Goal: Task Accomplishment & Management: Complete application form

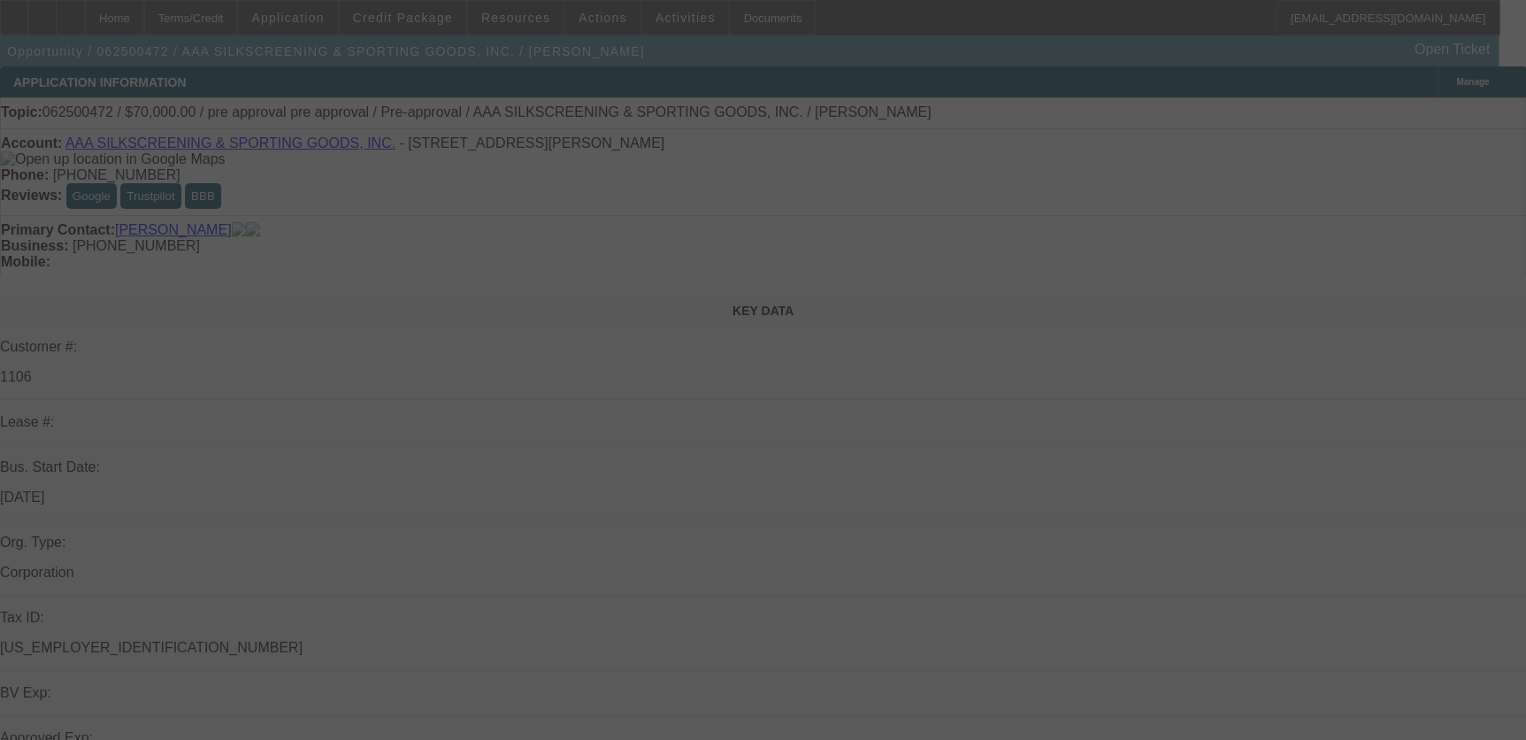
select select "0"
select select "2"
select select "0.1"
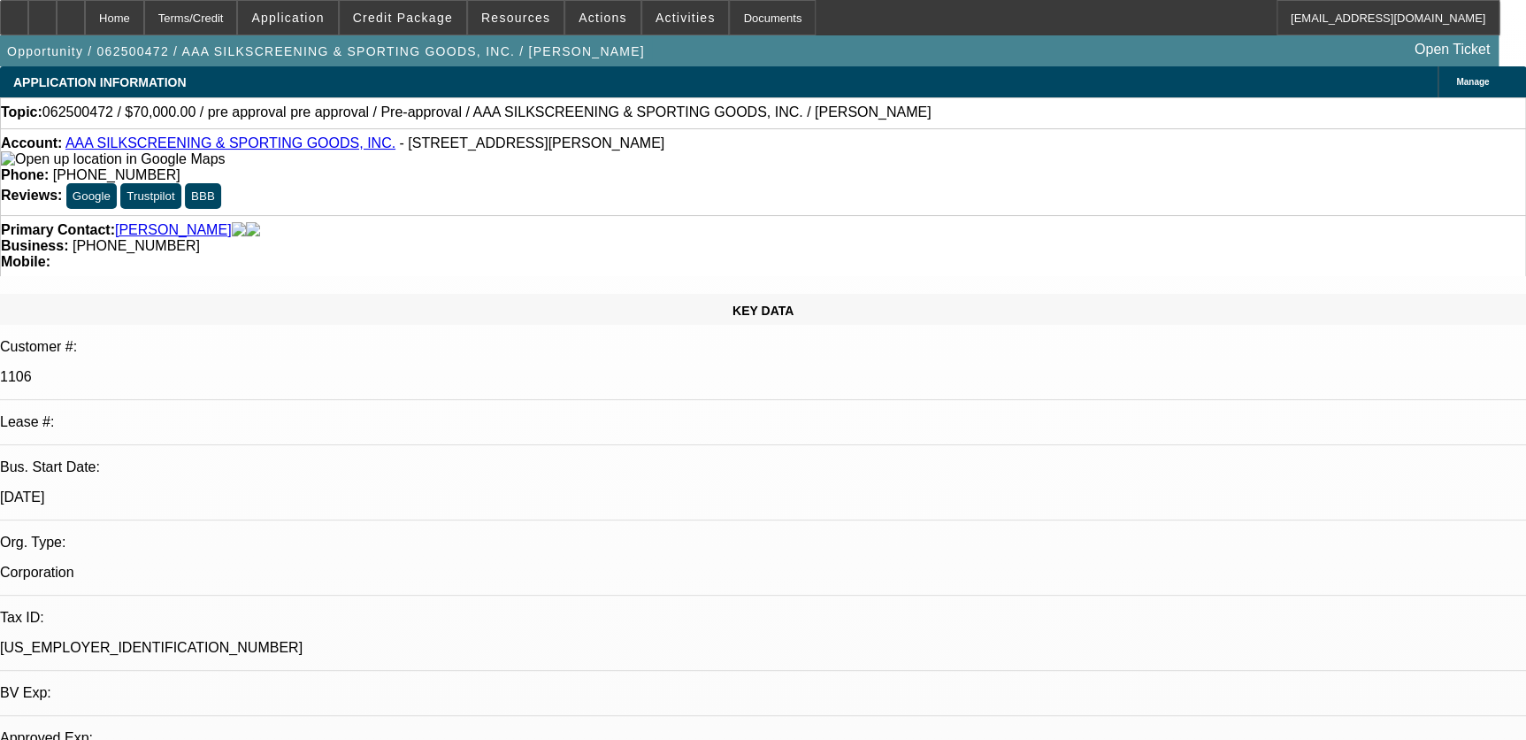
select select "1"
select select "2"
select select "4"
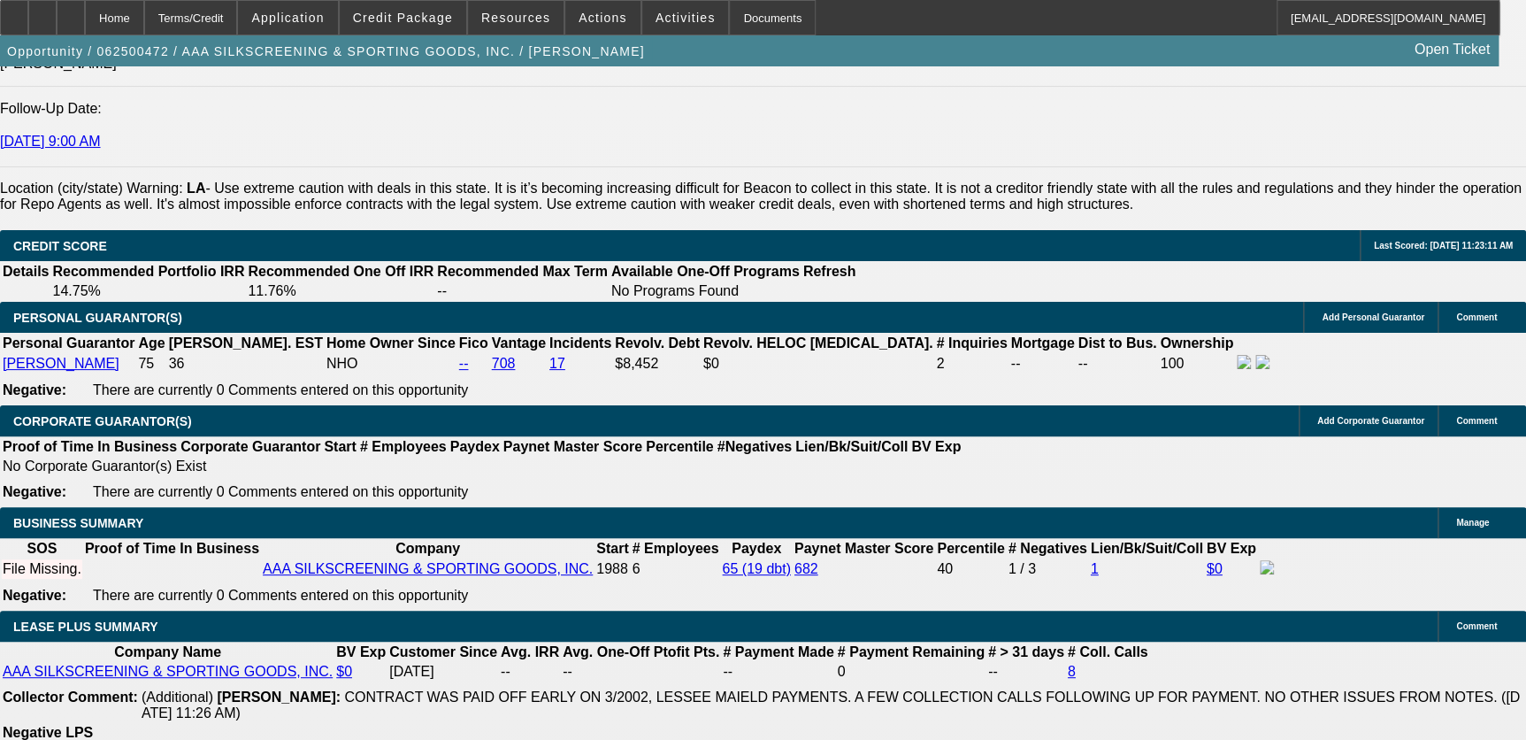
scroll to position [2413, 0]
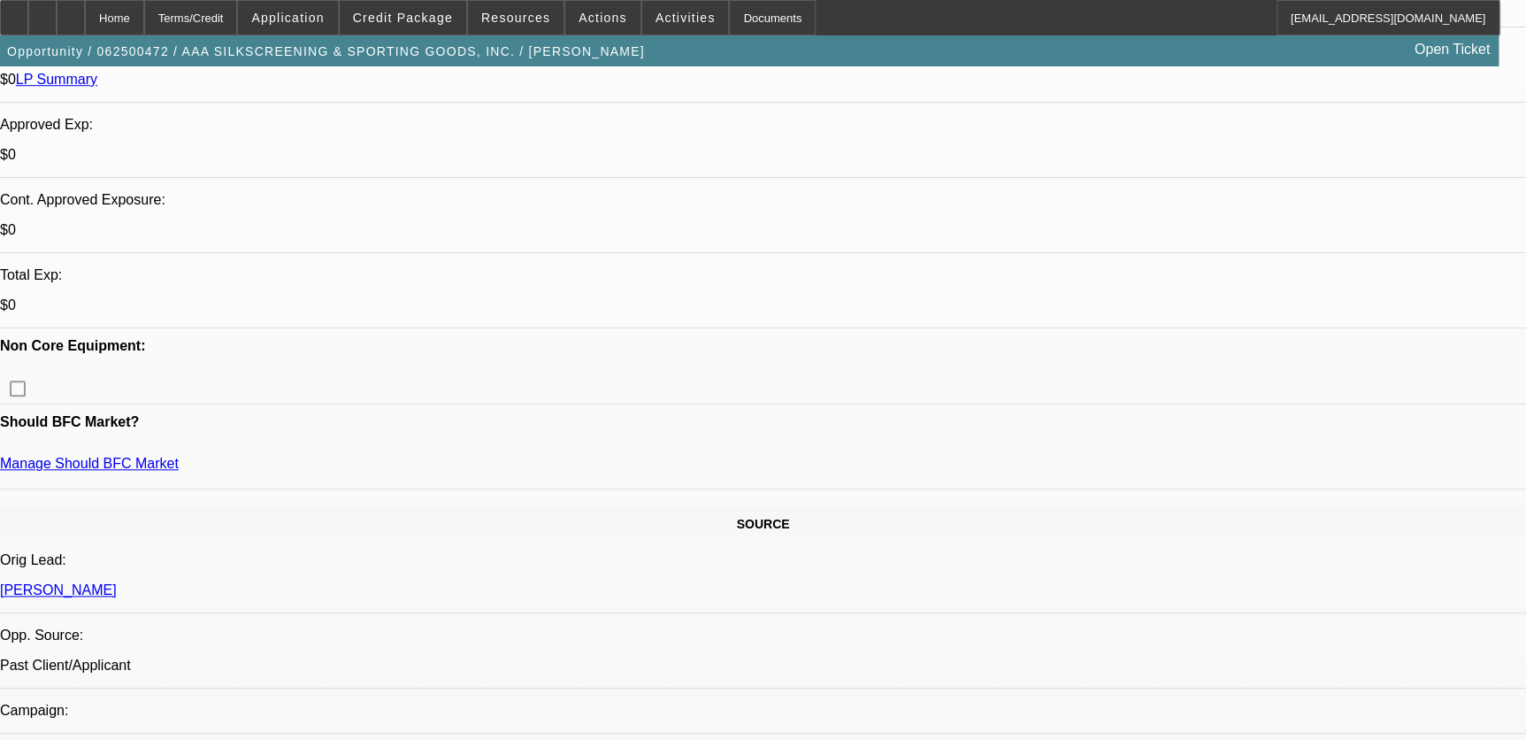
scroll to position [80, 0]
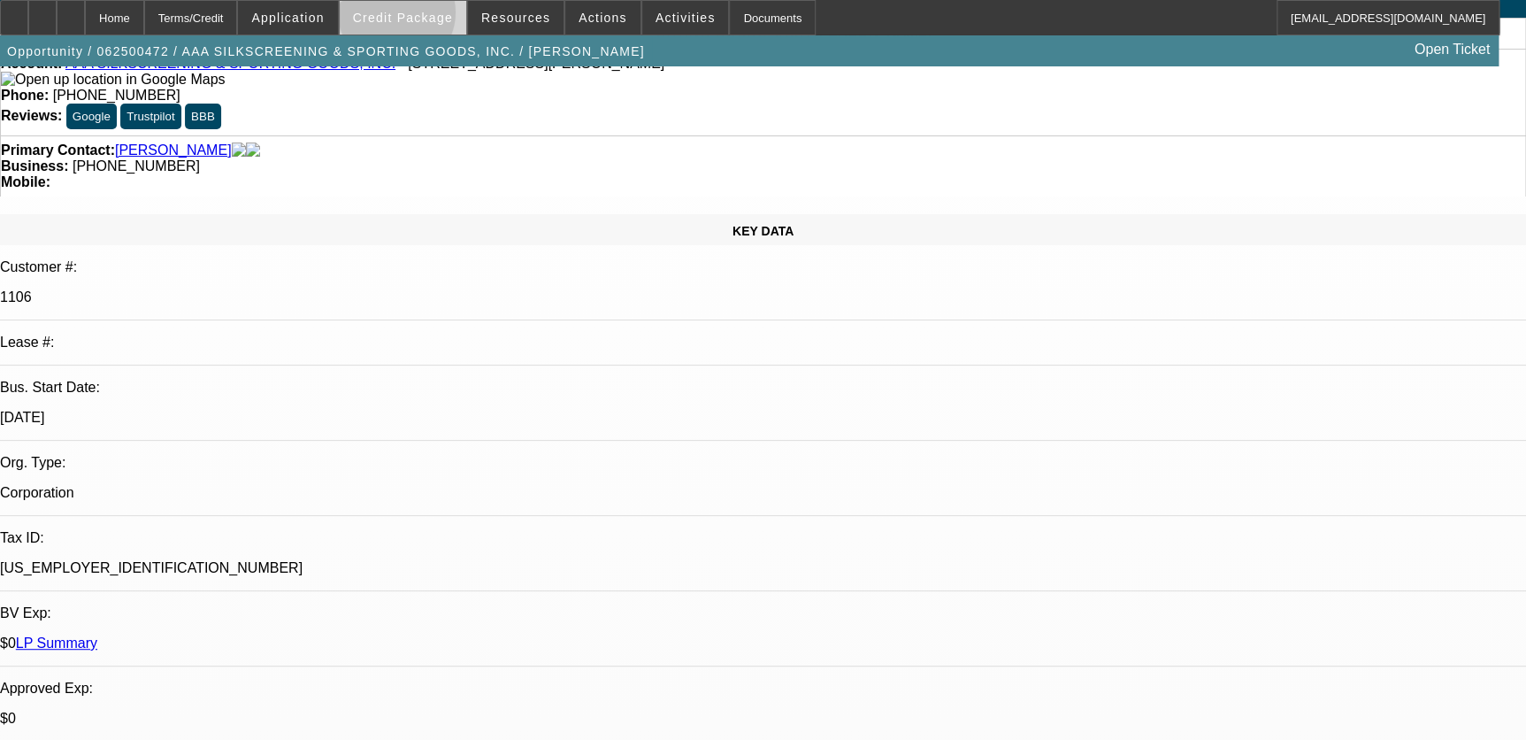
click at [424, 17] on span "Credit Package" at bounding box center [403, 18] width 100 height 14
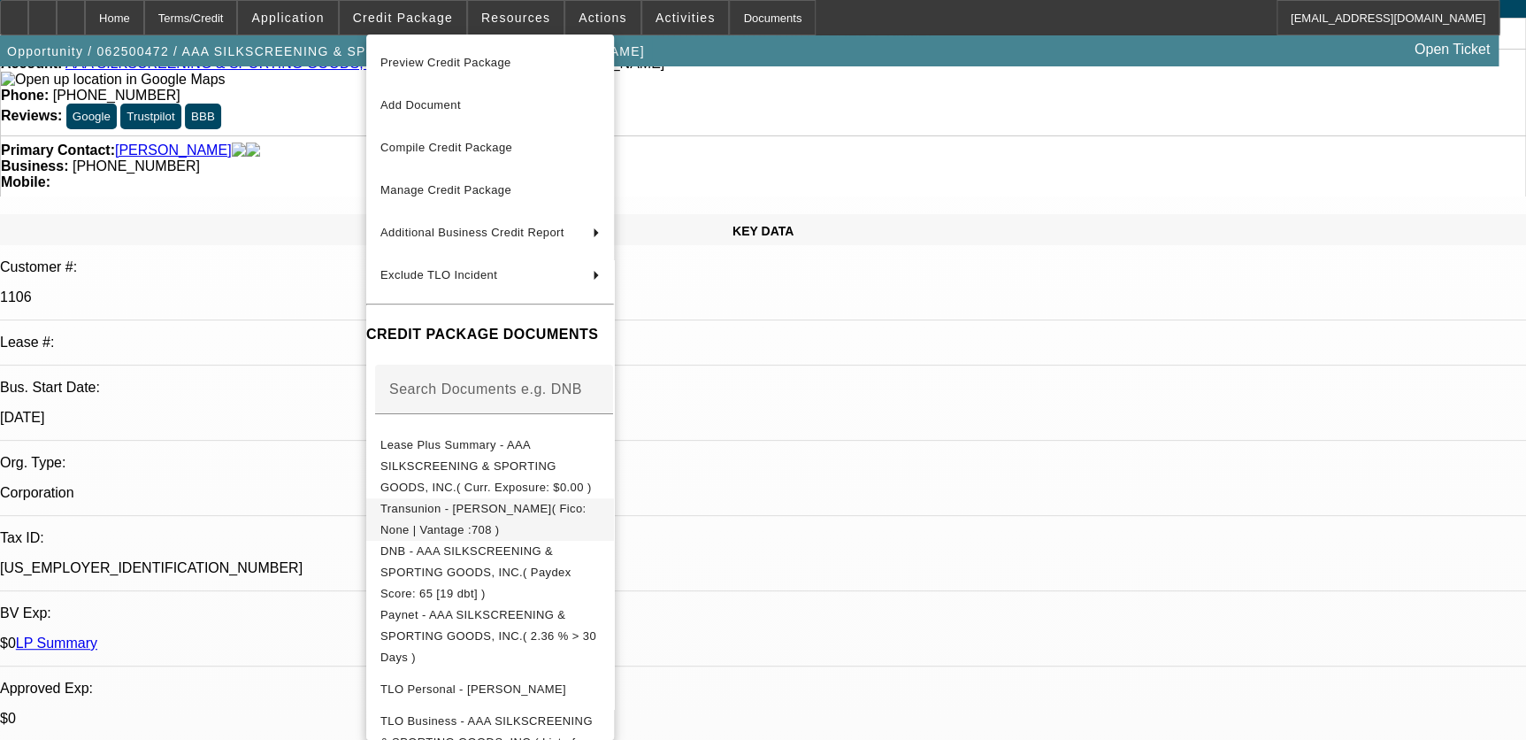
scroll to position [18, 0]
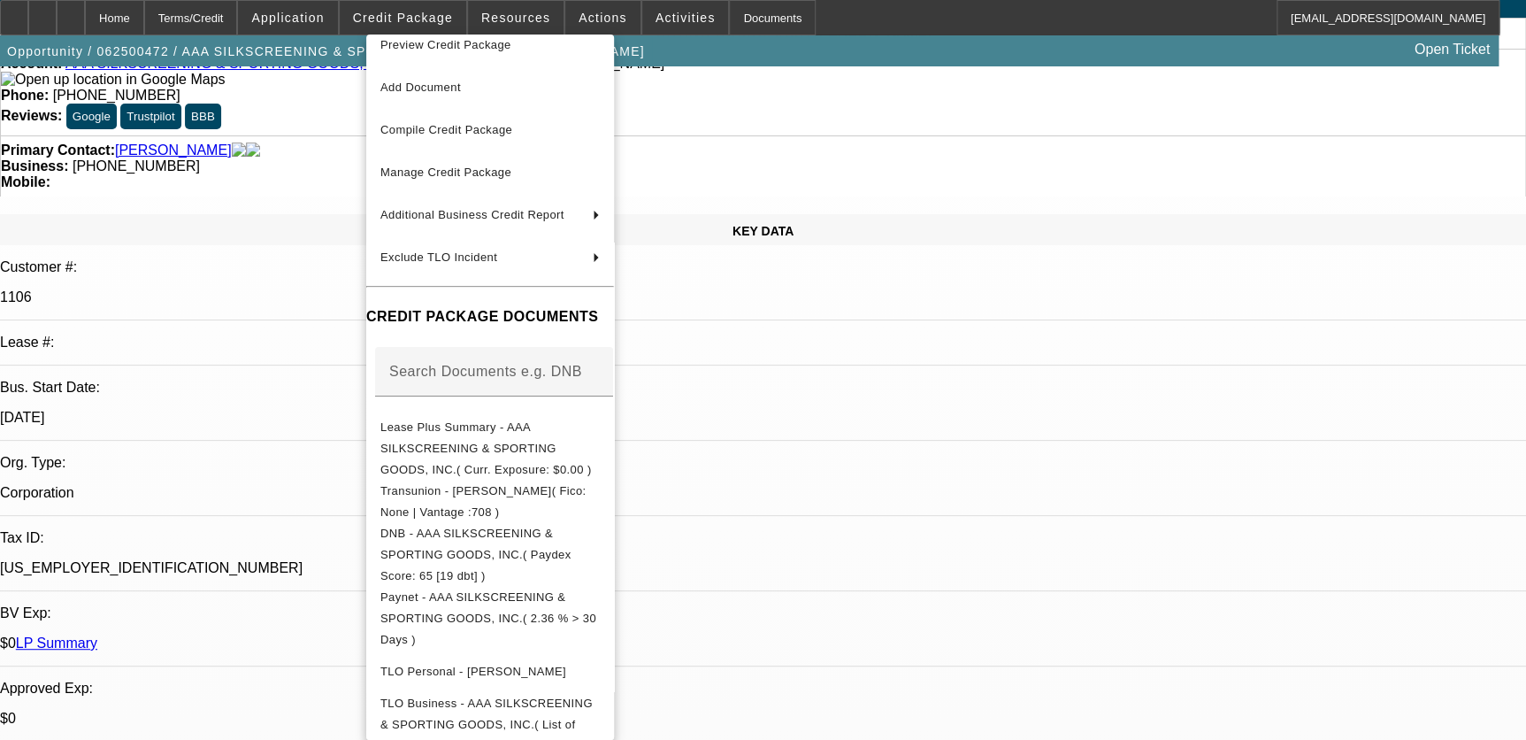
click at [990, 602] on div at bounding box center [763, 370] width 1526 height 740
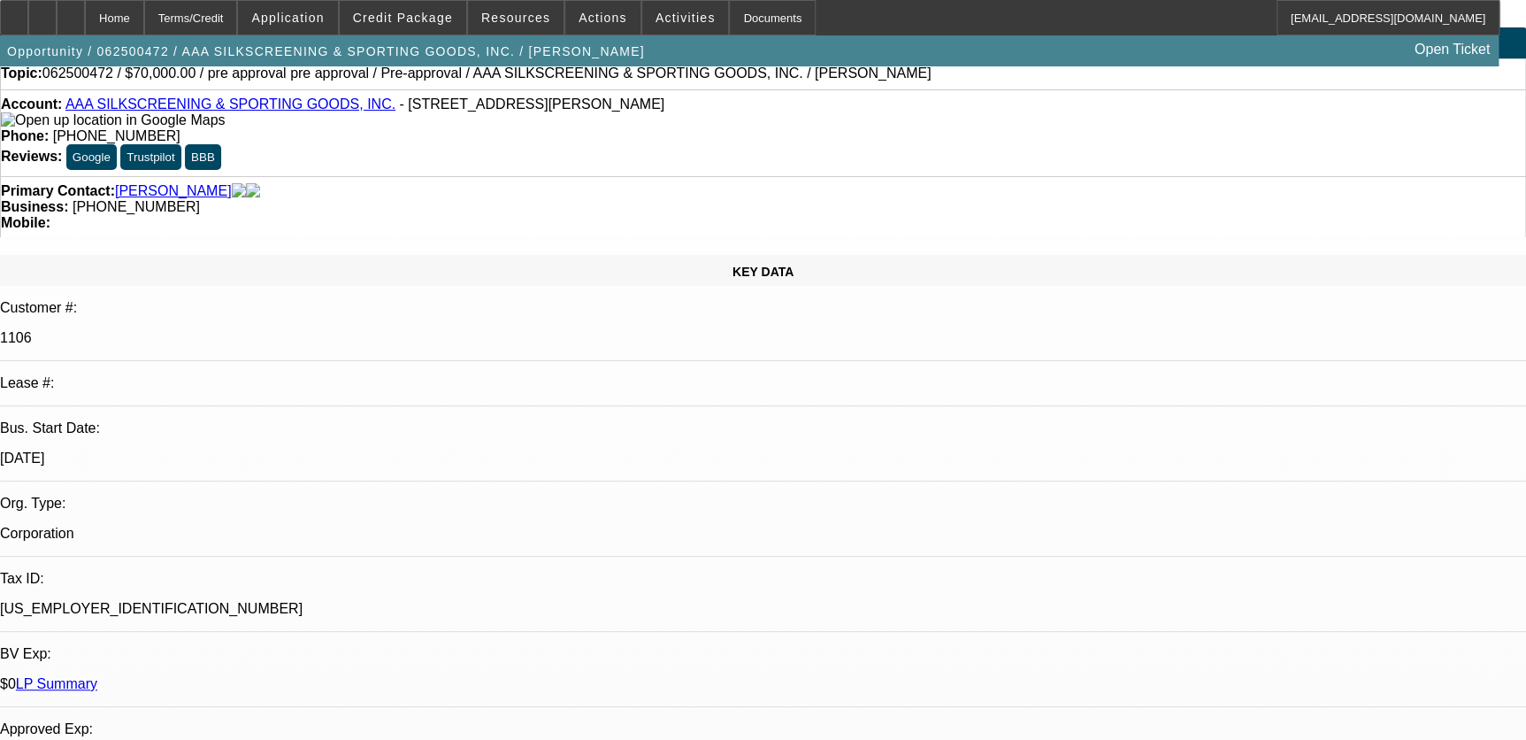
scroll to position [0, 0]
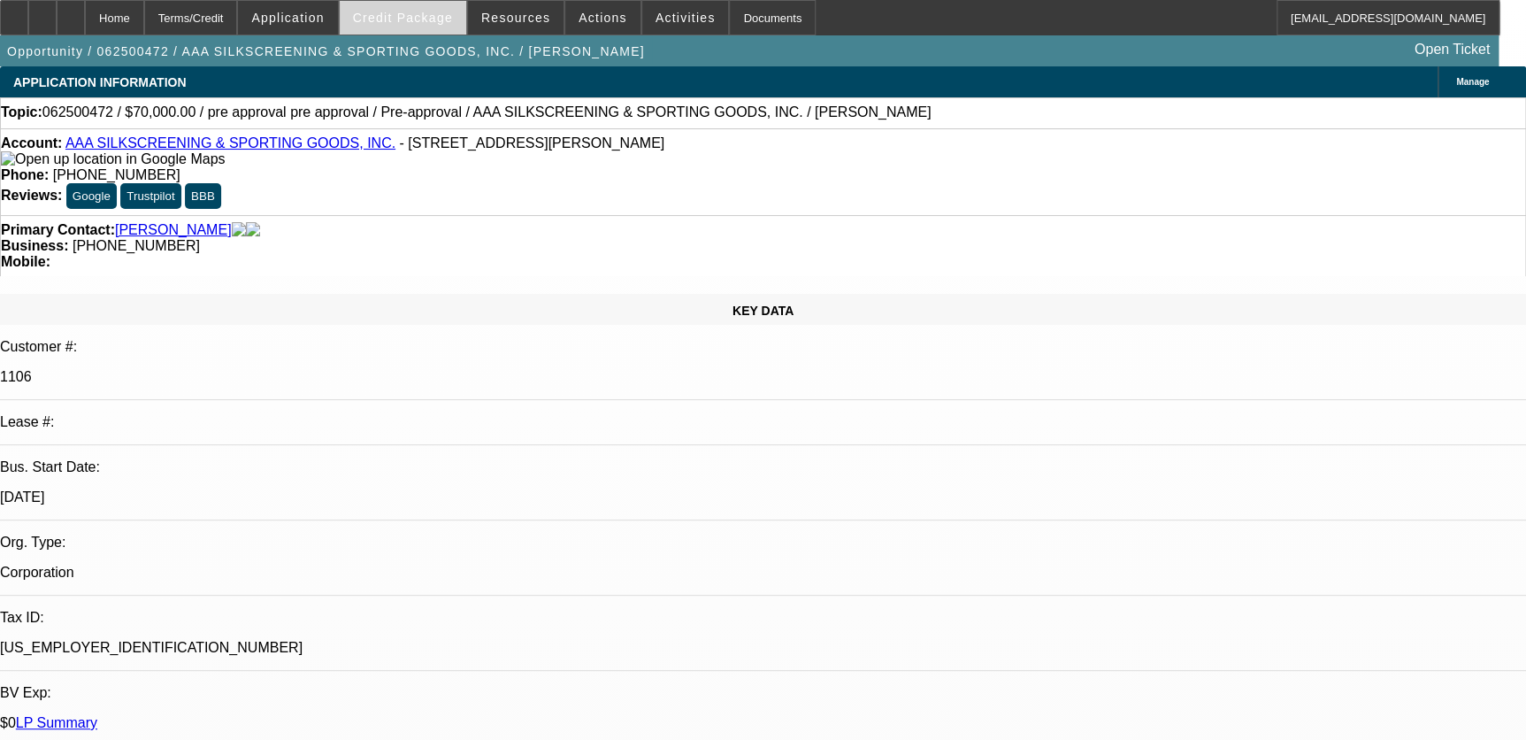
click at [450, 27] on span at bounding box center [403, 17] width 127 height 42
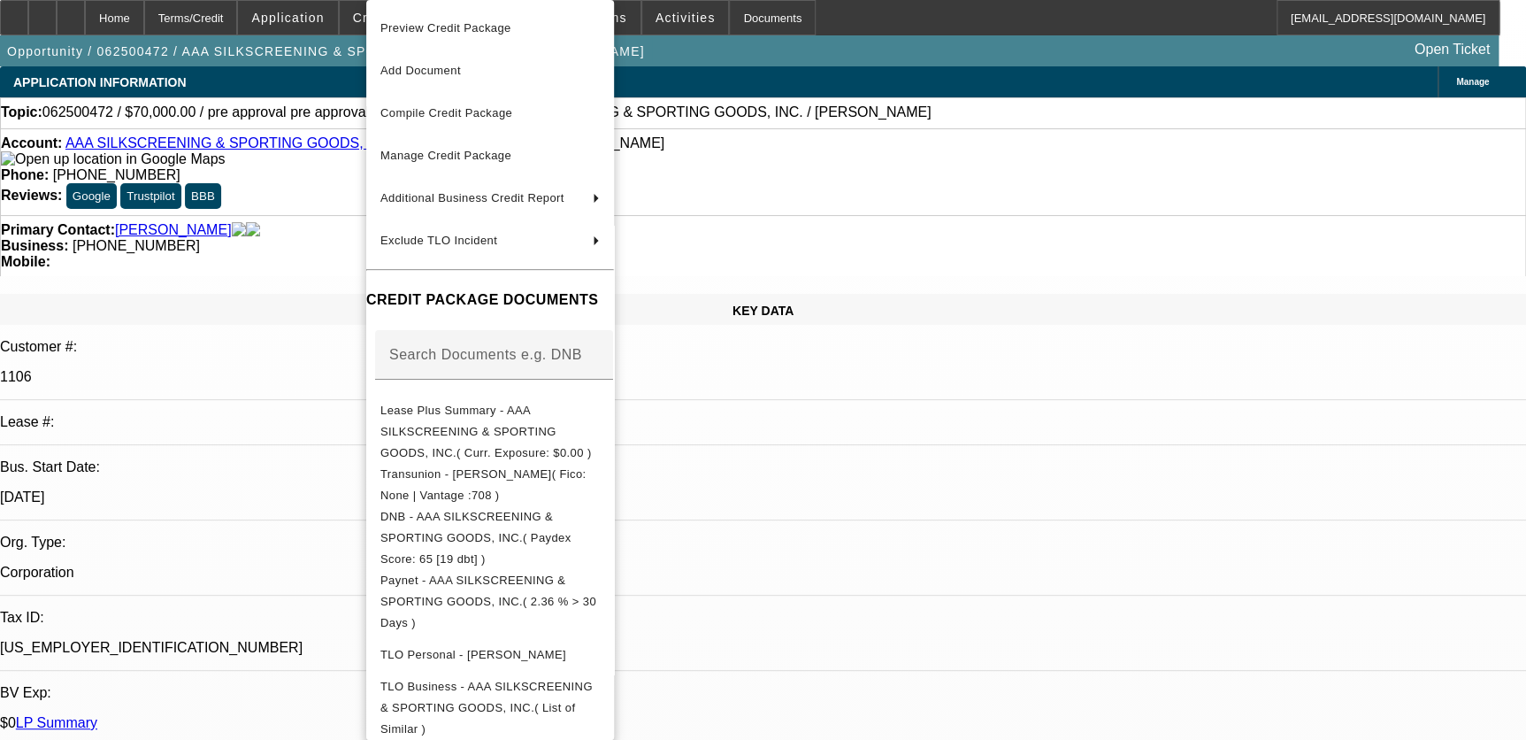
click at [349, 88] on div at bounding box center [763, 370] width 1526 height 740
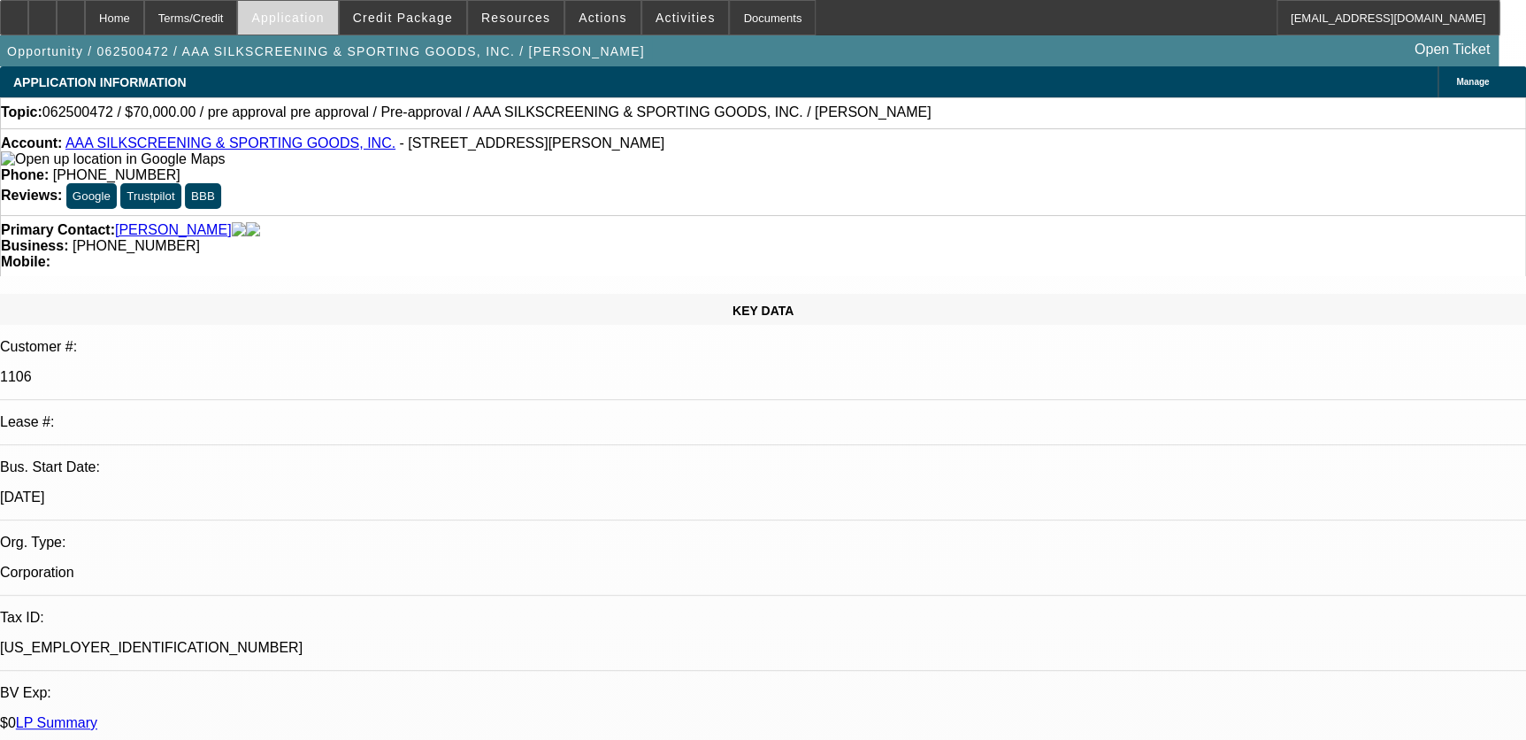
click at [337, 27] on span at bounding box center [287, 17] width 99 height 42
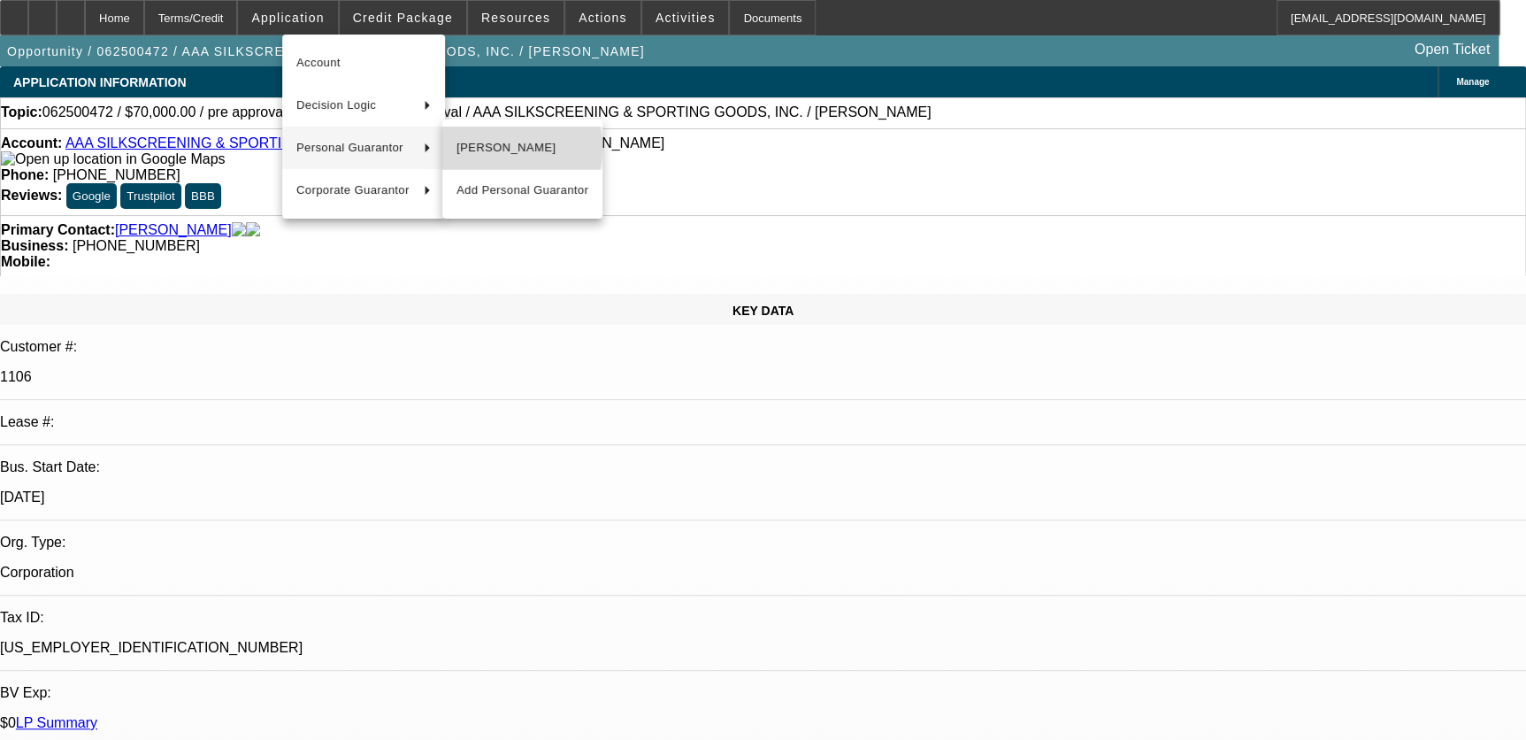
click at [473, 148] on span "[PERSON_NAME]" at bounding box center [522, 147] width 132 height 21
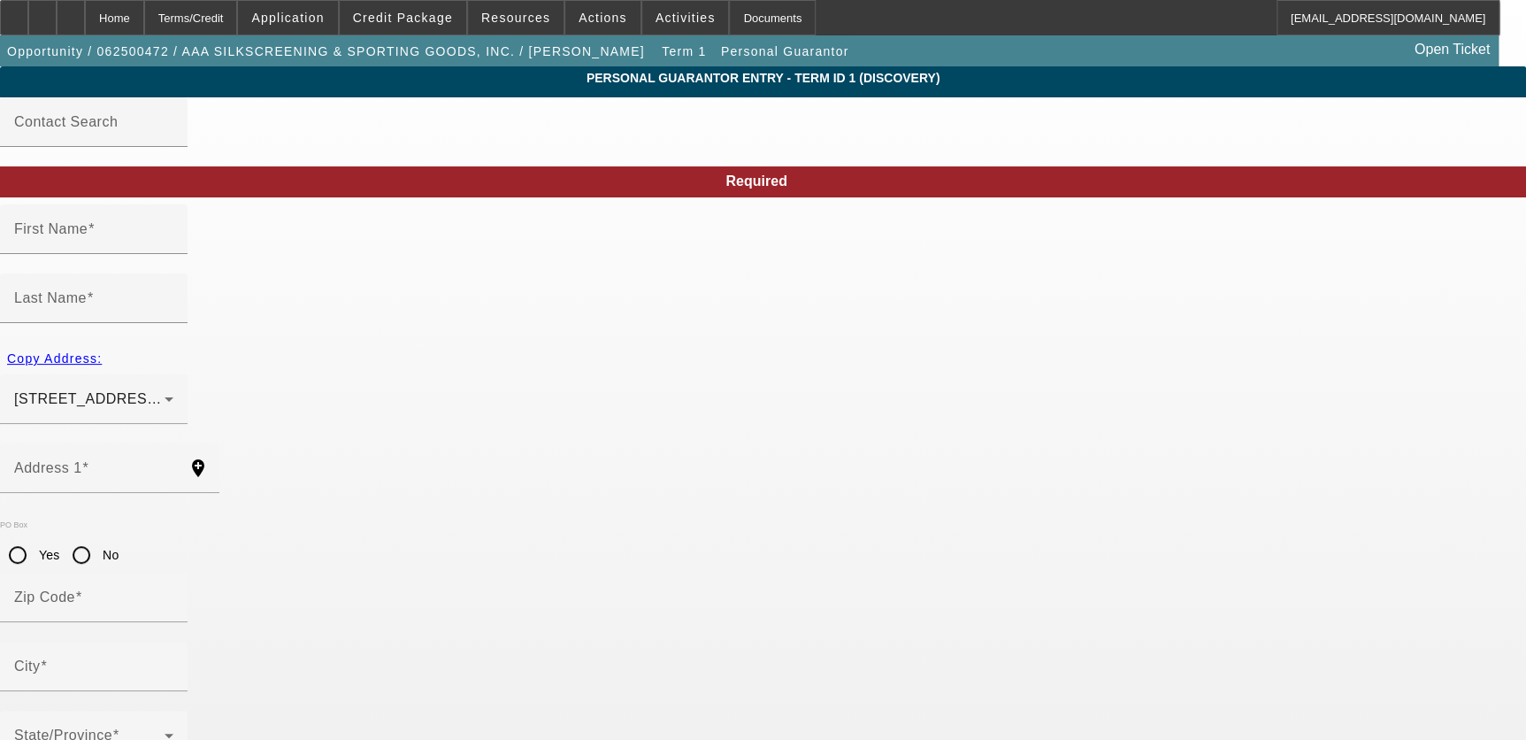
type input "Johnny"
type input "Bergeron"
type input "64 Androus Street"
radio input "true"
type input "70062"
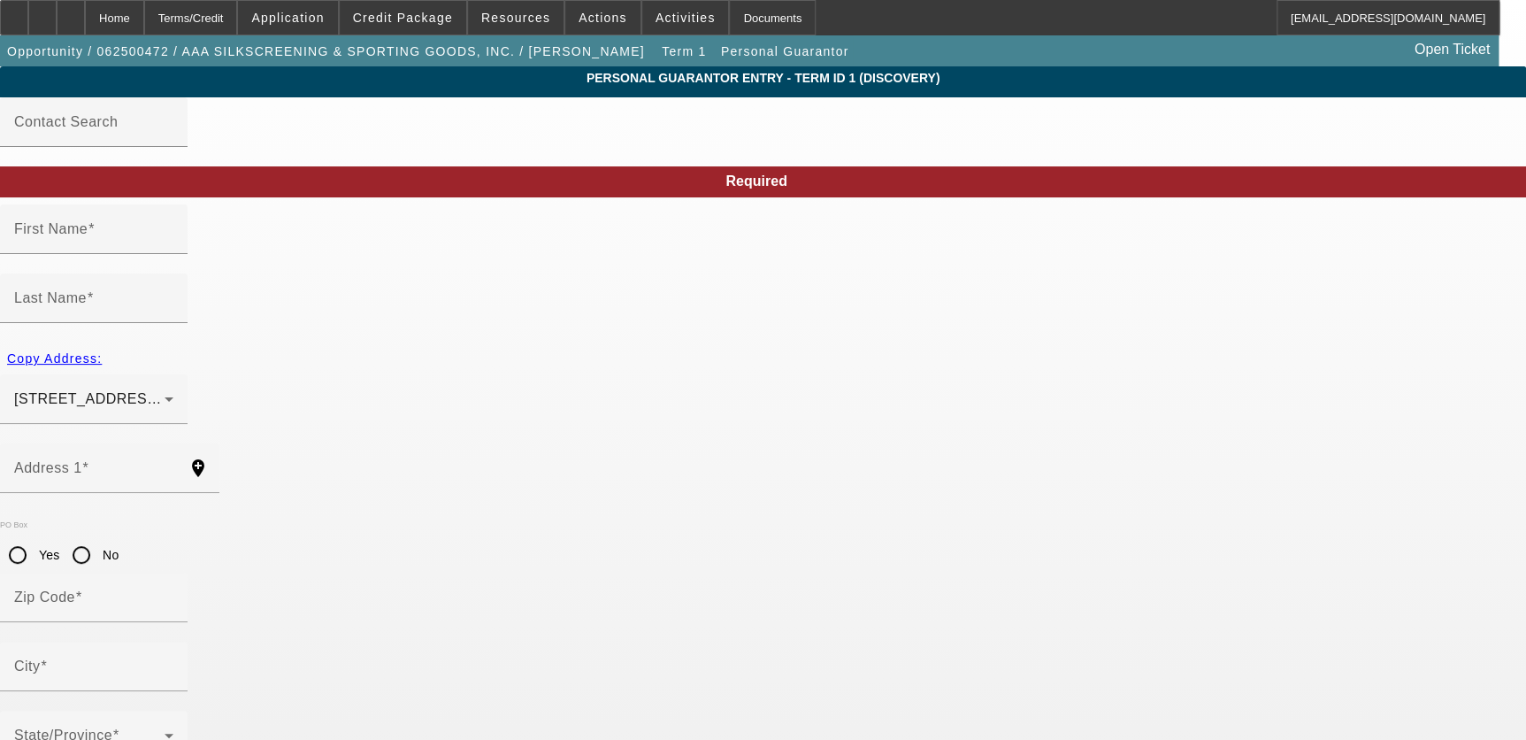
type input "Kenner"
type input "[PHONE_NUMBER]"
type input "100"
type input "436-82-8628"
type input "johnny64@cox.net"
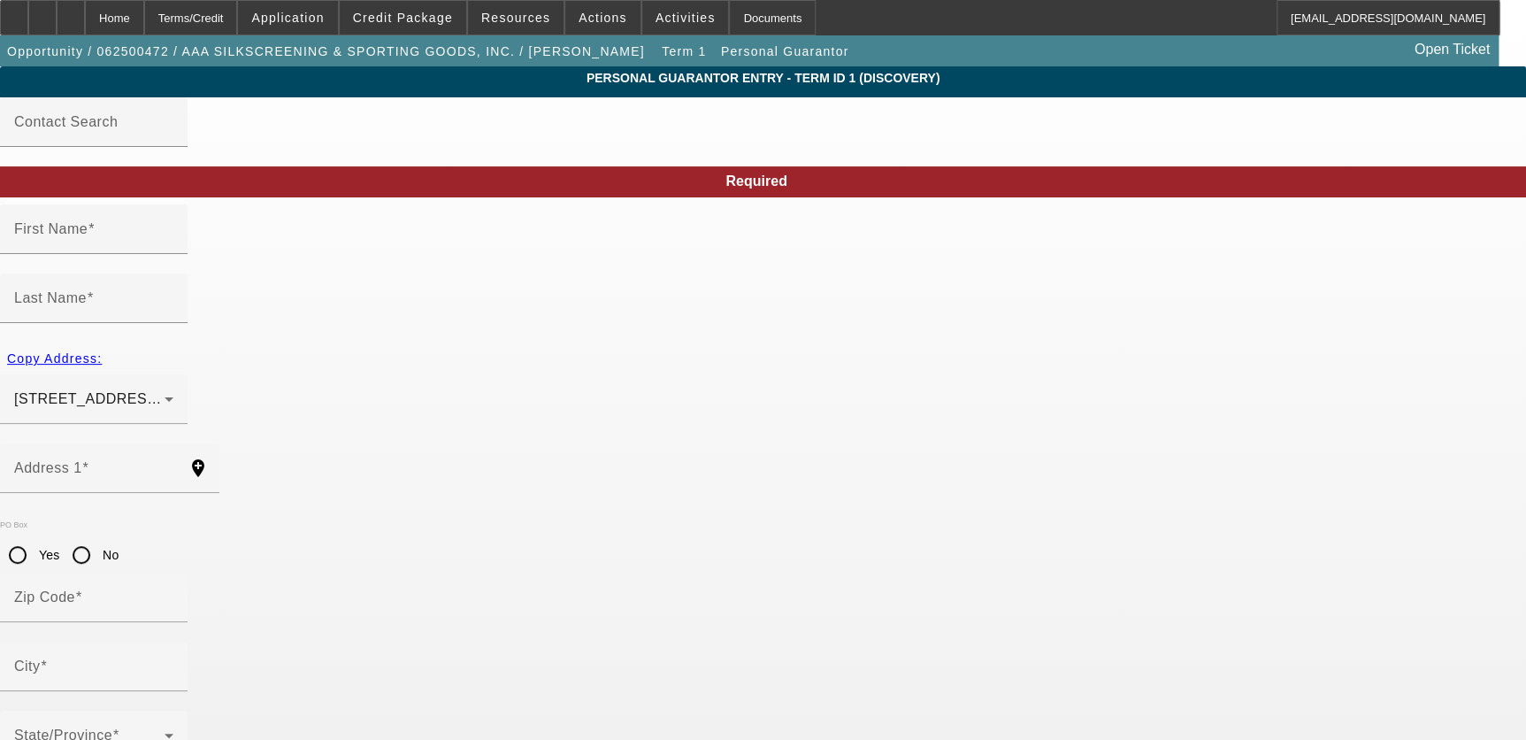
type input "(504) 469-7060"
type input "$0.00"
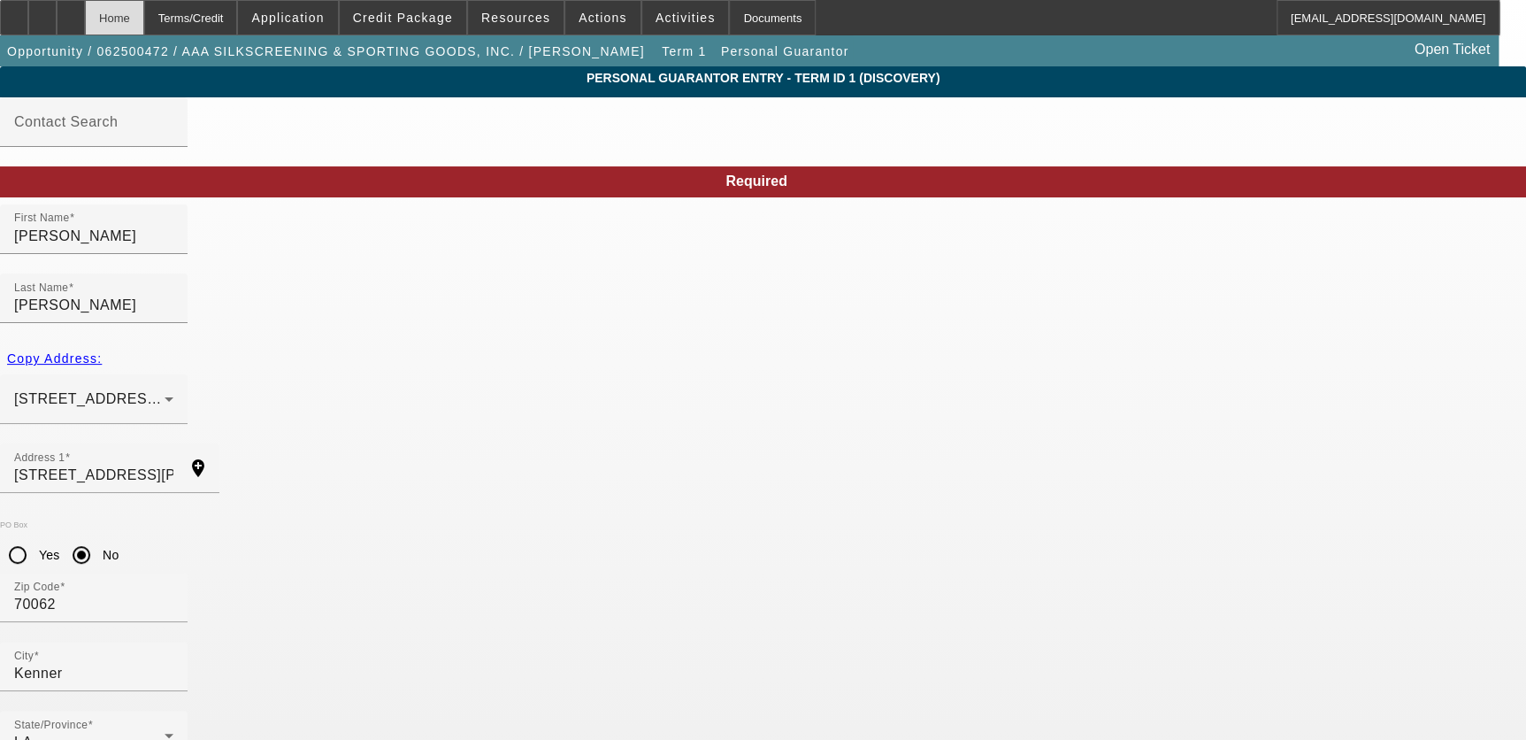
click at [144, 24] on div "Home" at bounding box center [114, 17] width 59 height 35
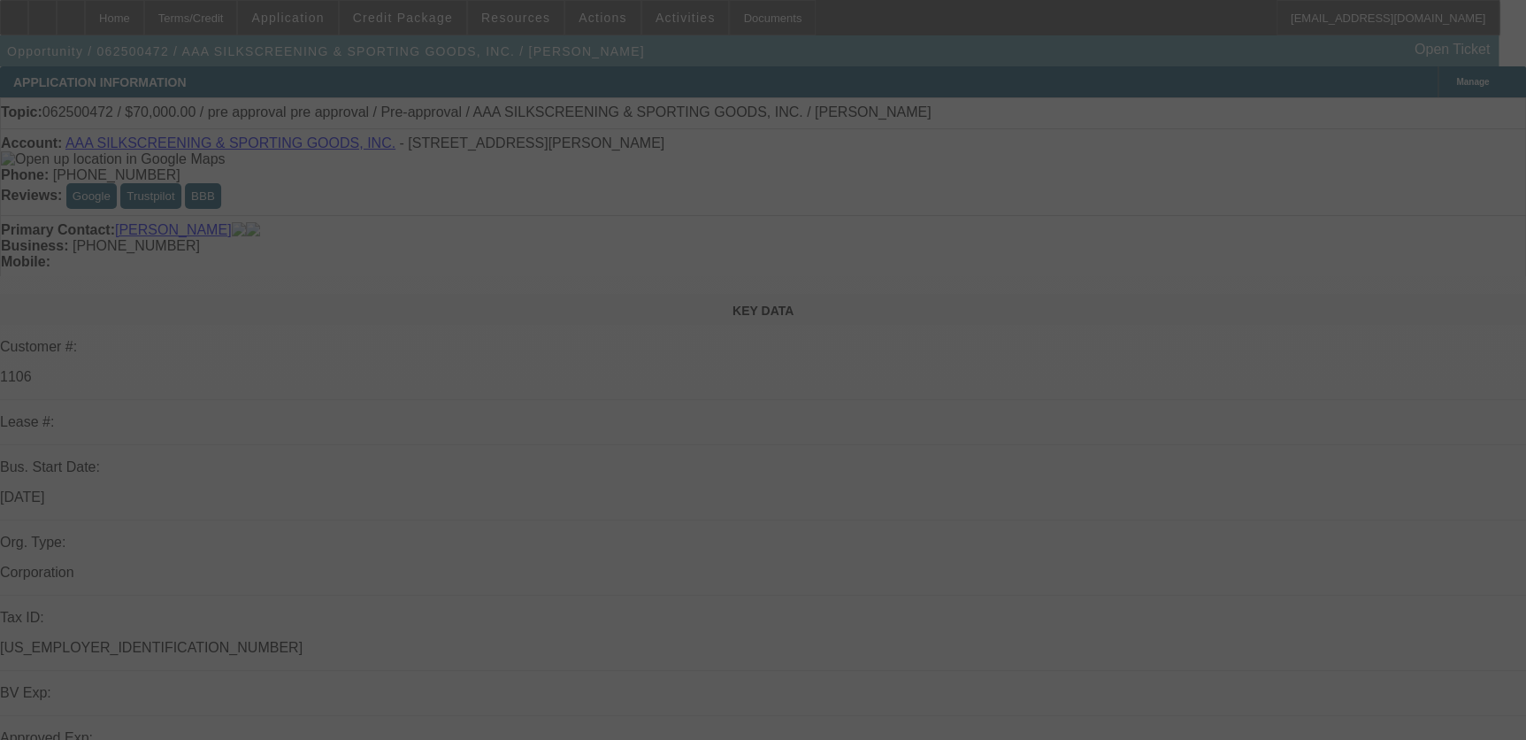
select select "0"
select select "2"
select select "0.1"
select select "4"
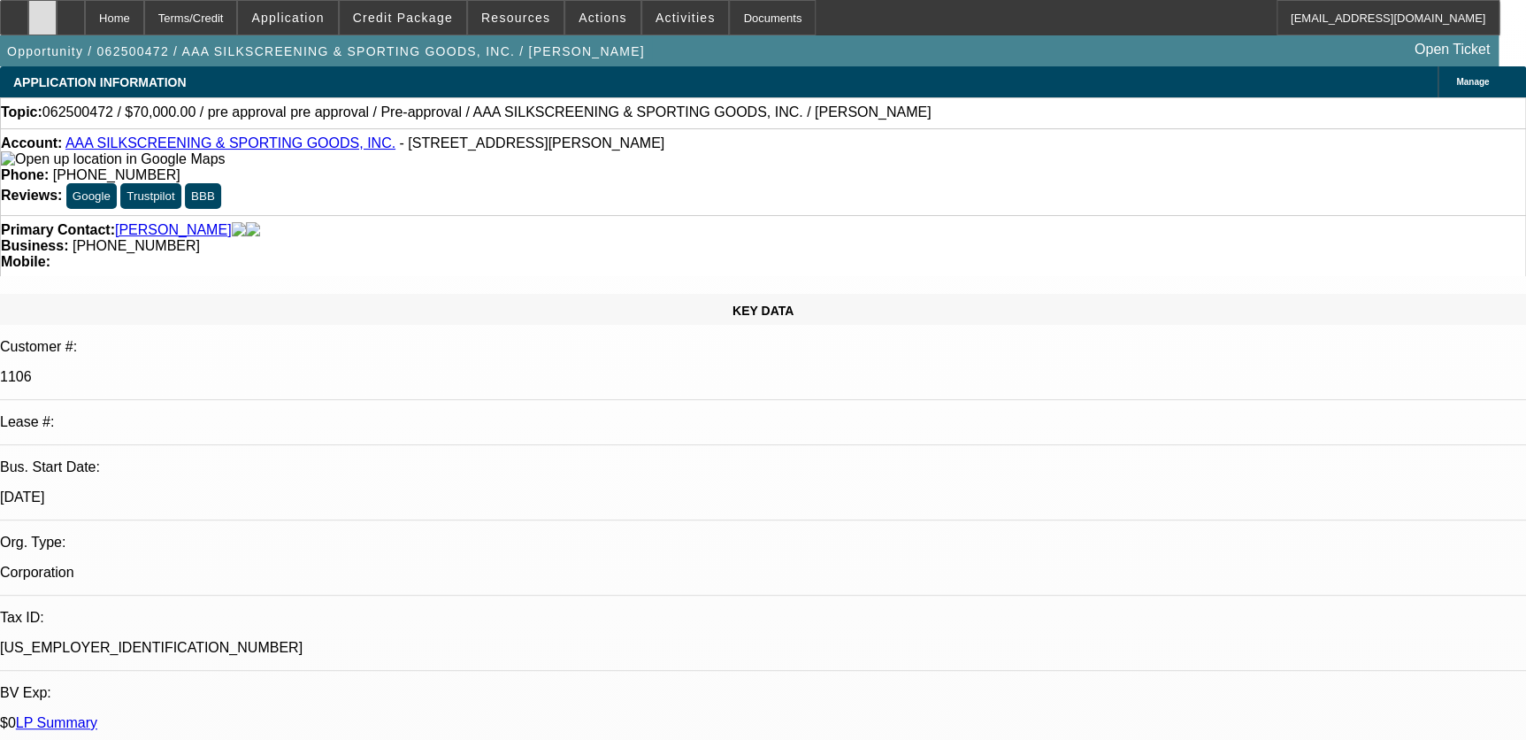
click at [42, 12] on icon at bounding box center [42, 12] width 0 height 0
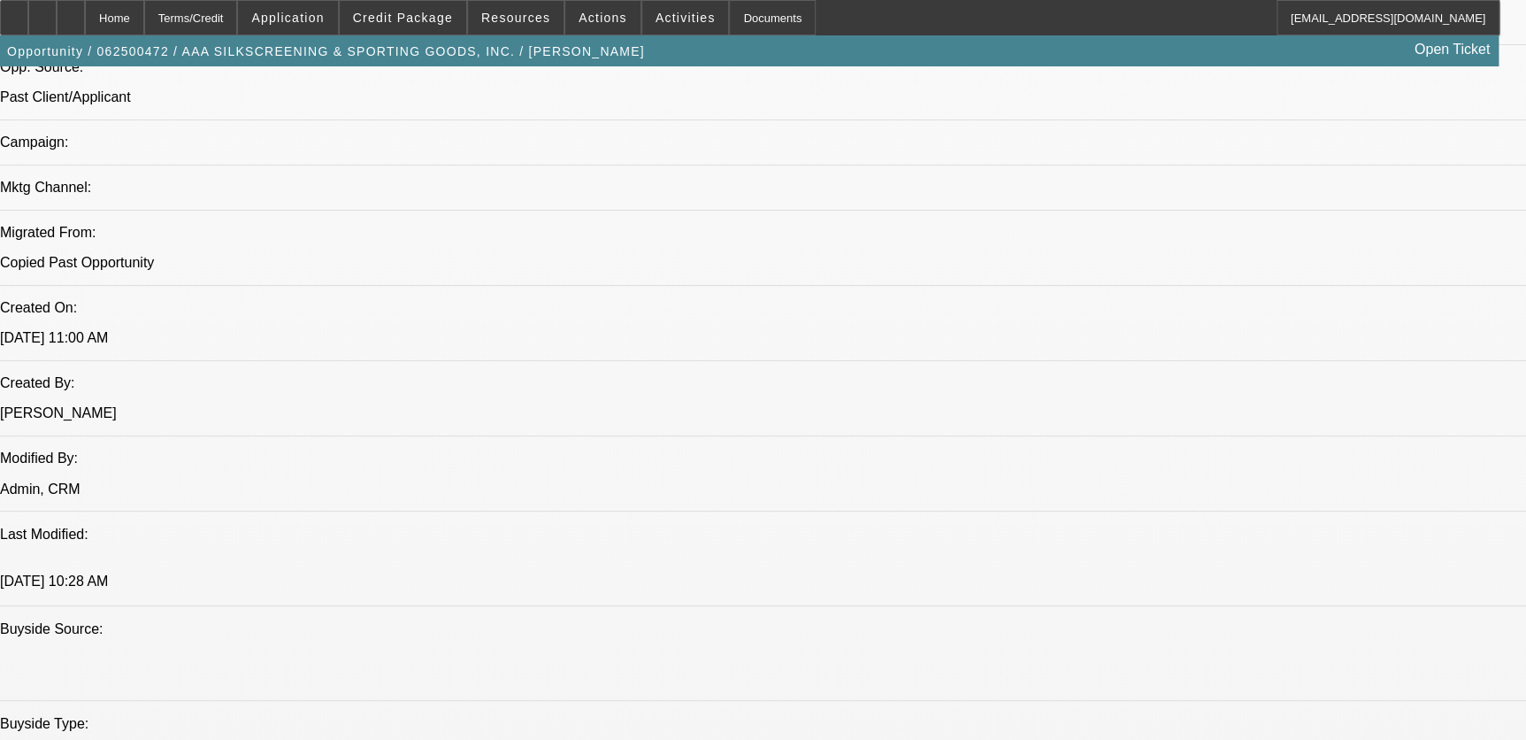
scroll to position [885, 0]
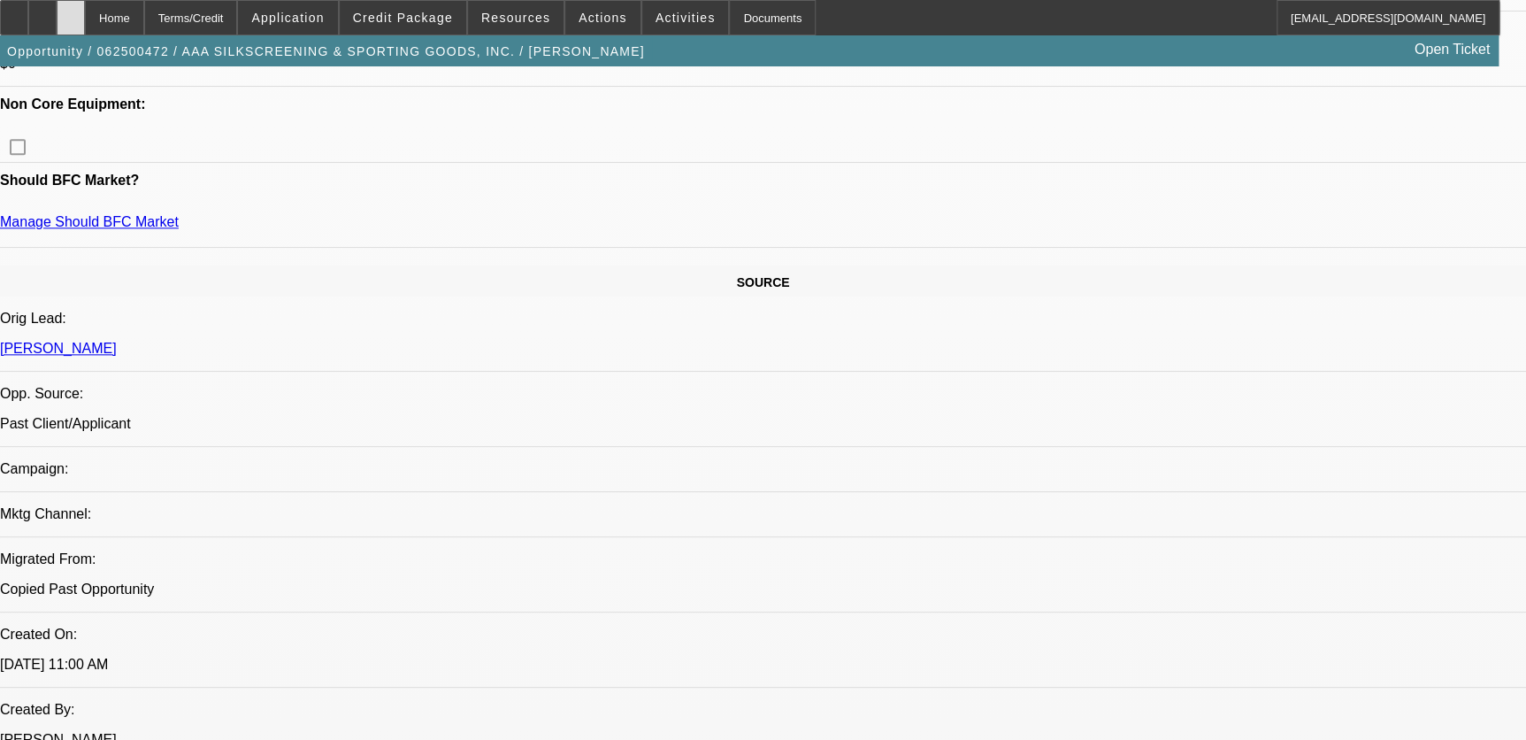
click at [85, 17] on div at bounding box center [71, 17] width 28 height 35
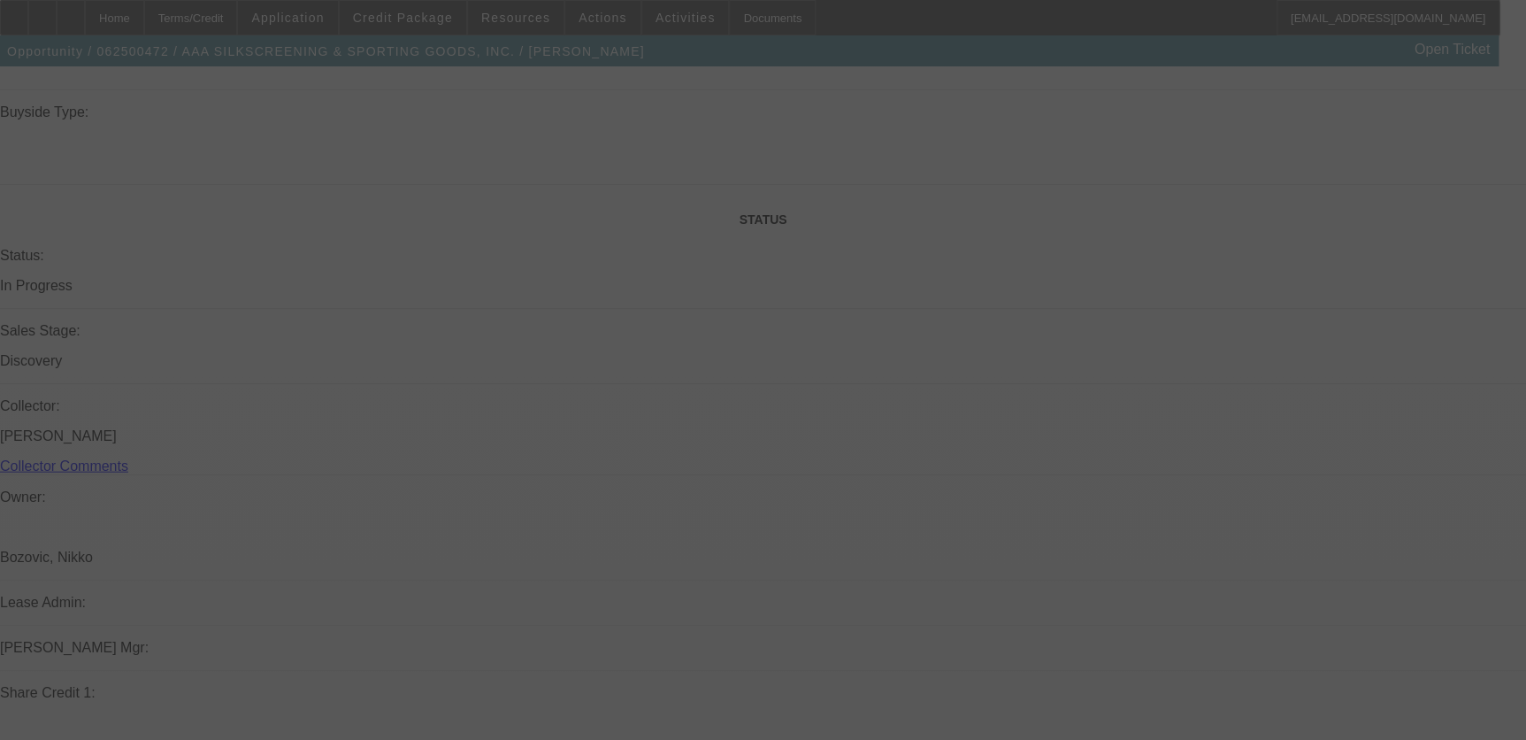
scroll to position [1769, 0]
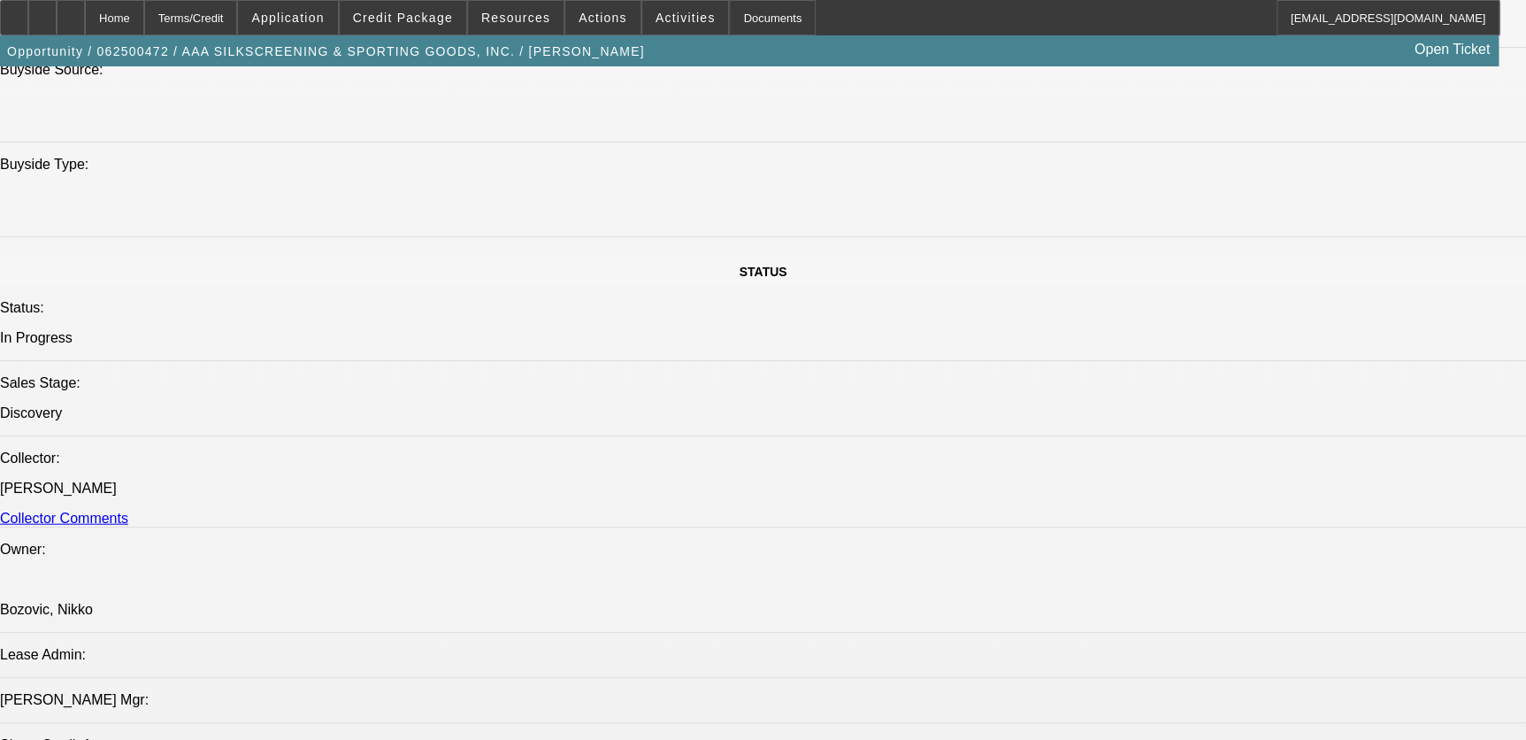
select select "0"
select select "2"
select select "0.1"
select select "4"
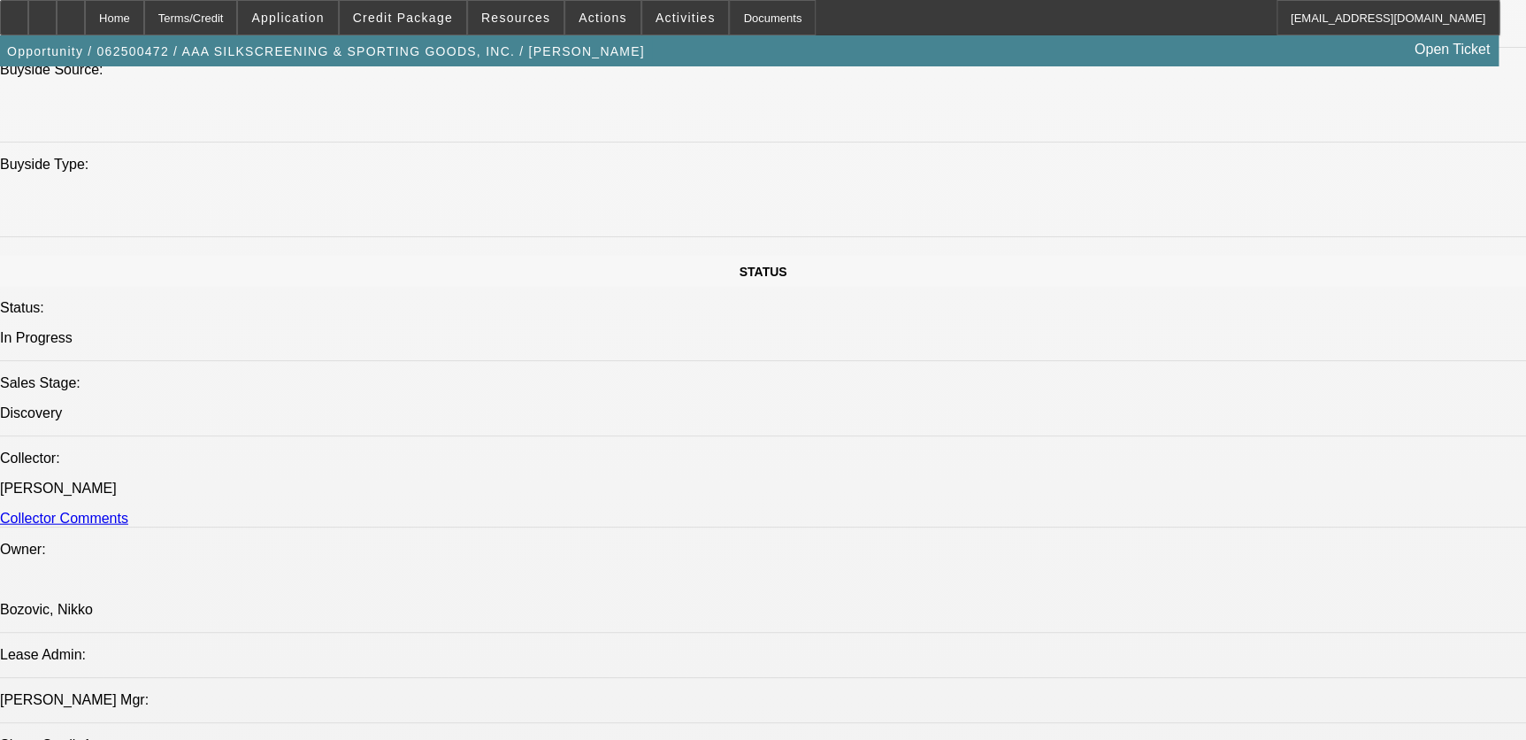
scroll to position [1853, 0]
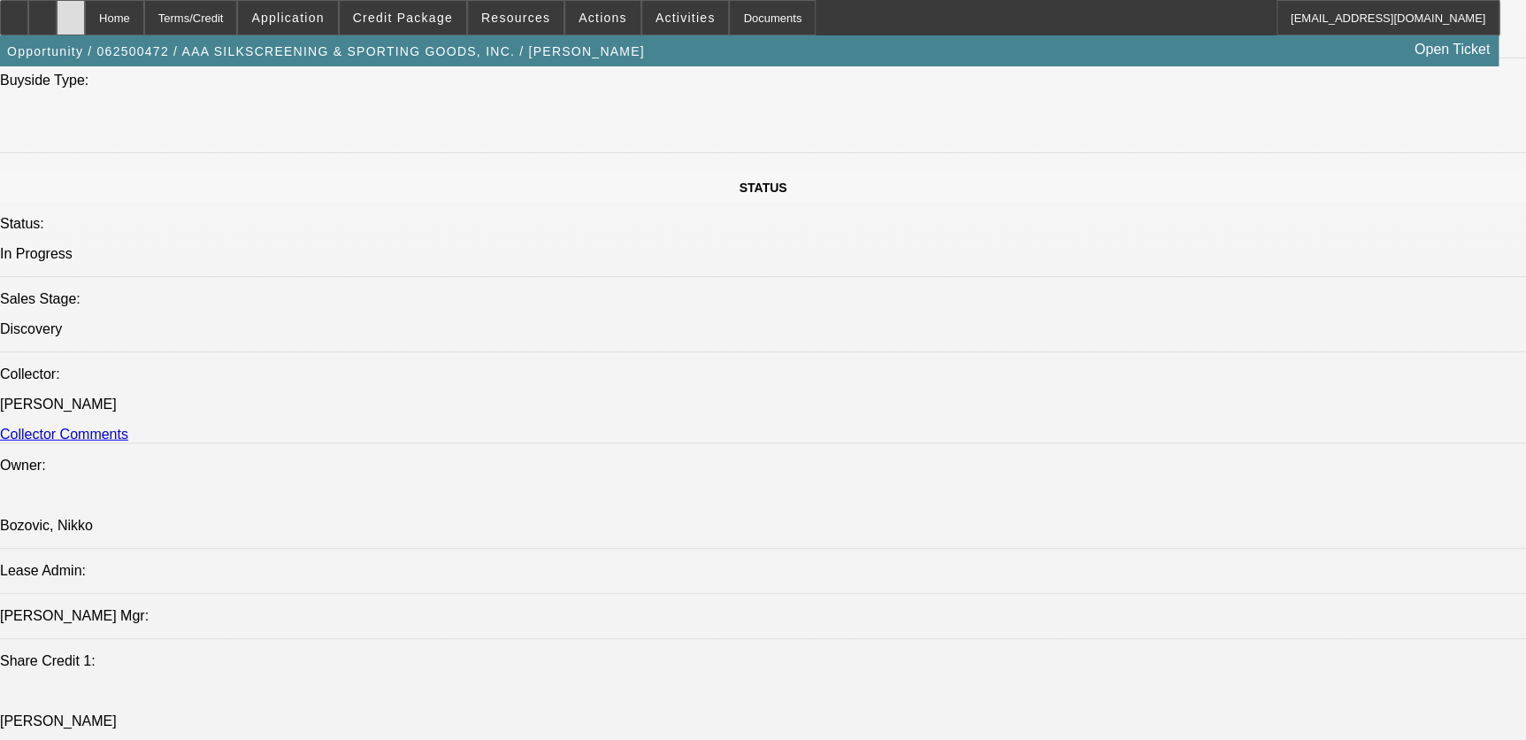
click at [85, 14] on div at bounding box center [71, 17] width 28 height 35
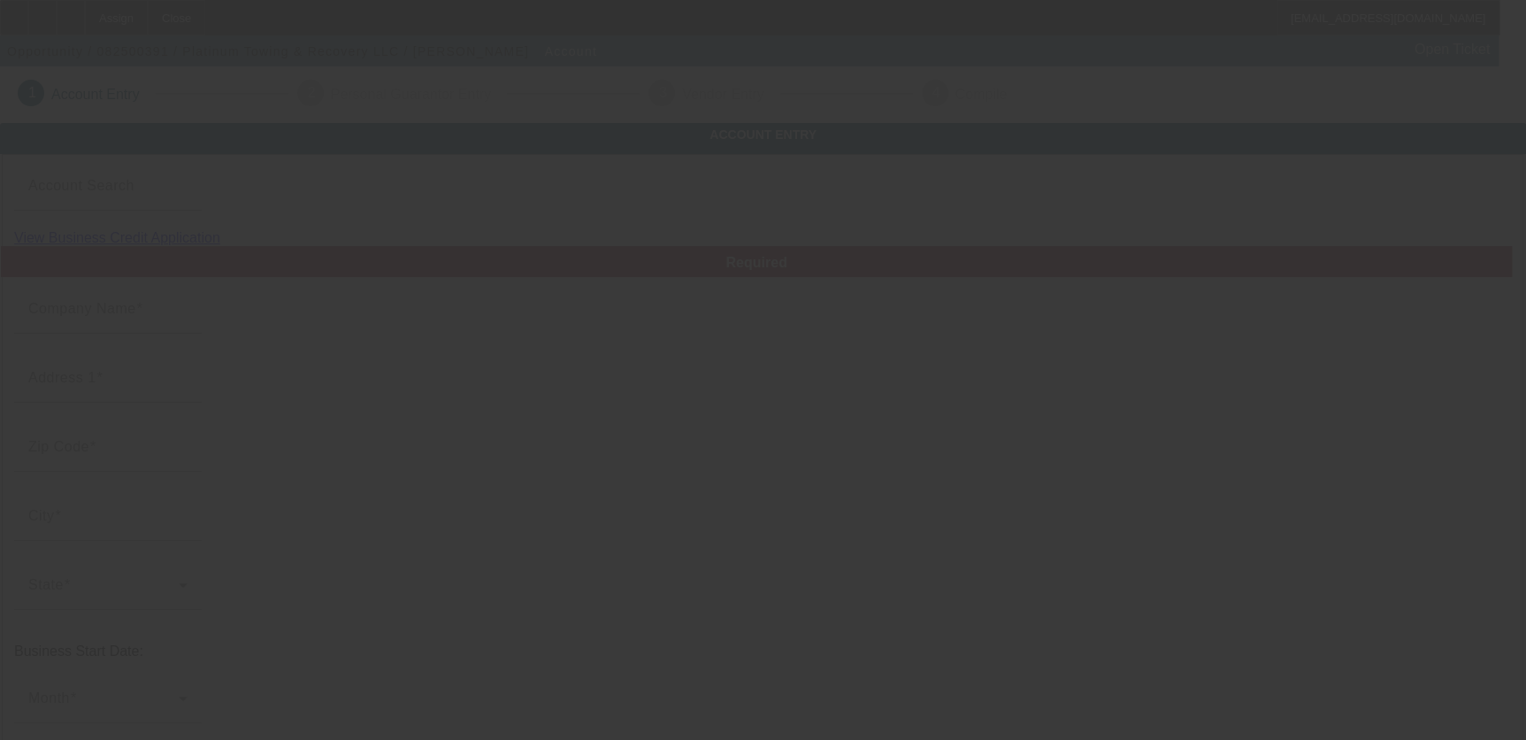
type input "Platinum Towing & Recovery LLC"
type input "2226 Sorrento Pl SW"
type input "35603"
type input "Decatur"
type input "(256) 387-0627"
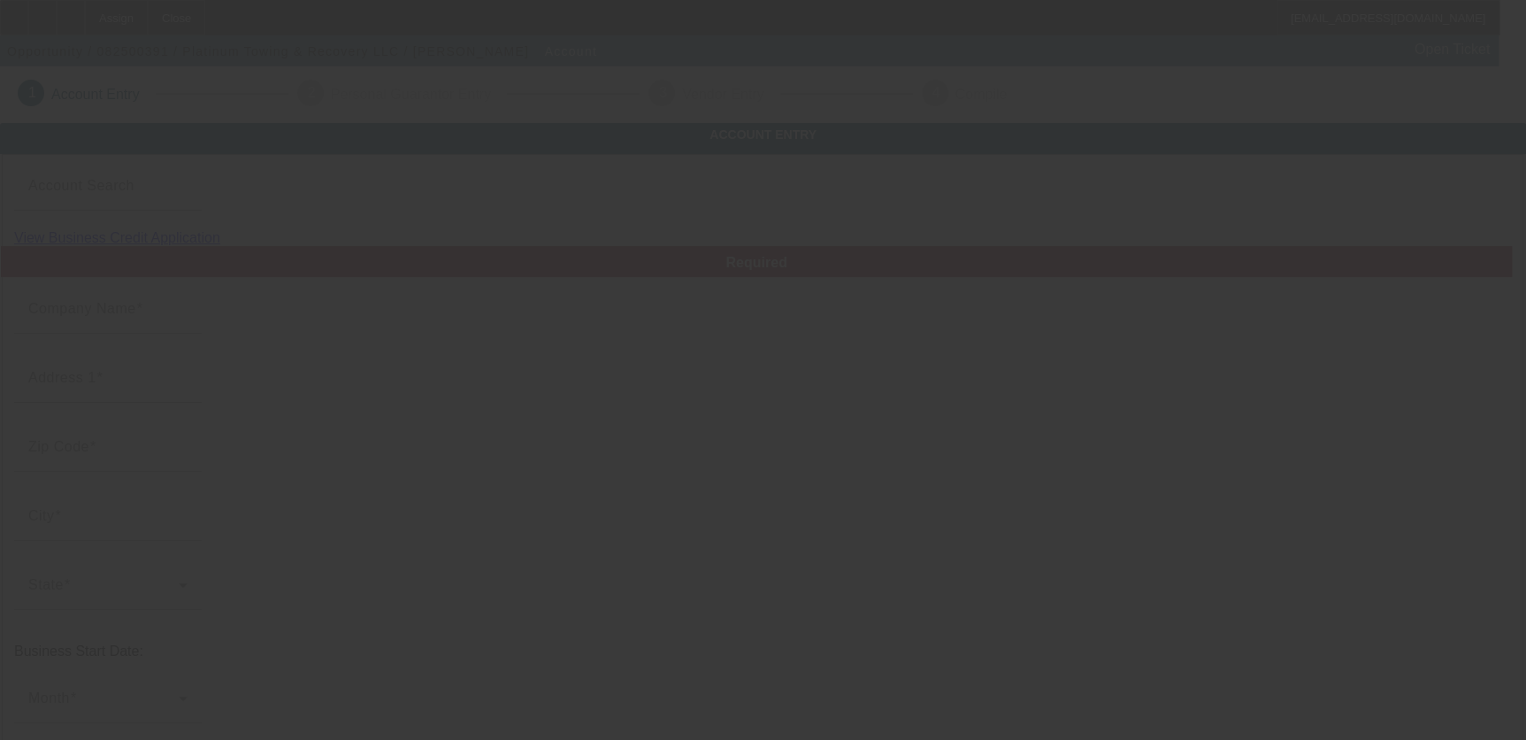
type input "platinumtowing2024@gmail.com"
type input "932927804"
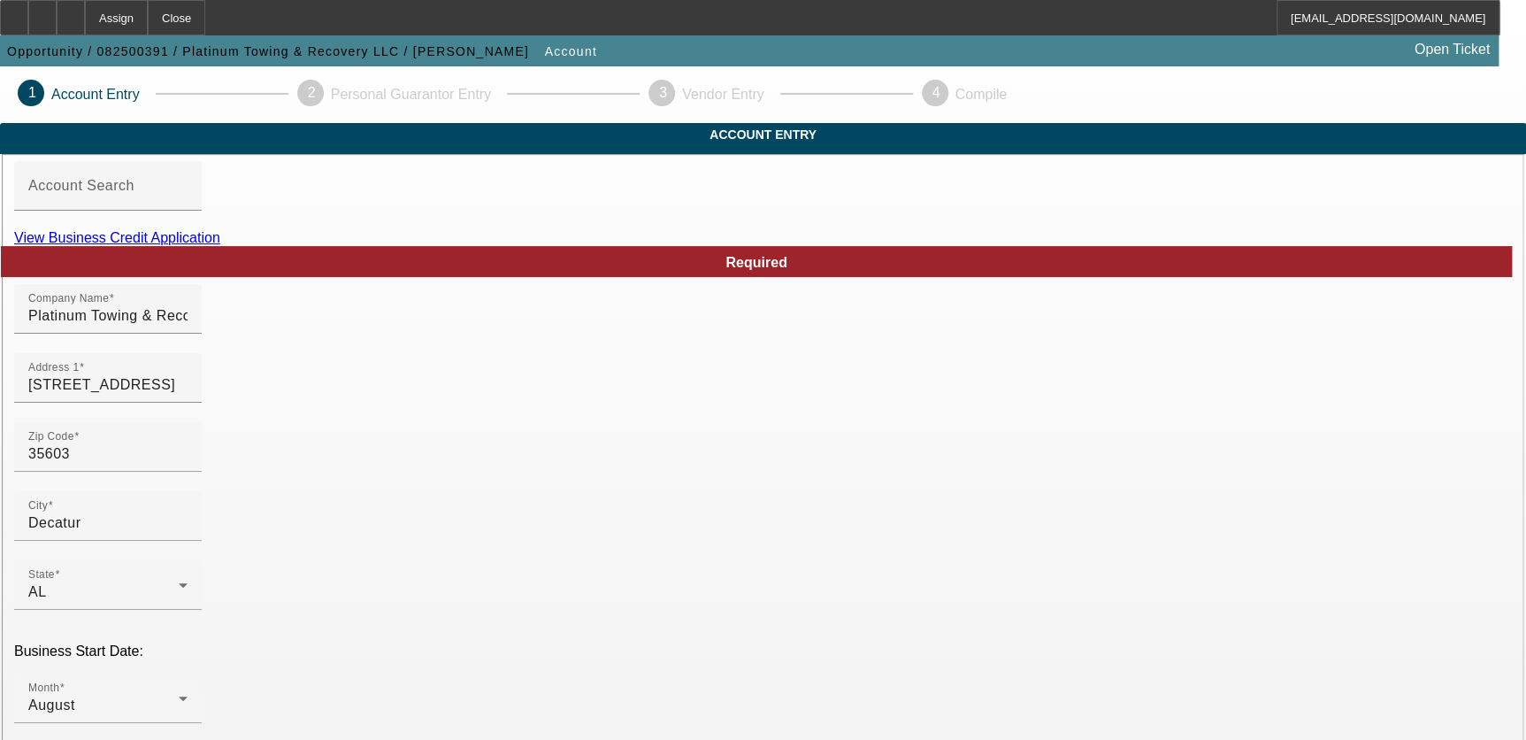
click at [220, 245] on link "View Business Credit Application" at bounding box center [117, 237] width 206 height 15
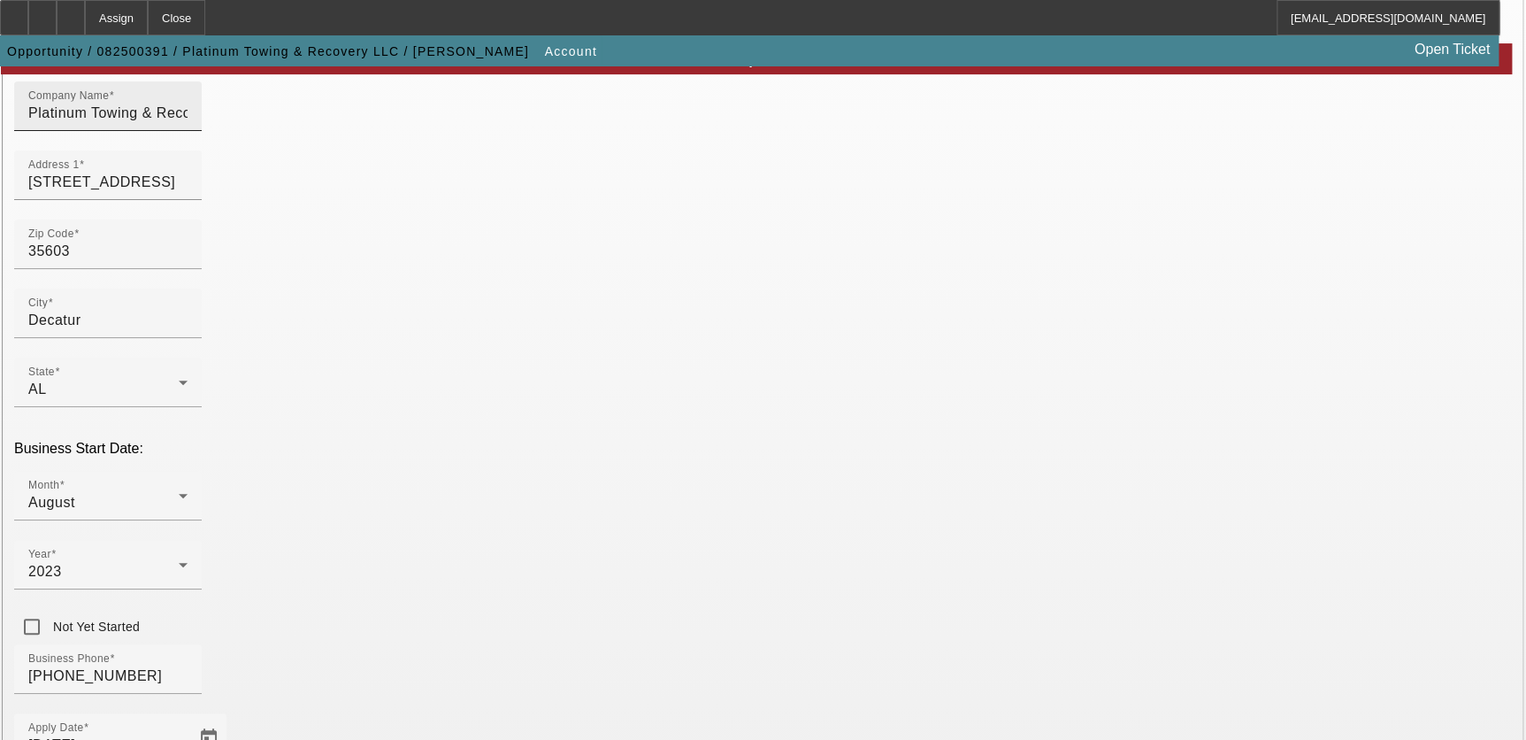
scroll to position [385, 0]
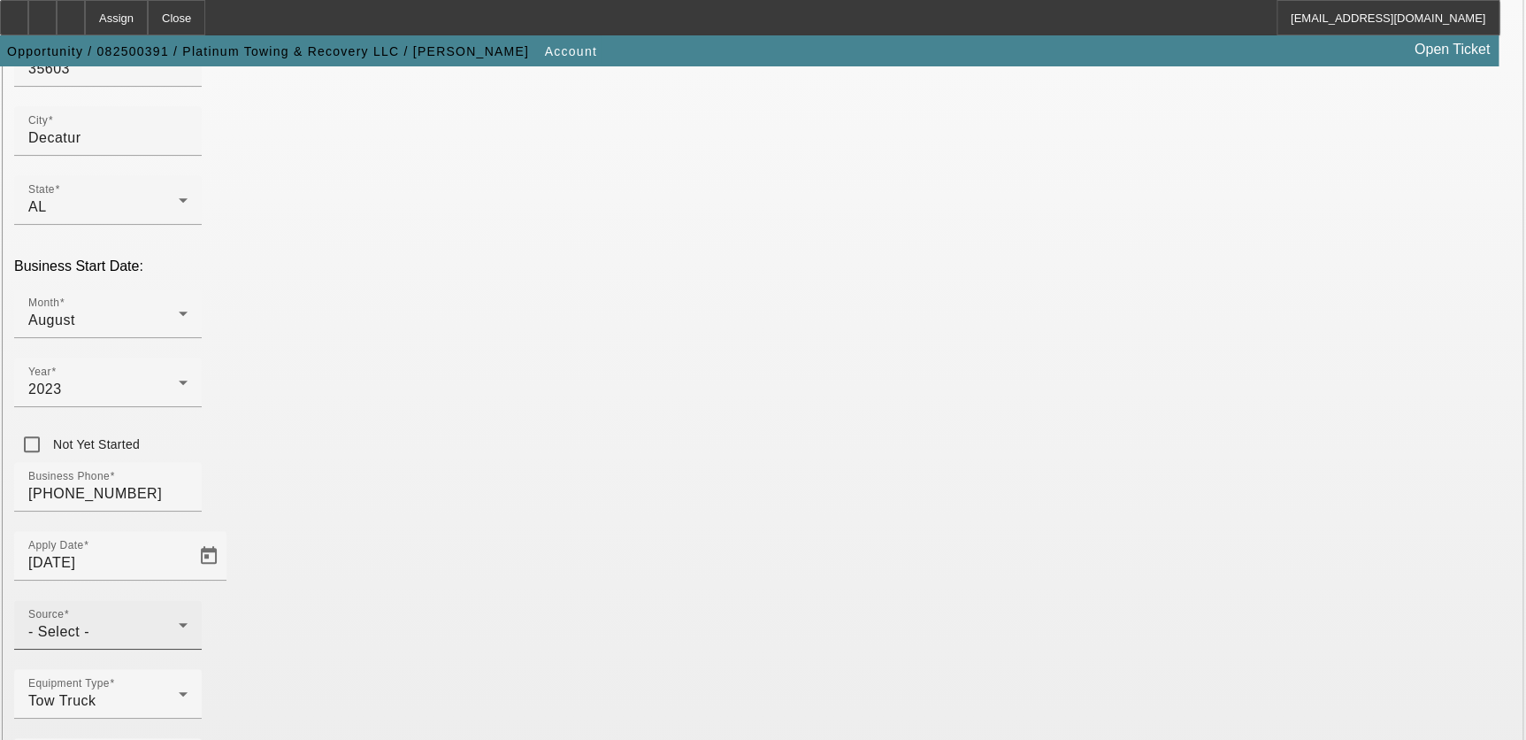
click at [179, 621] on div "- Select -" at bounding box center [103, 631] width 150 height 21
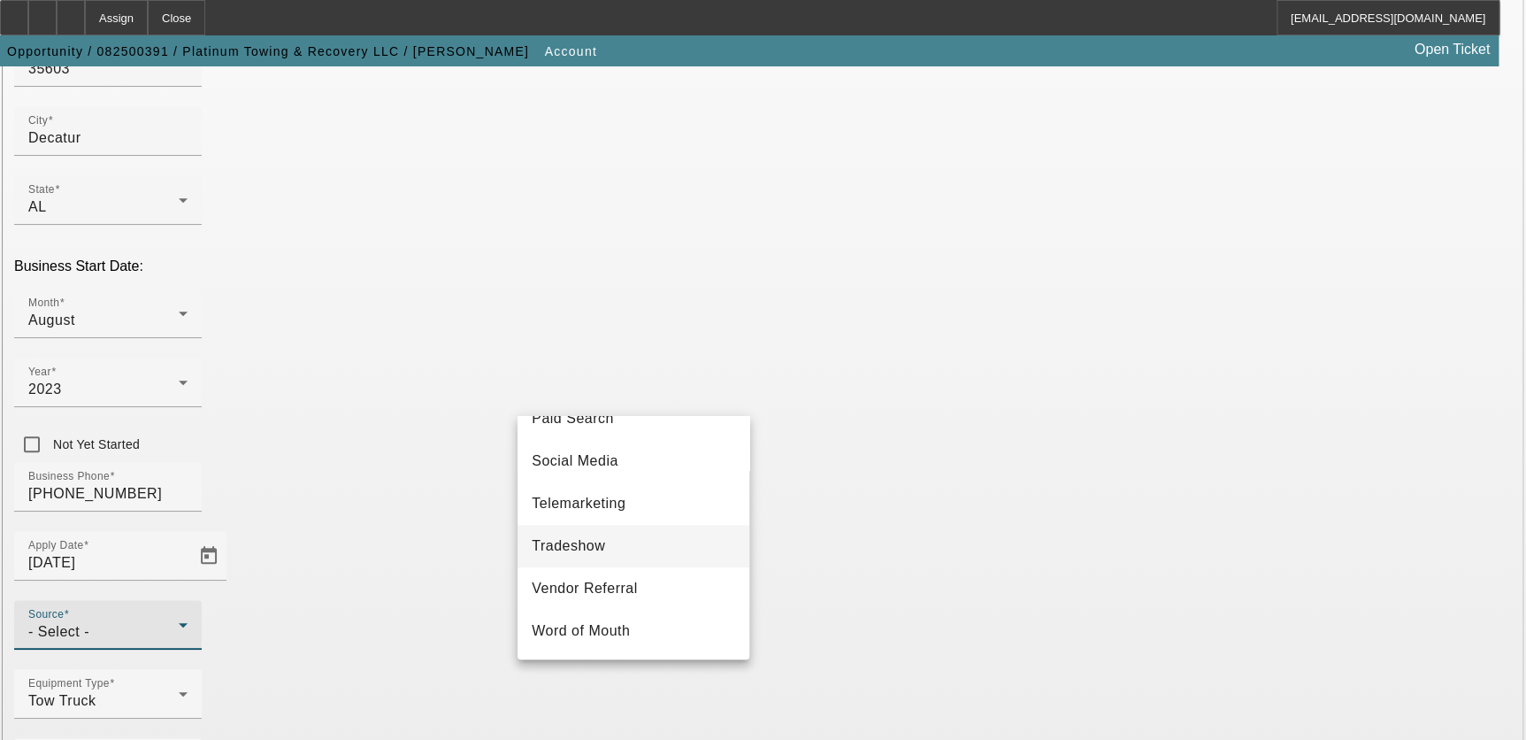
scroll to position [628, 0]
click at [616, 505] on span "Telemarketing" at bounding box center [579, 503] width 94 height 21
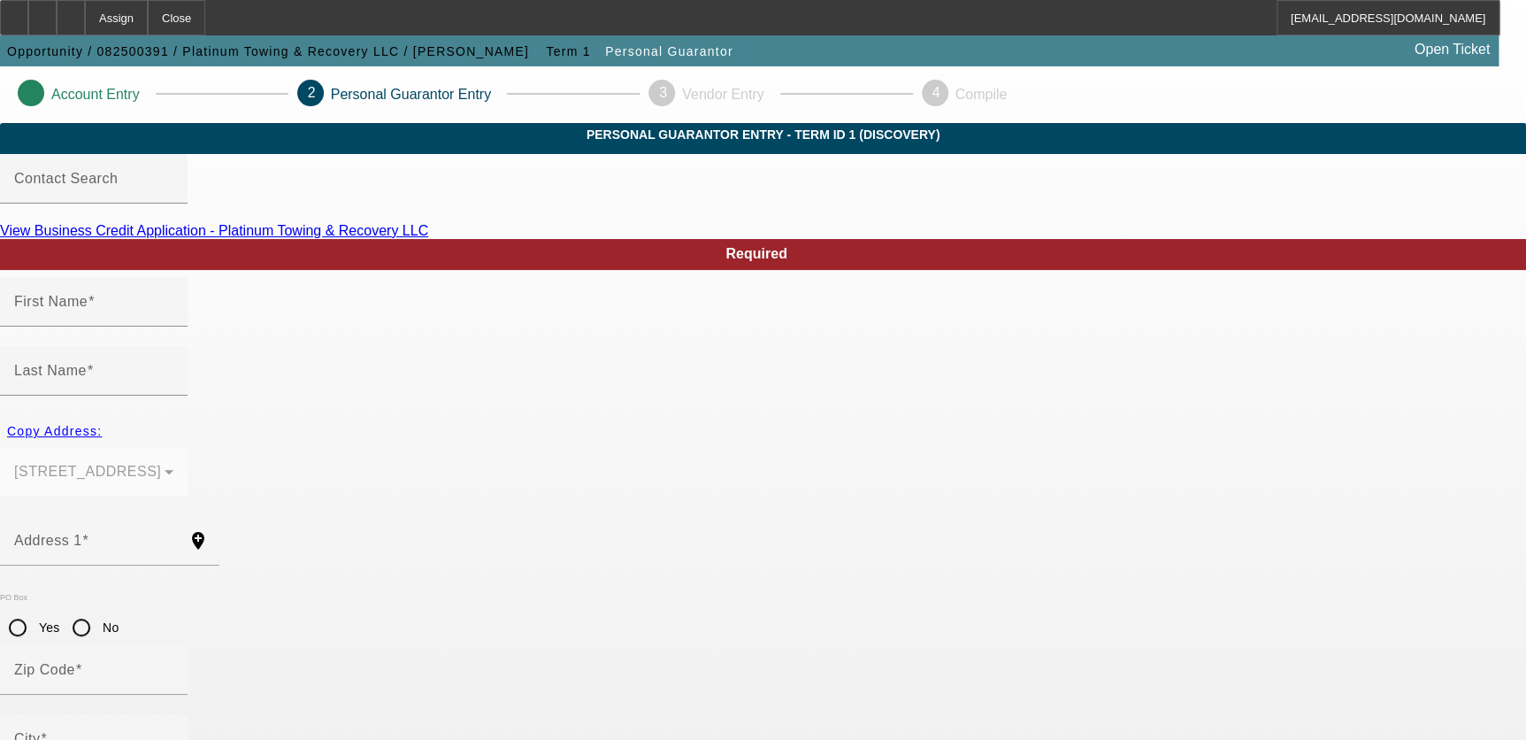
type input "Kenneth"
type input "Hetrick"
type input "2226 Sorrento Pl SW"
radio input "true"
type input "35603"
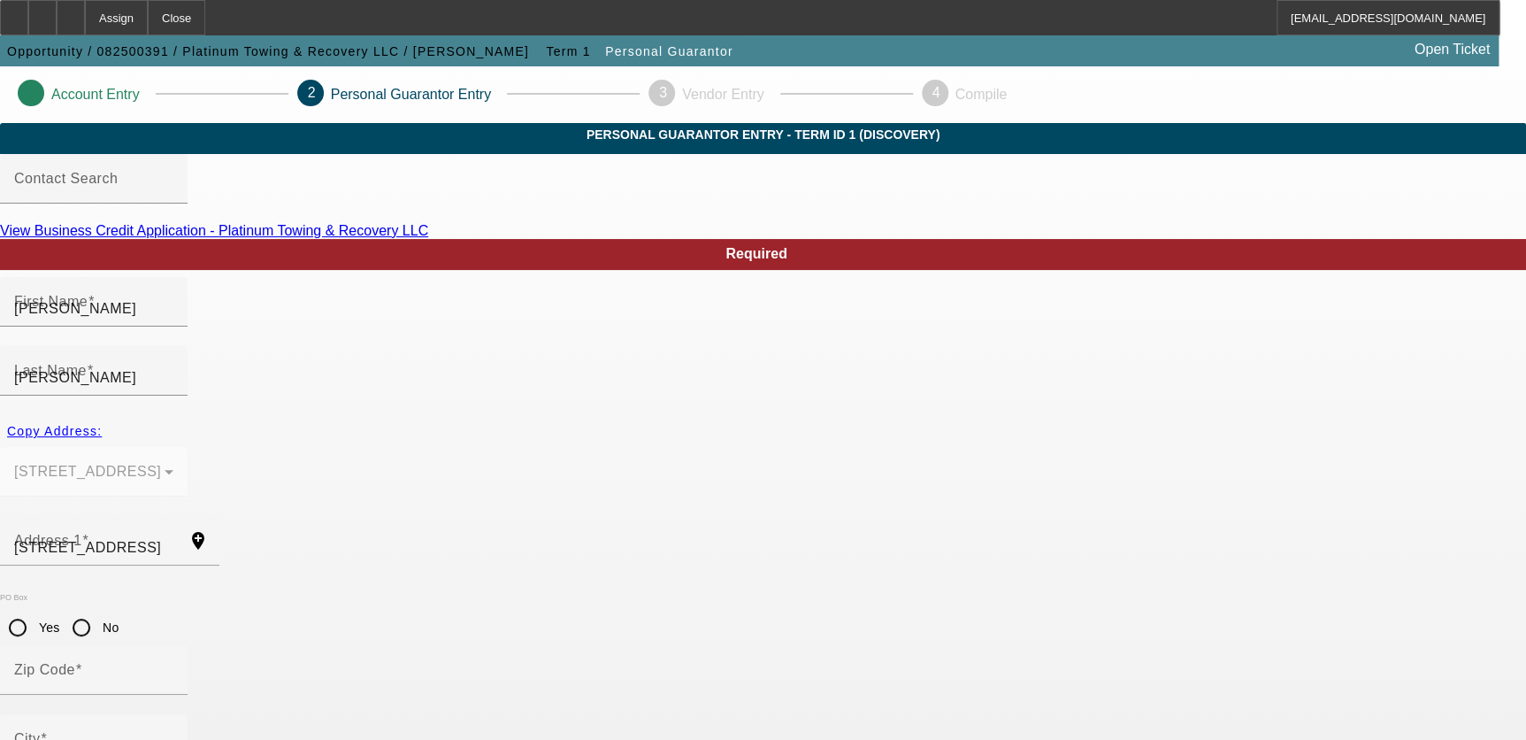
type input "Decatur"
type input "(256) 387-0627"
type input "100"
type input "420-27-6910"
type input "platinumtowing2024@gmail.com"
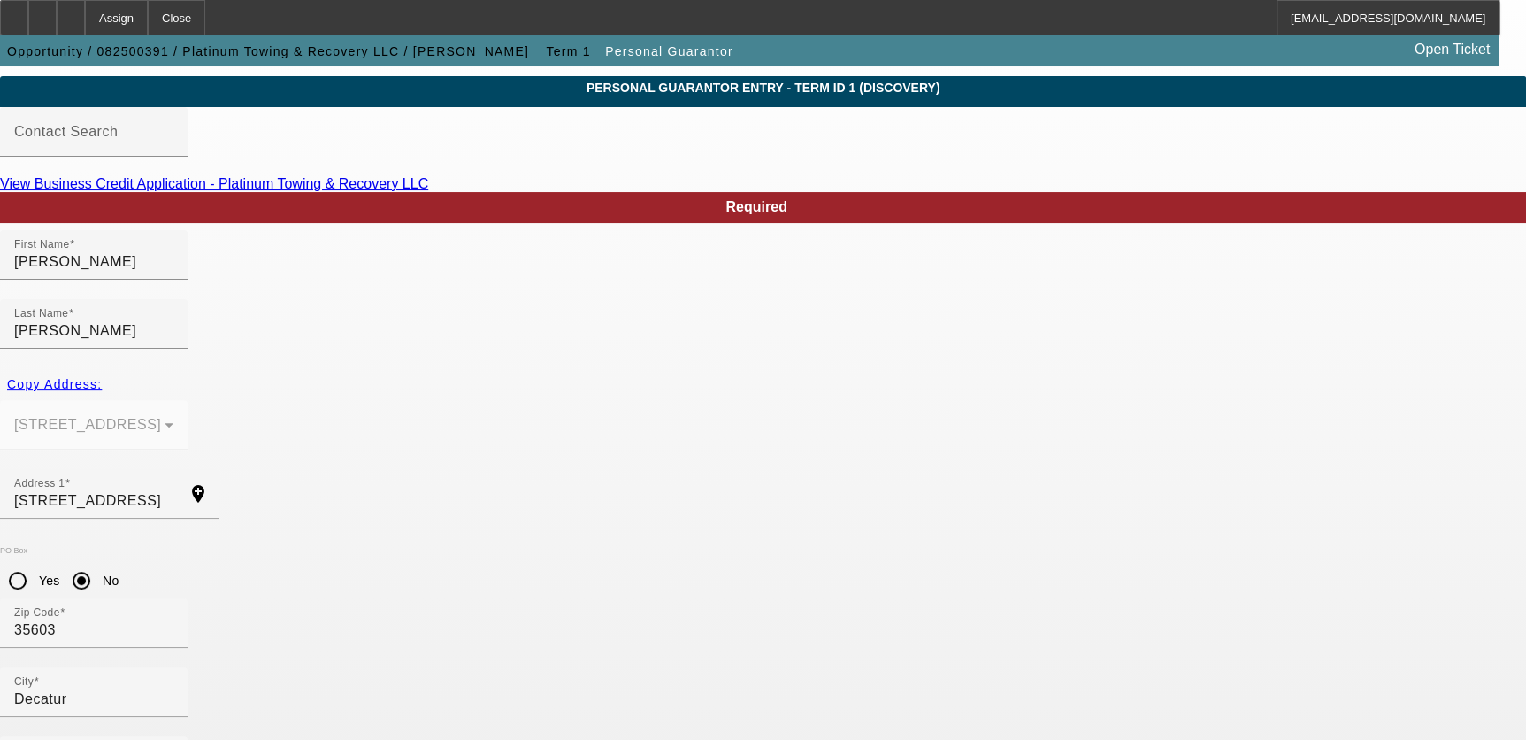
scroll to position [120, 0]
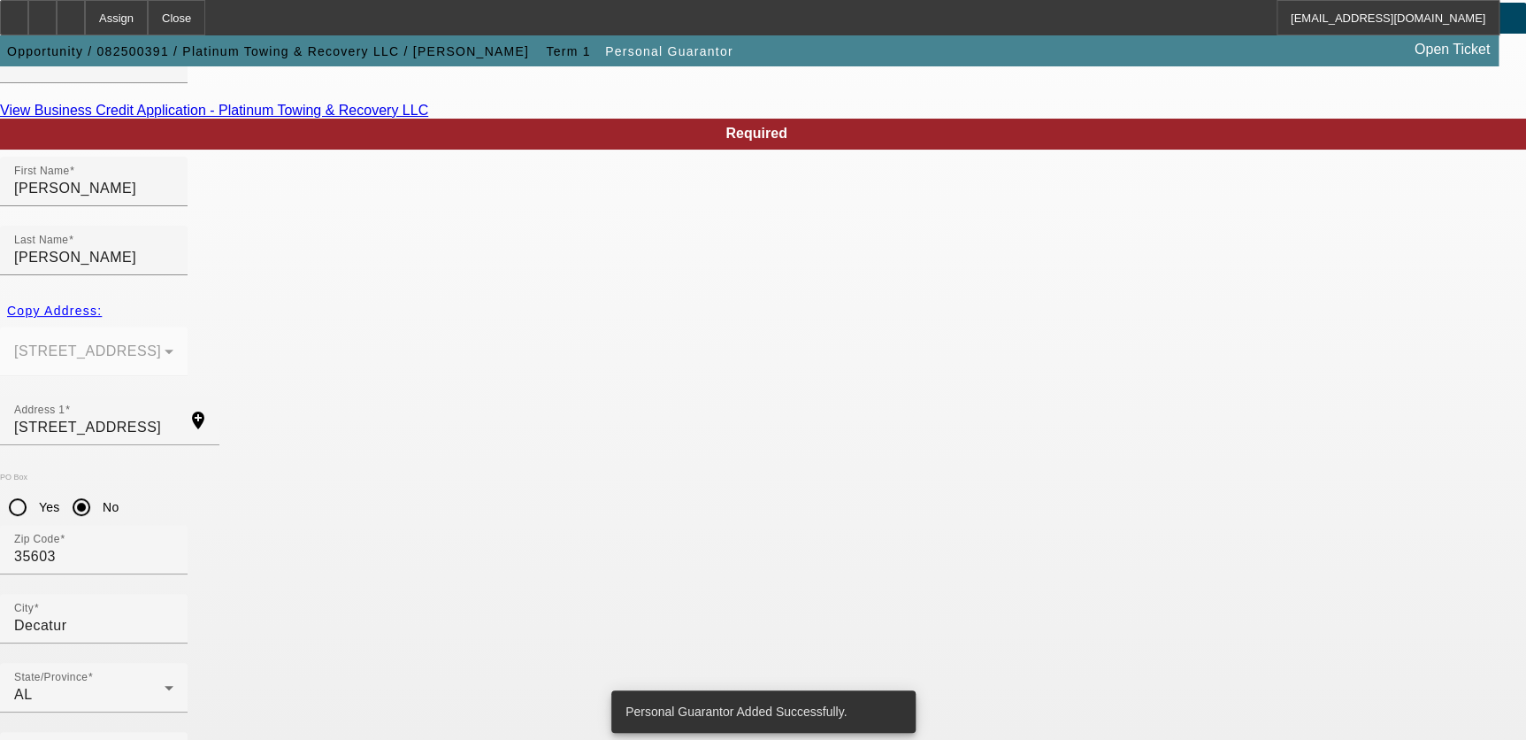
scroll to position [0, 0]
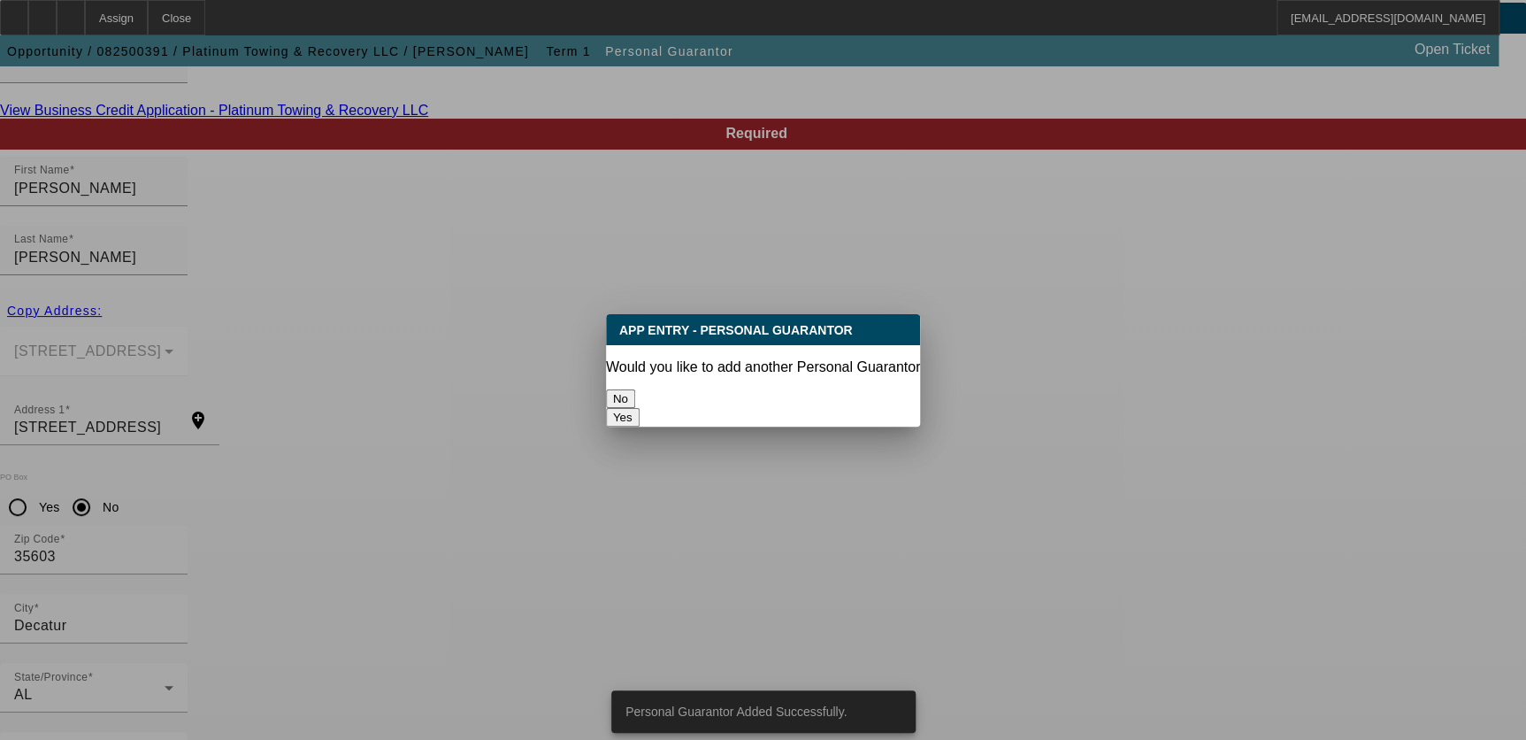
click at [635, 395] on button "No" at bounding box center [620, 398] width 29 height 19
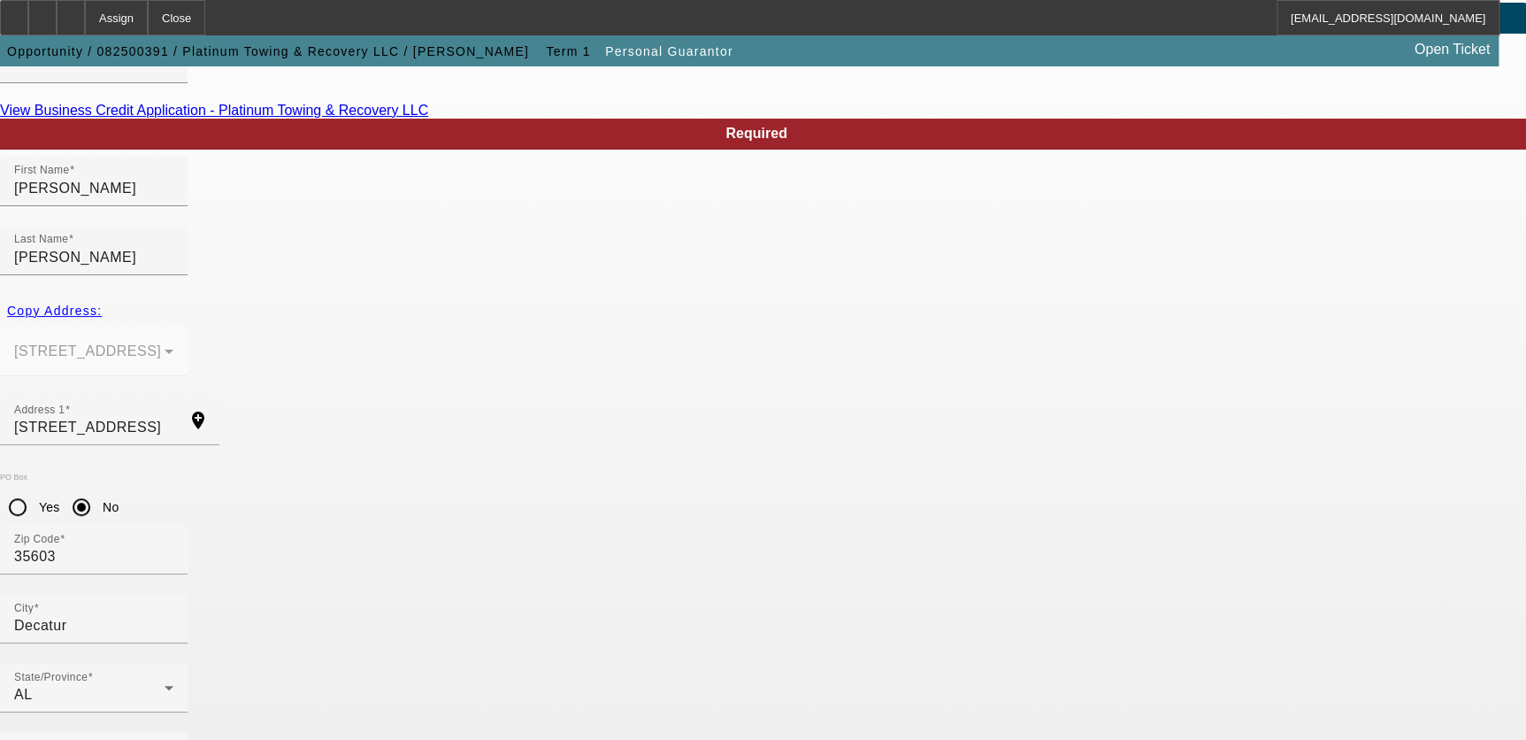
scroll to position [120, 0]
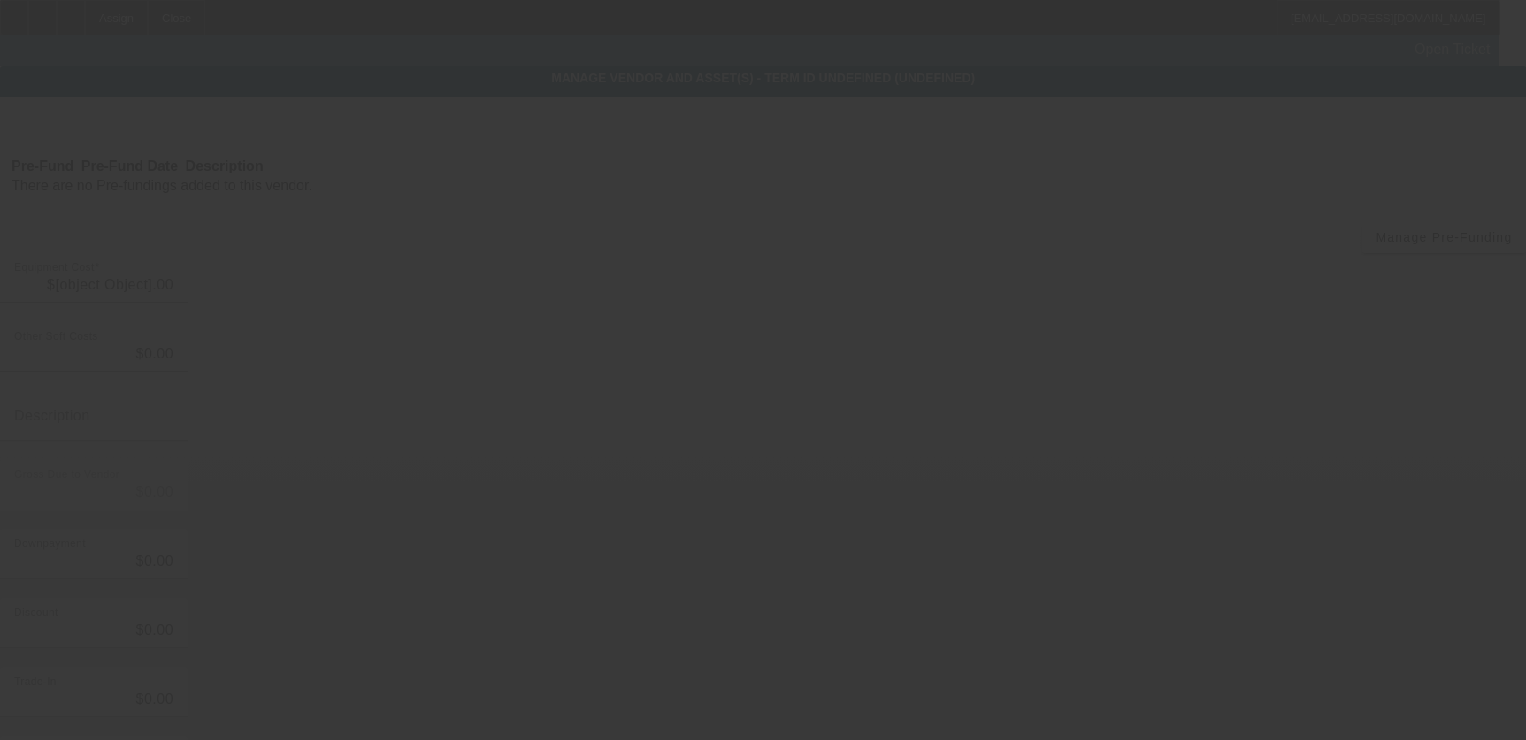
type input "$135,000.00"
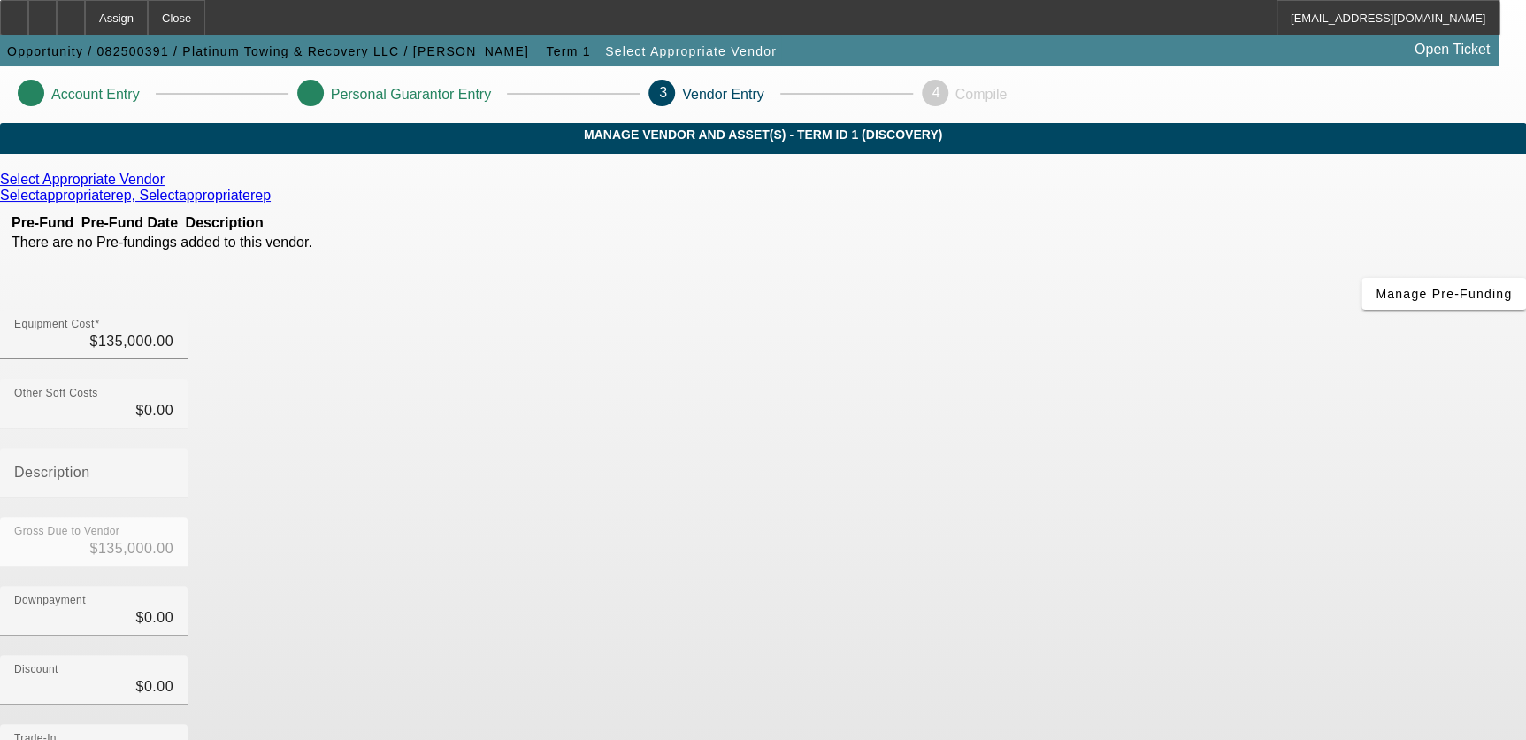
click at [169, 187] on icon at bounding box center [169, 179] width 0 height 15
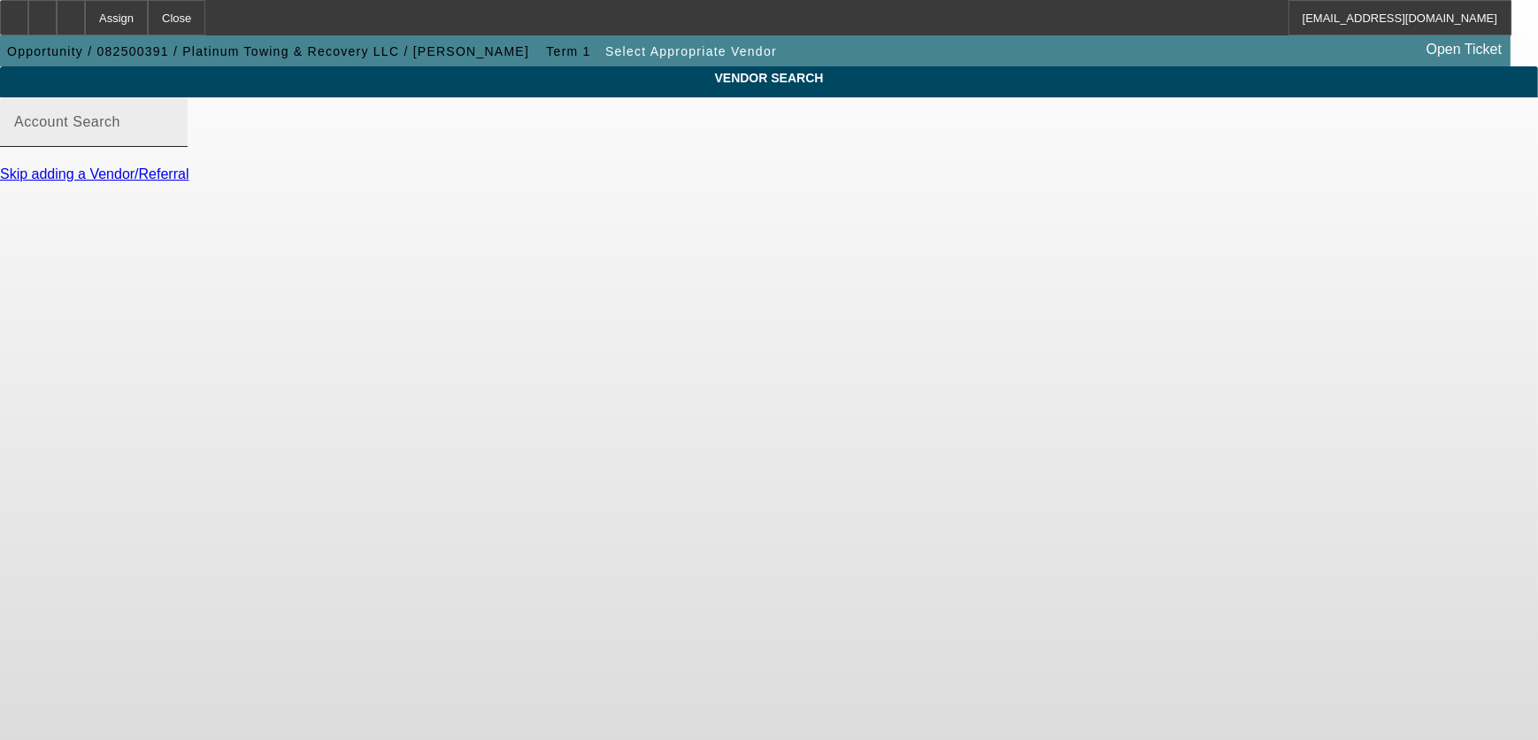
click at [173, 140] on input "Account Search" at bounding box center [93, 129] width 159 height 21
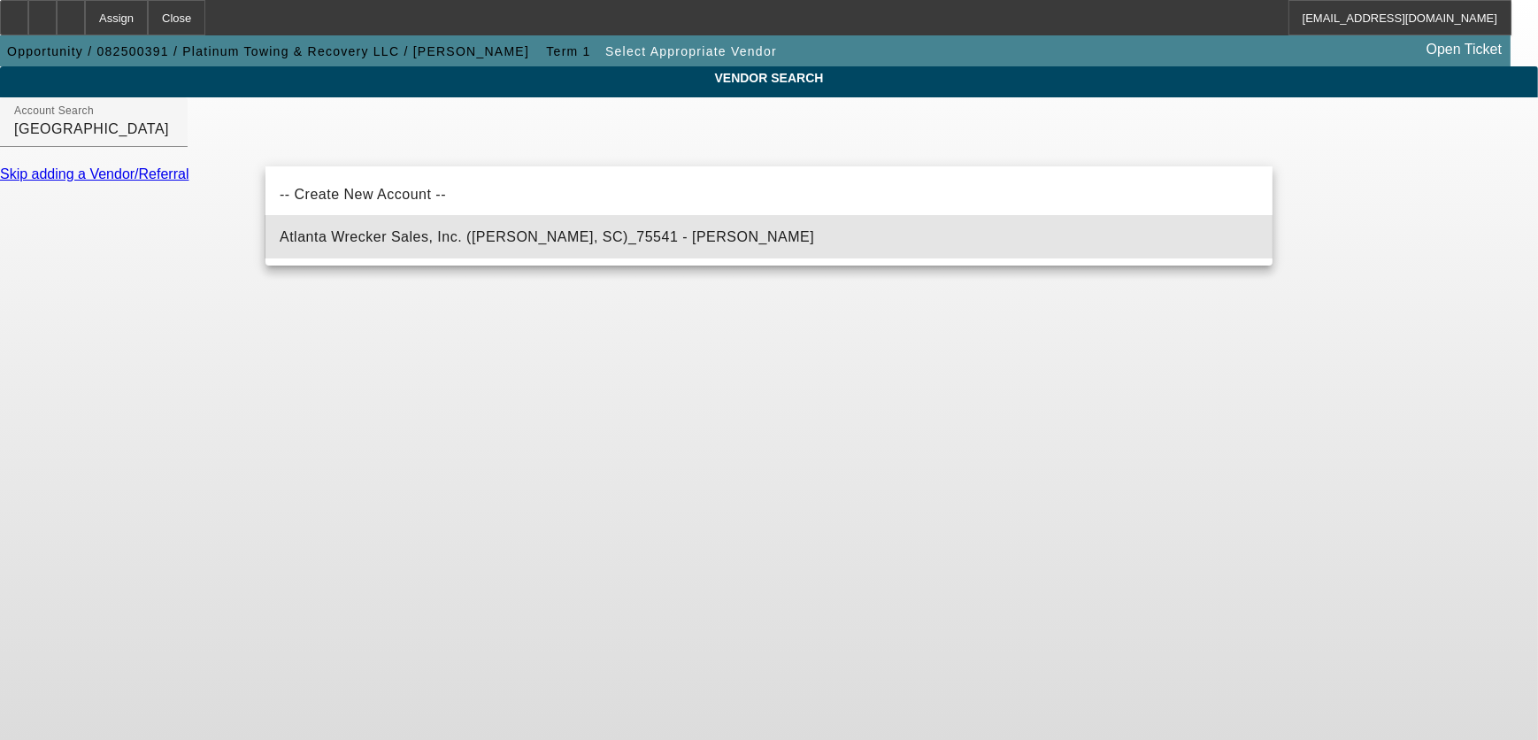
click at [424, 226] on span "Atlanta Wrecker Sales, Inc. (Chesnee, SC)_75541 - Giles, Lee" at bounding box center [547, 236] width 534 height 21
type input "Atlanta Wrecker Sales, Inc. (Chesnee, SC)_75541 - Giles, Lee"
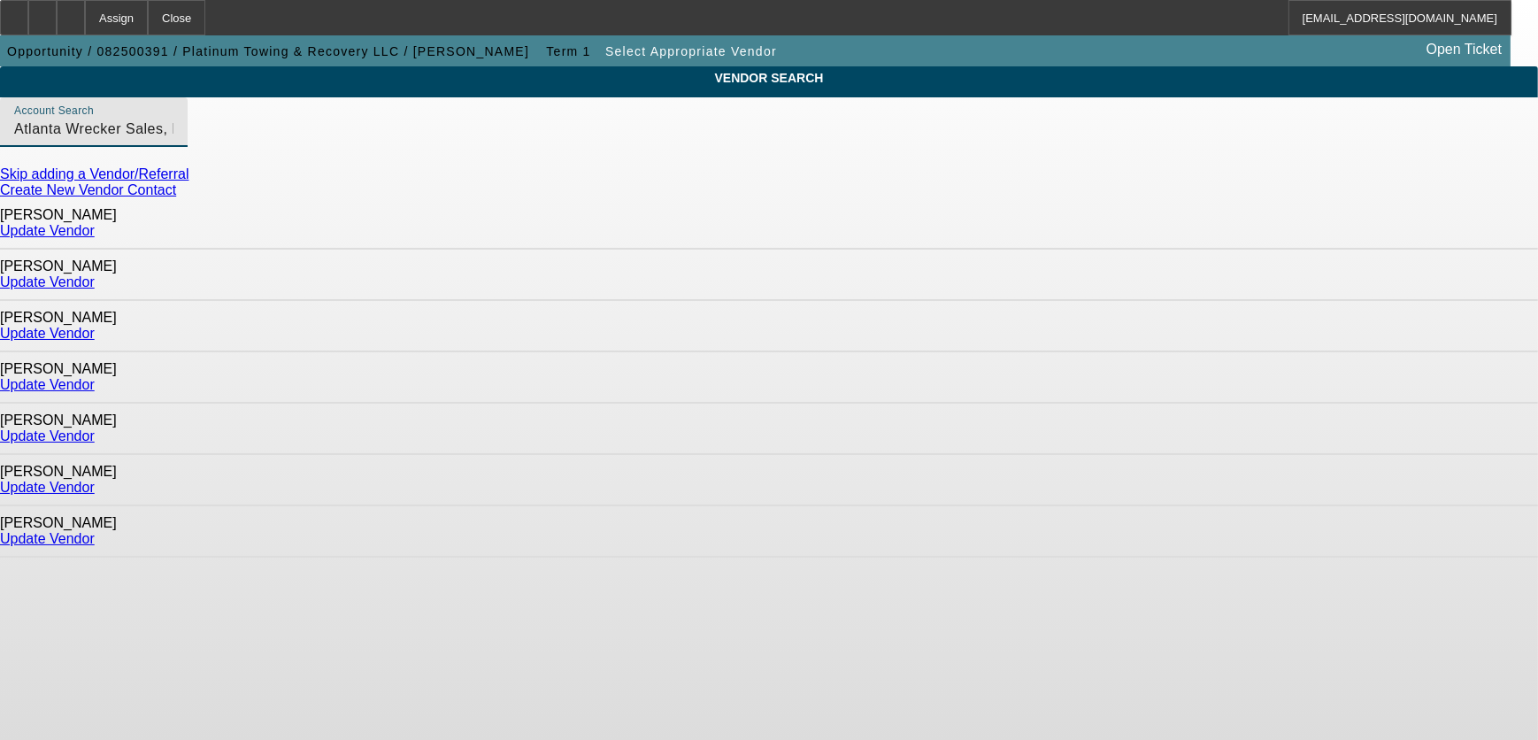
click at [95, 226] on link "Update Vendor" at bounding box center [47, 230] width 95 height 15
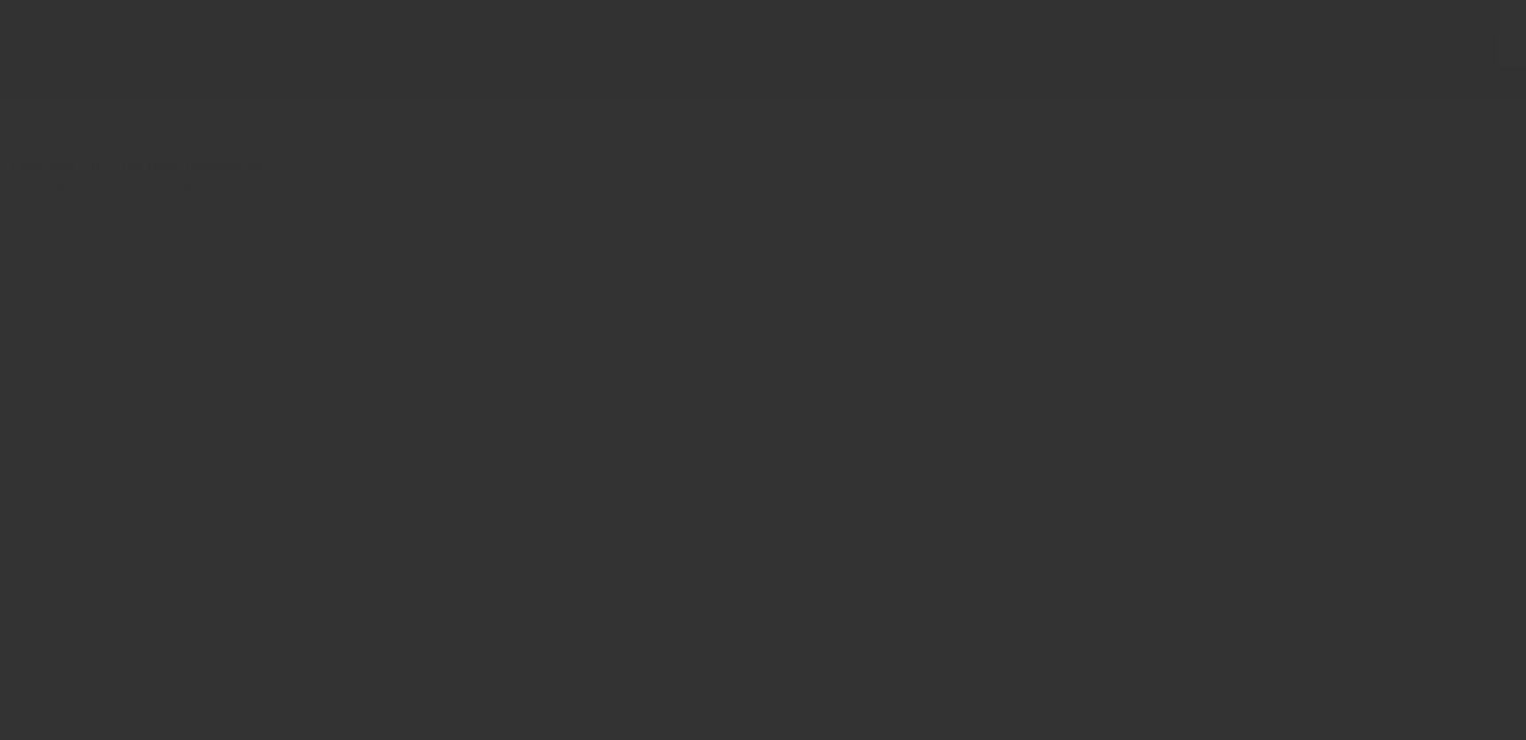
type input "$135,000.00"
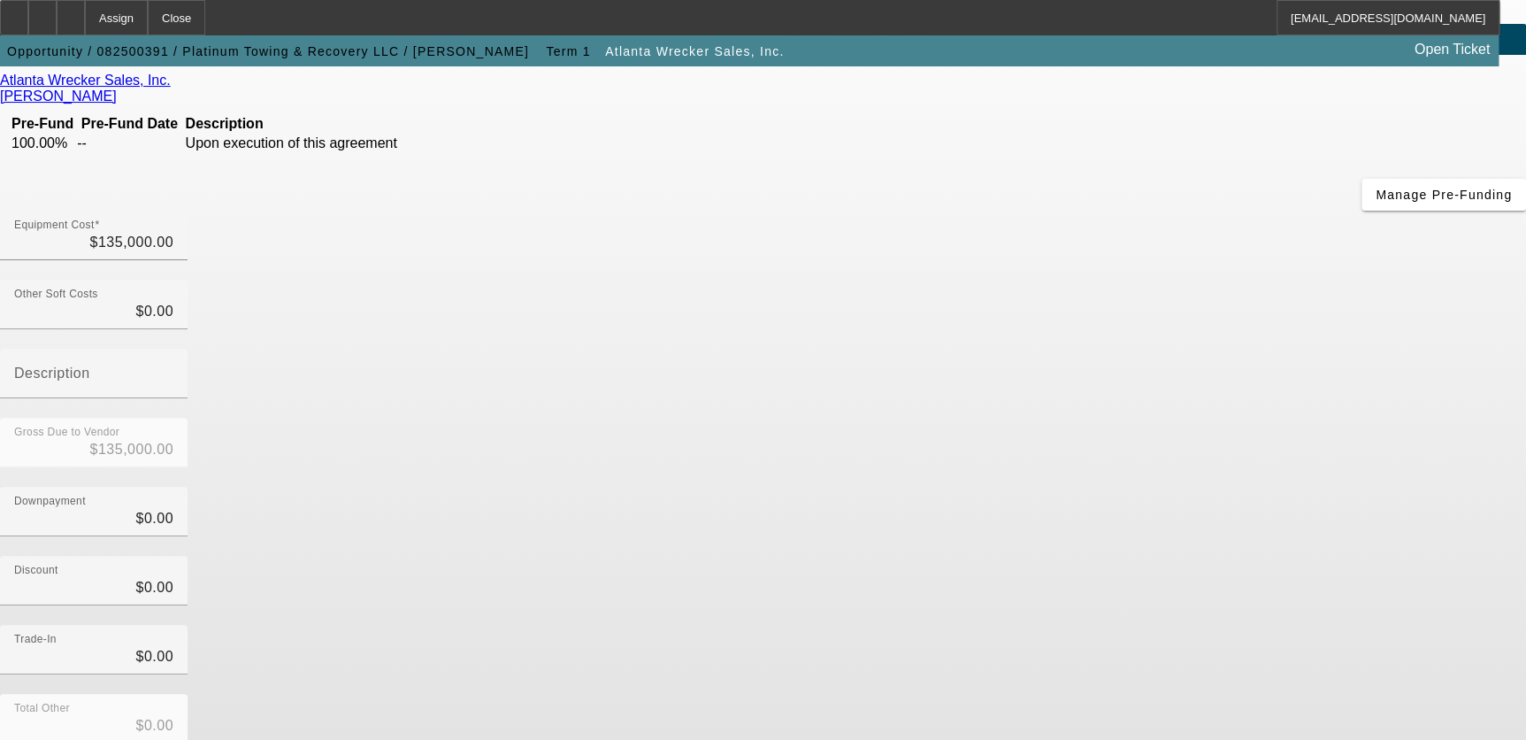
scroll to position [158, 0]
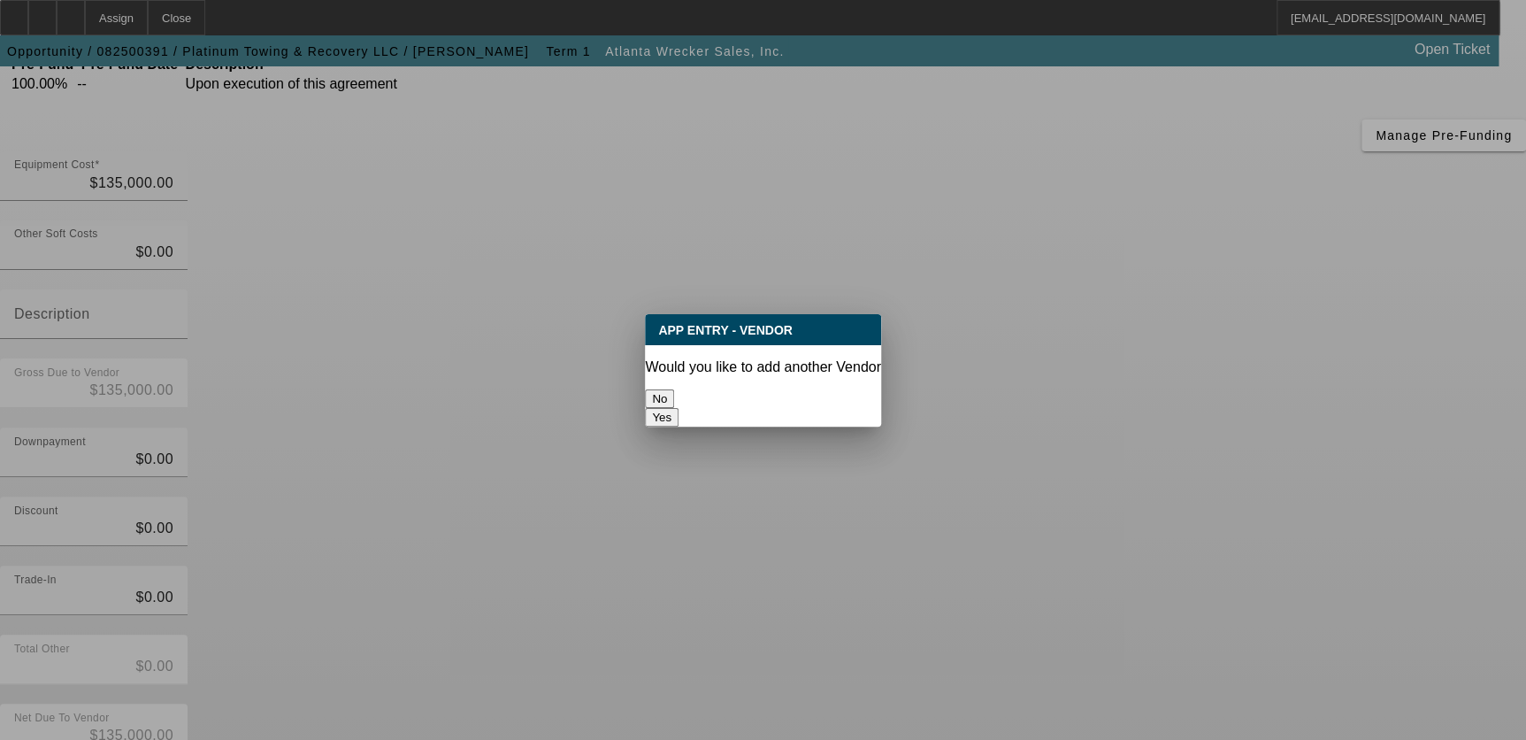
click at [674, 389] on button "No" at bounding box center [659, 398] width 29 height 19
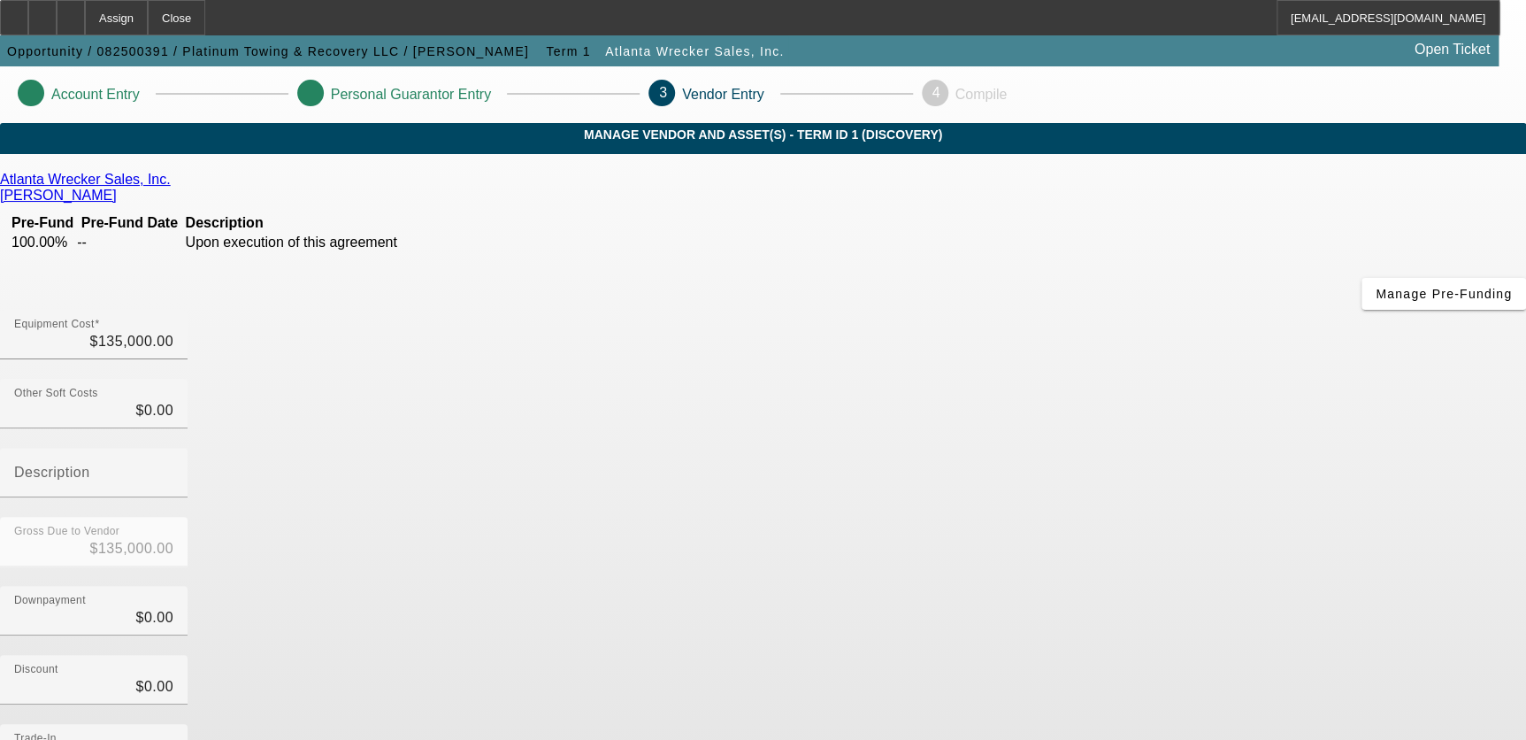
scroll to position [158, 0]
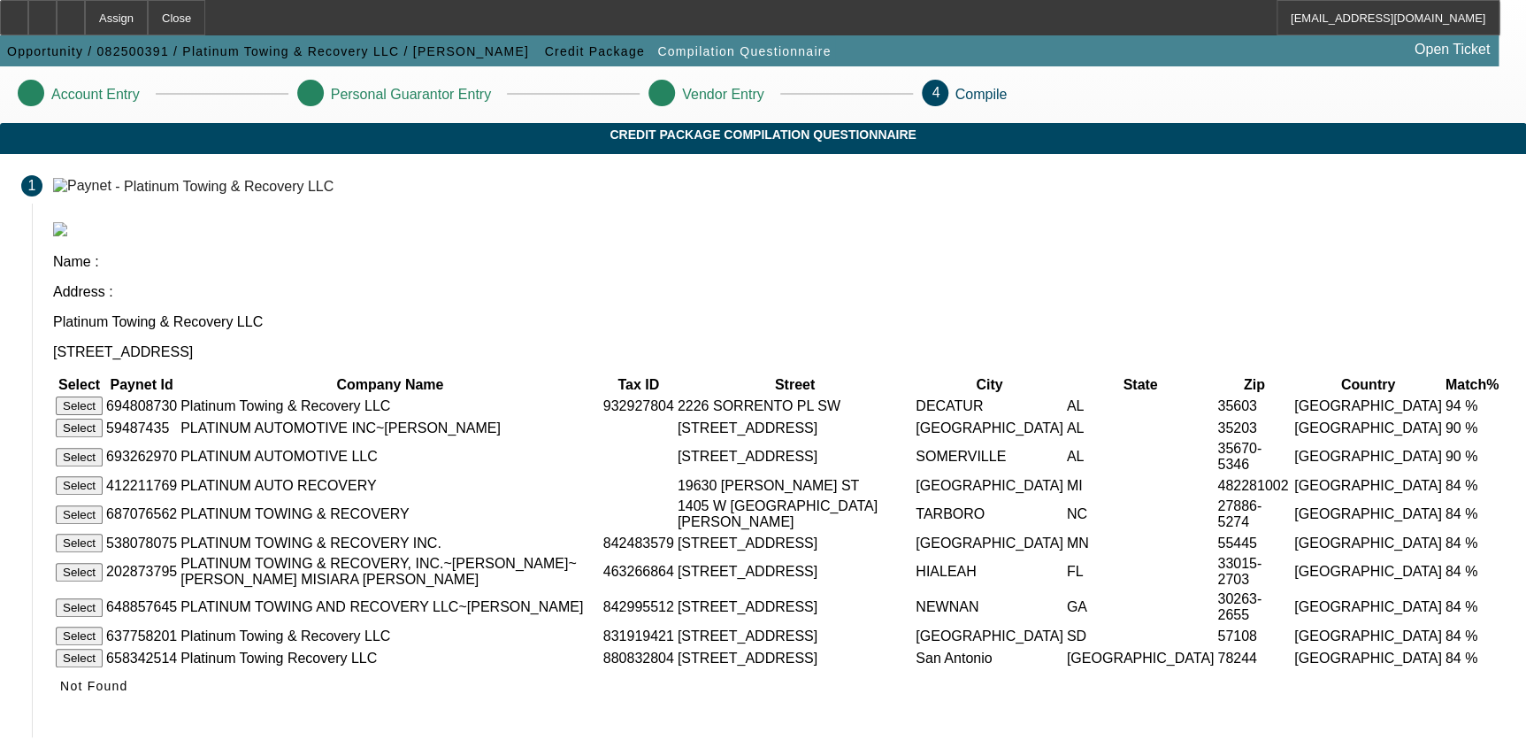
click at [103, 396] on button "Select" at bounding box center [79, 405] width 47 height 19
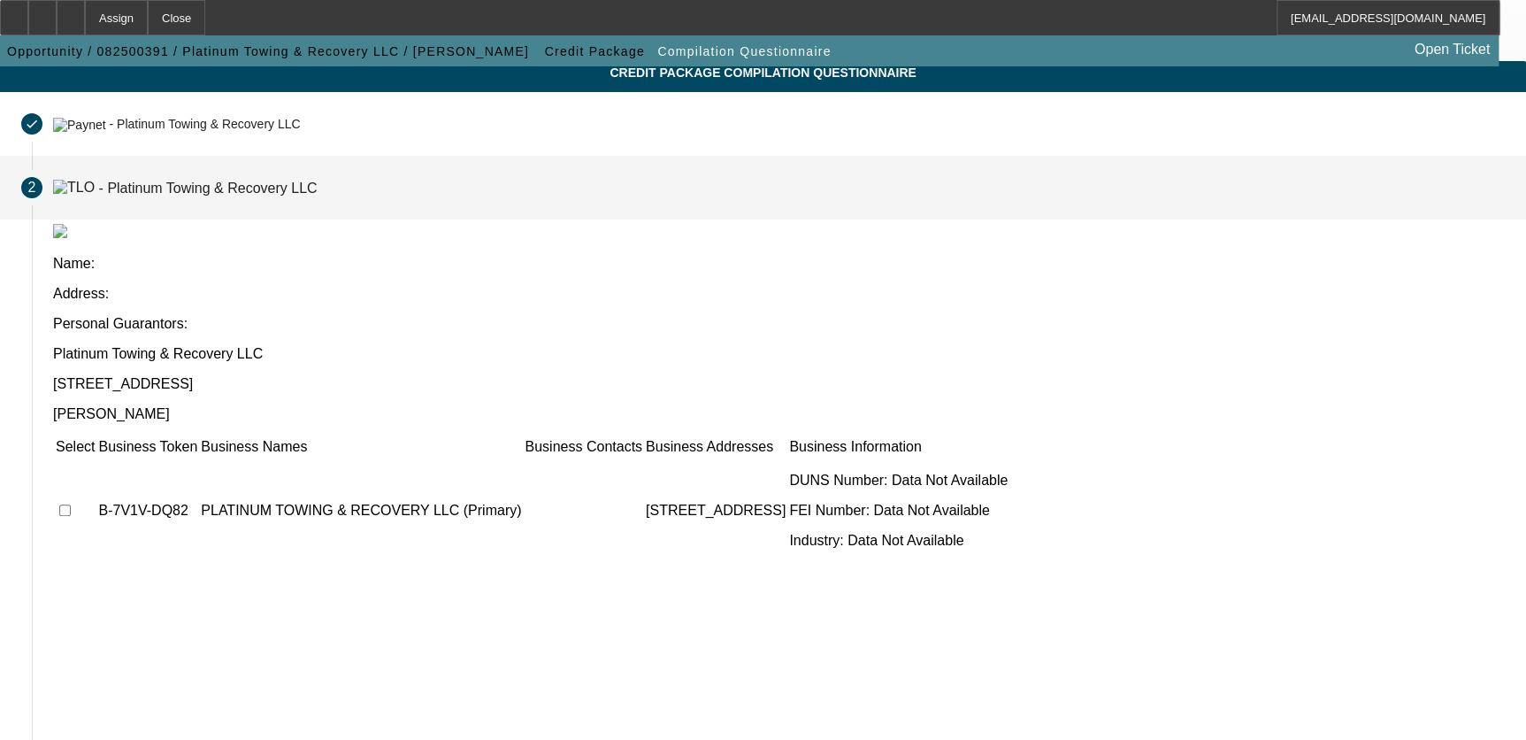
click at [71, 504] on input "checkbox" at bounding box center [65, 510] width 12 height 12
checkbox input "true"
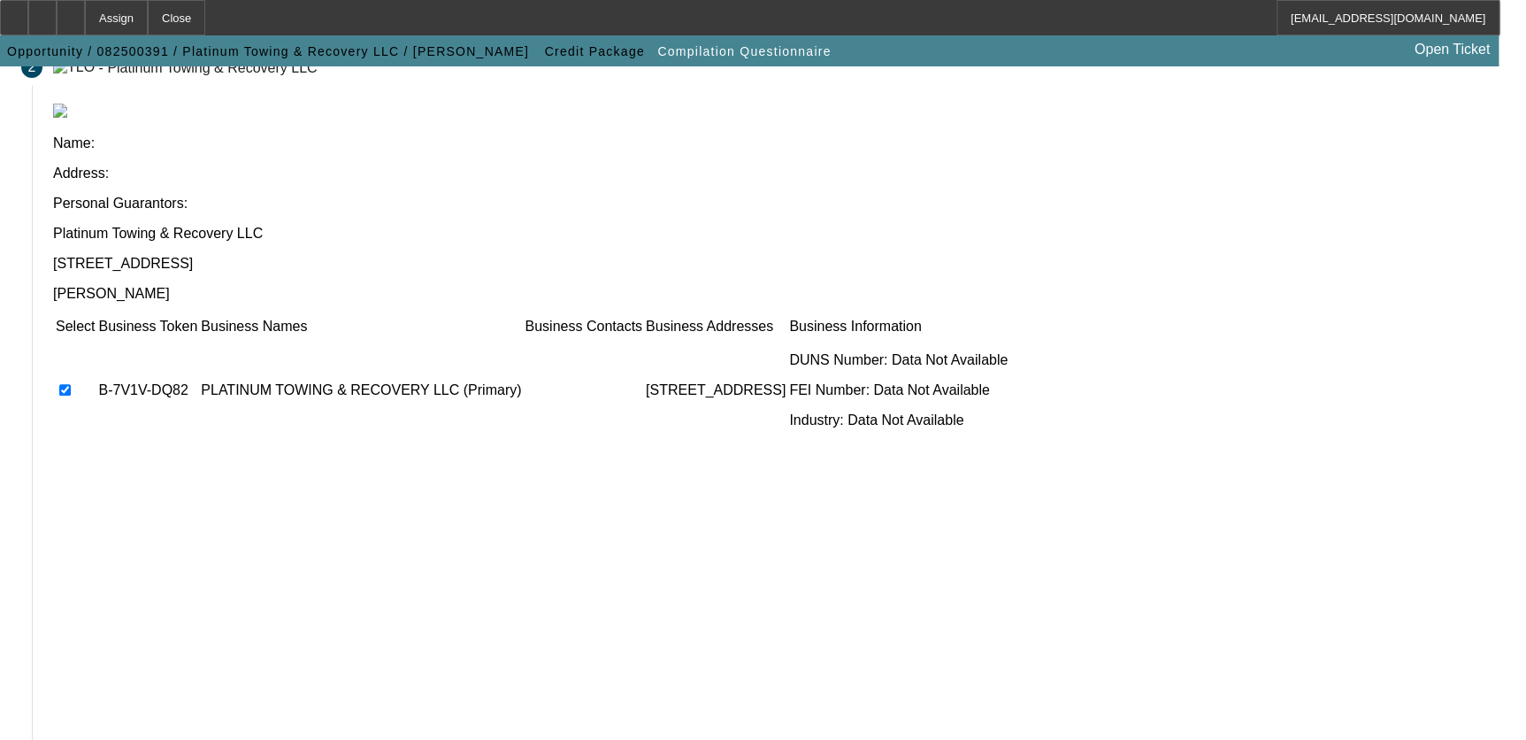
scroll to position [156, 0]
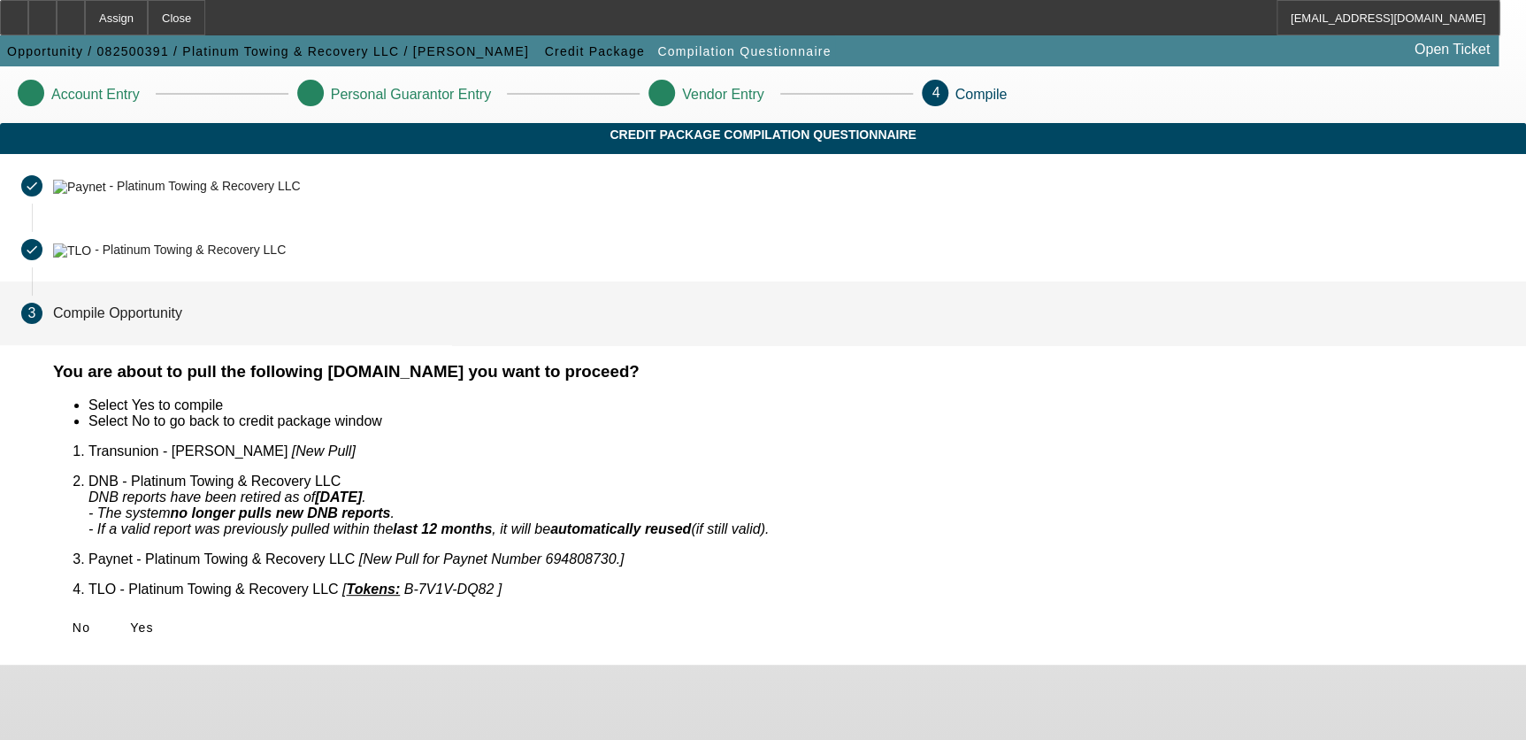
scroll to position [0, 0]
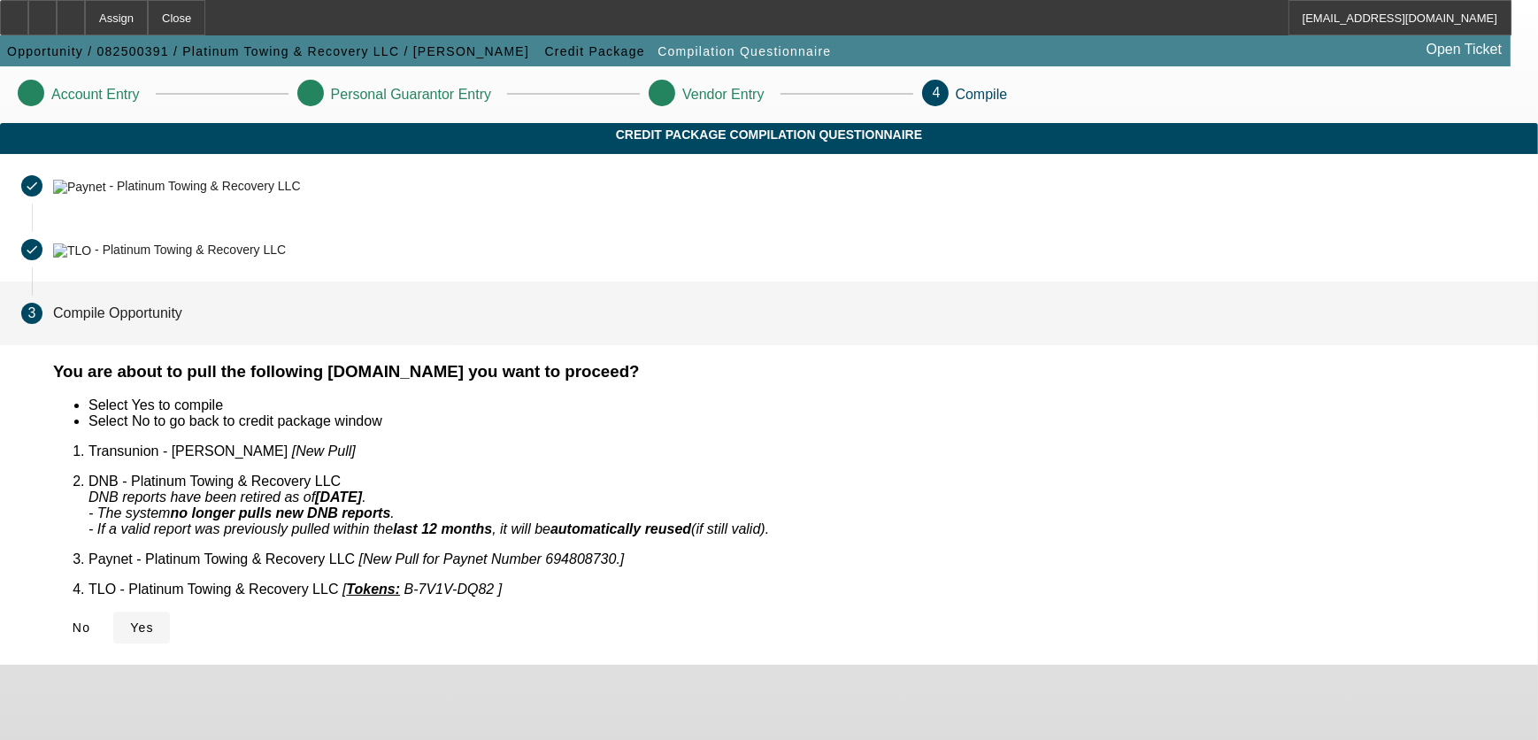
click at [154, 620] on span "Yes" at bounding box center [142, 627] width 24 height 14
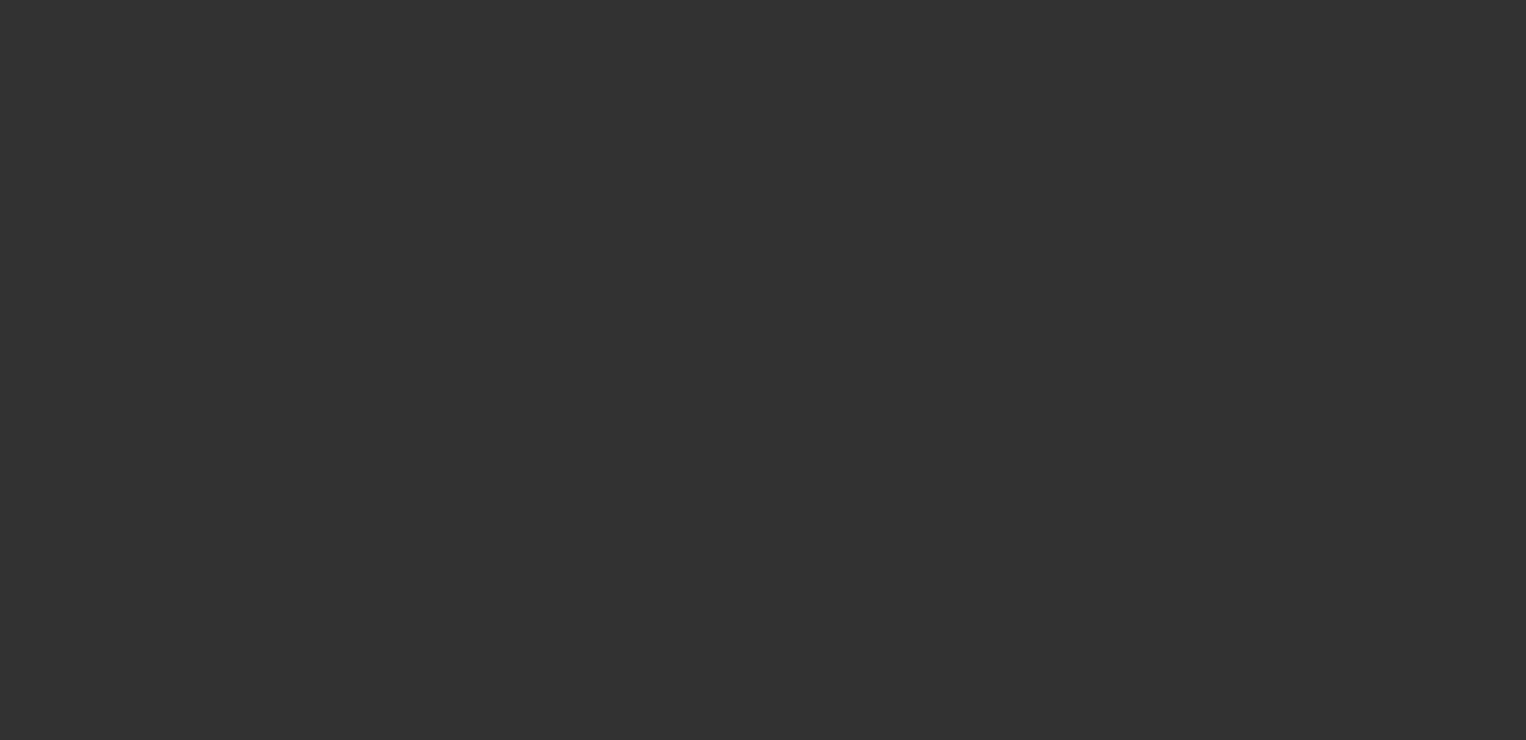
select select "0"
select select "2"
select select "0.1"
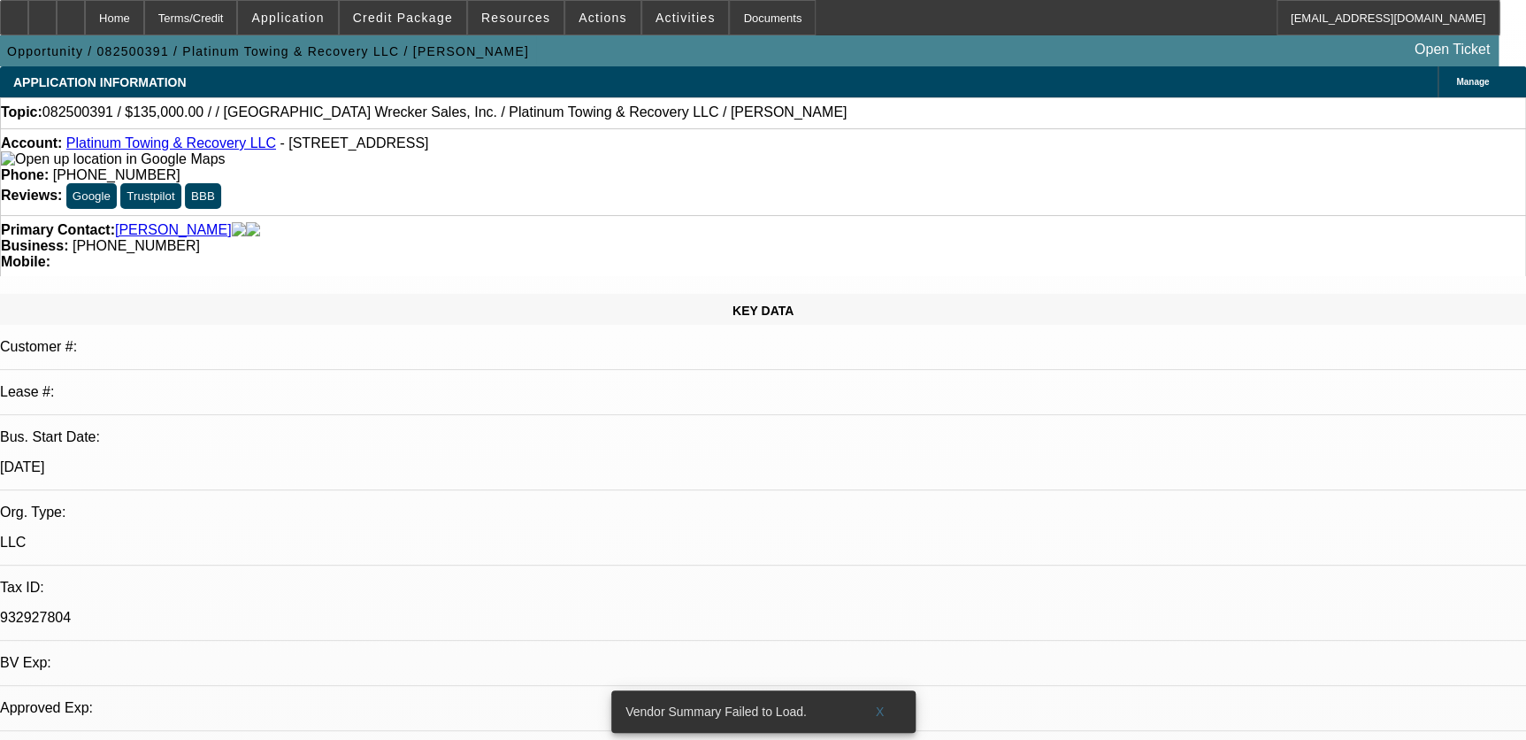
select select "1"
select select "2"
select select "4"
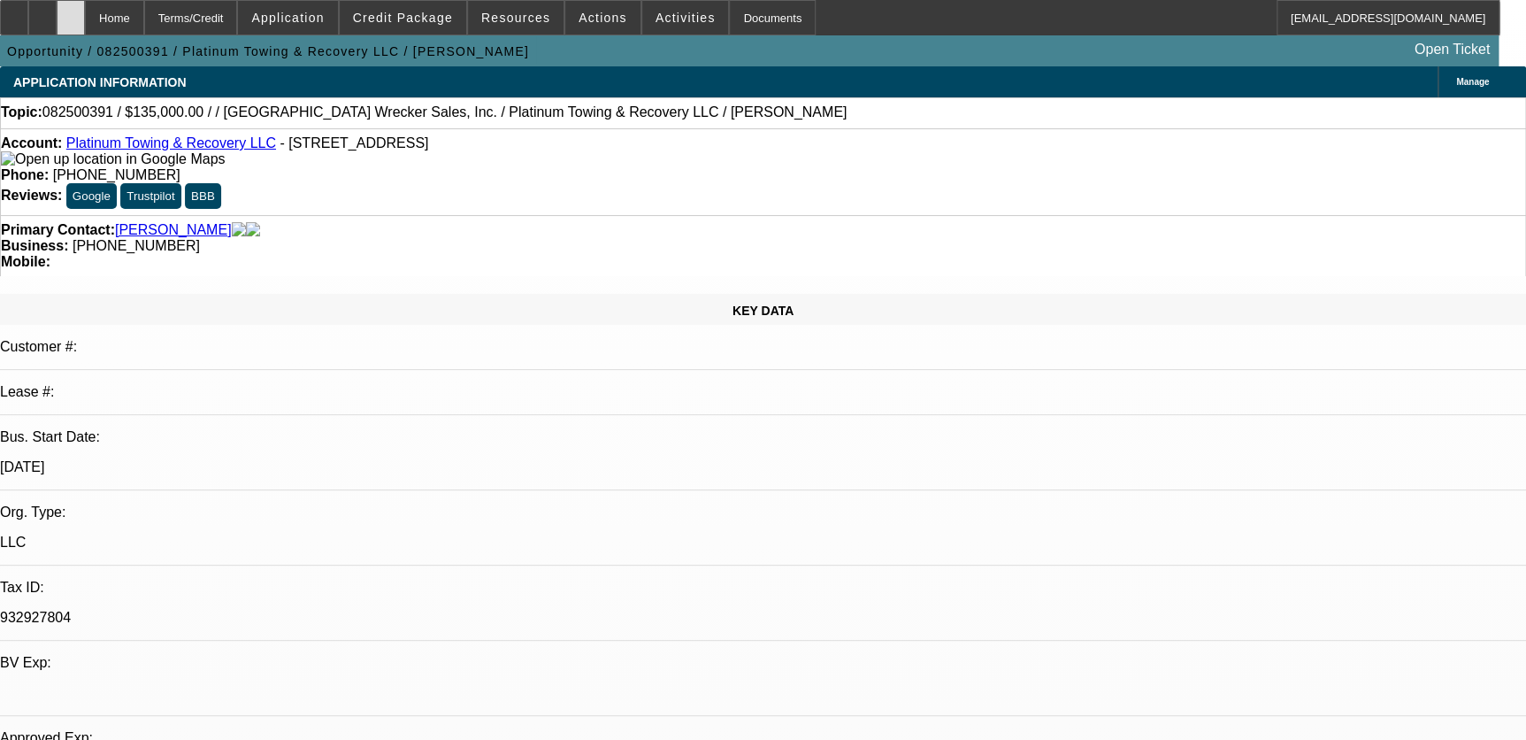
click at [85, 27] on div at bounding box center [71, 17] width 28 height 35
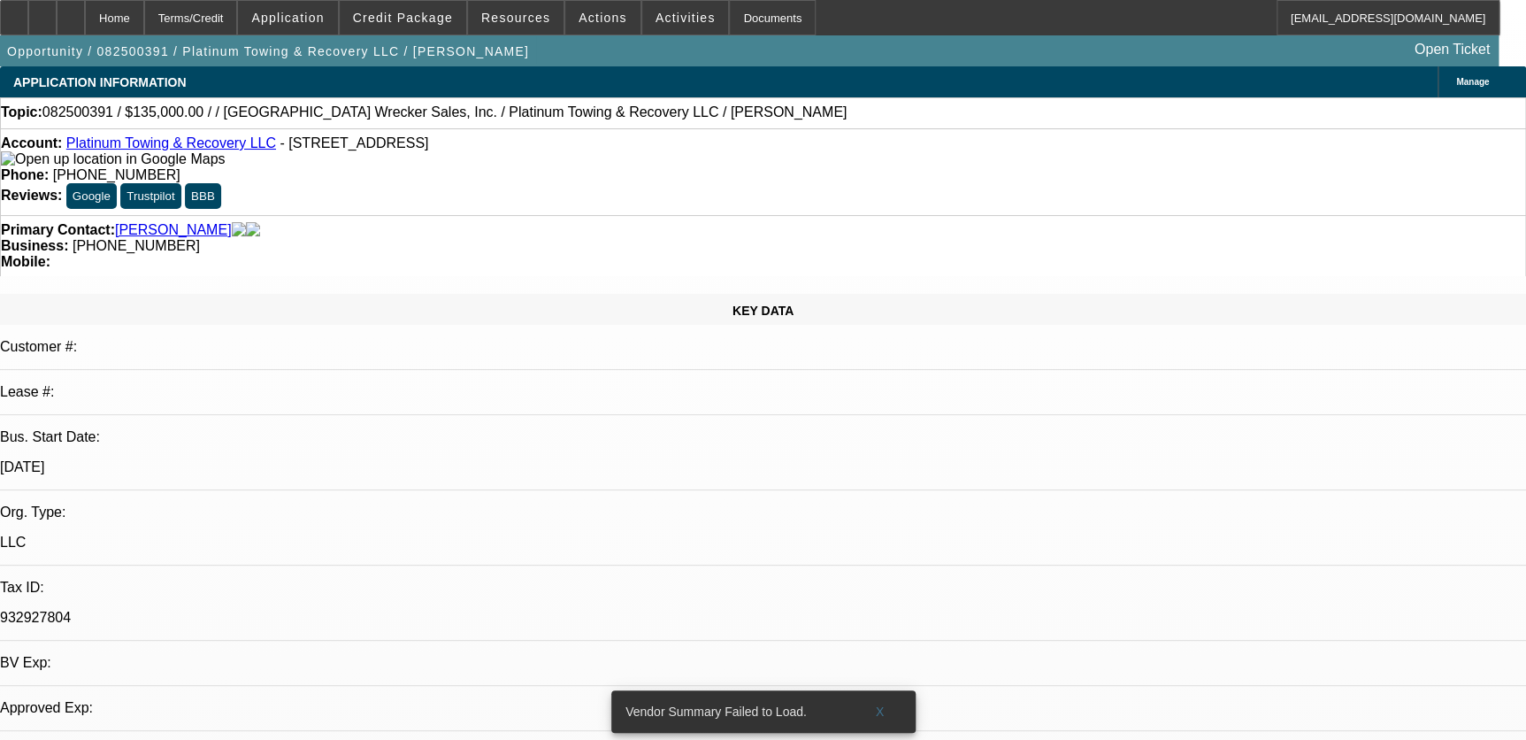
select select "0"
select select "2"
select select "0.1"
select select "1"
select select "2"
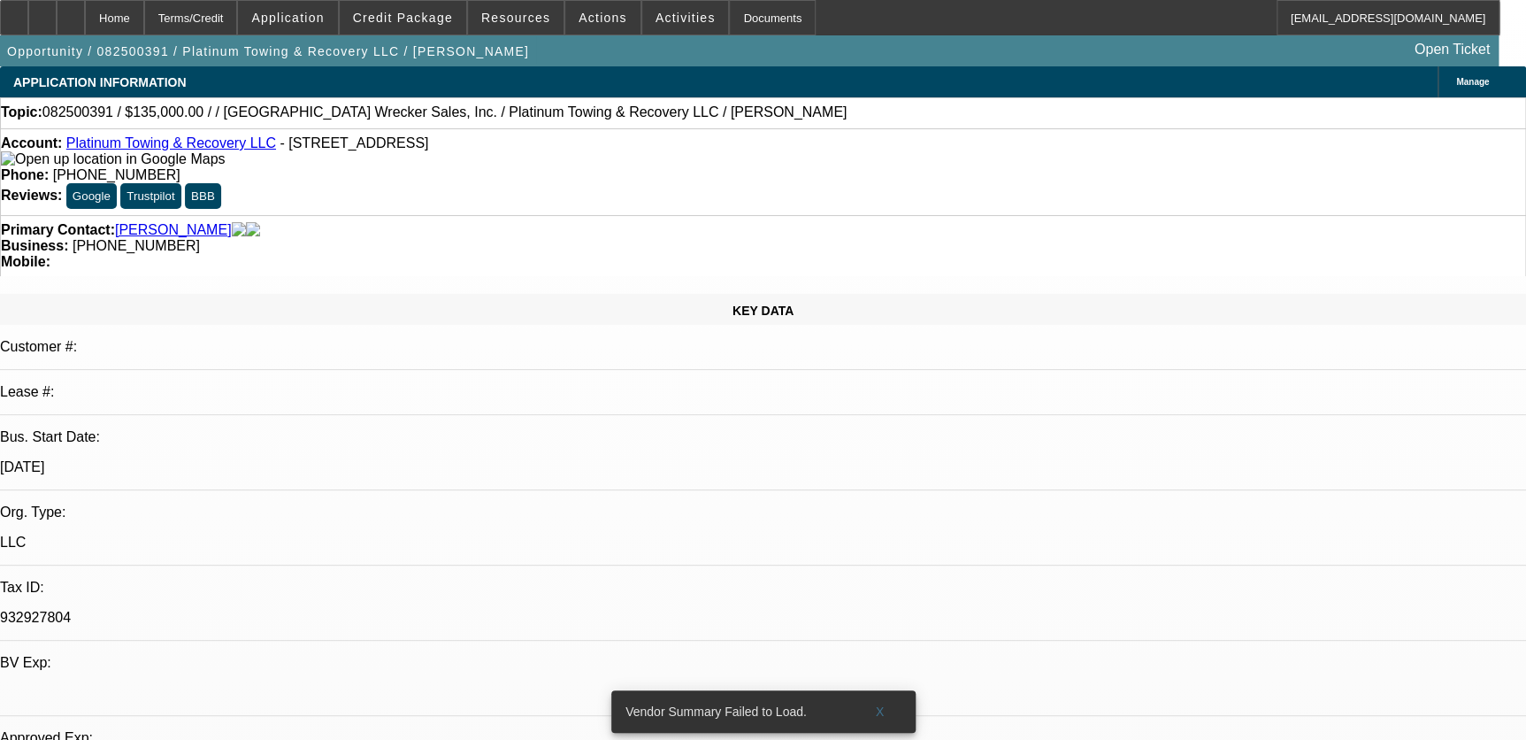
select select "4"
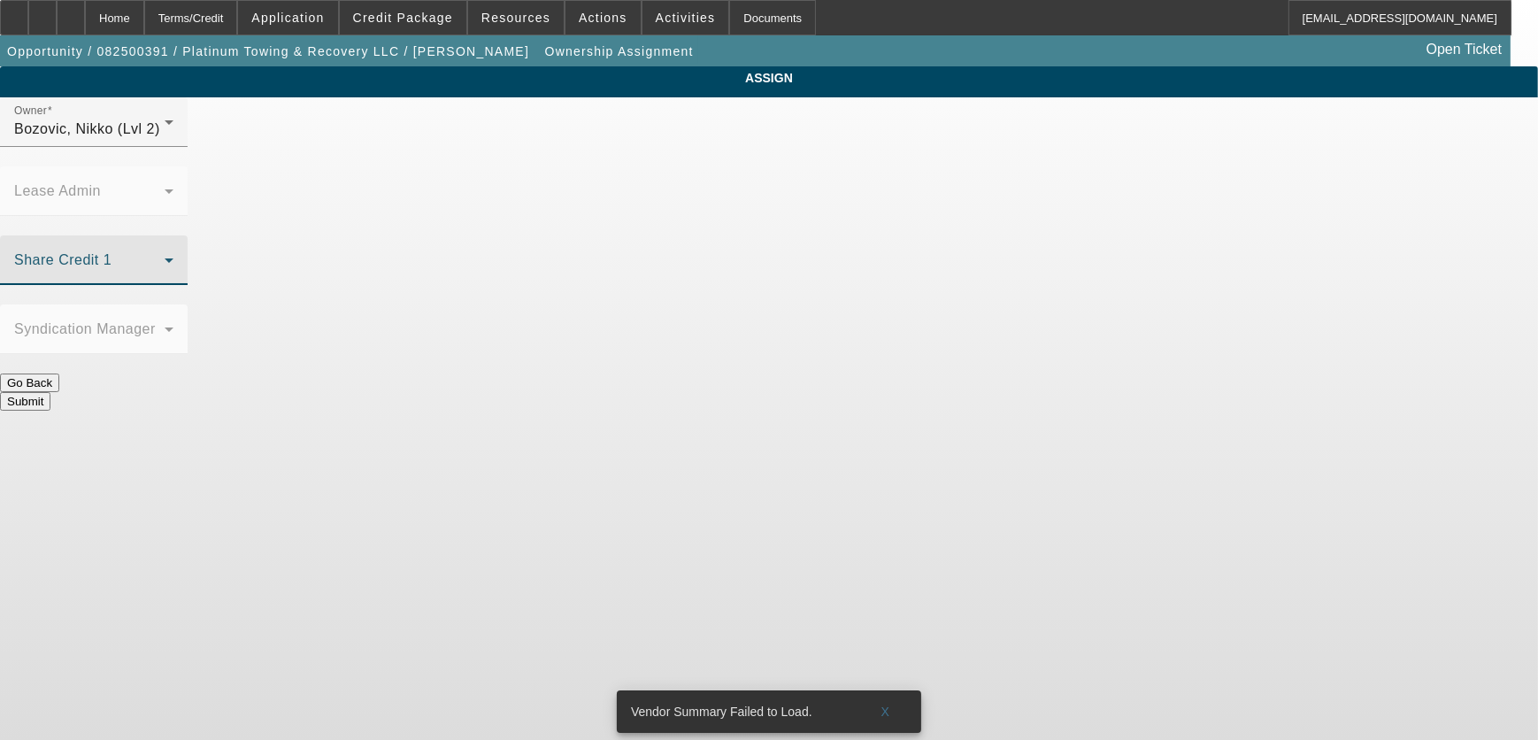
click at [165, 257] on span at bounding box center [89, 267] width 150 height 21
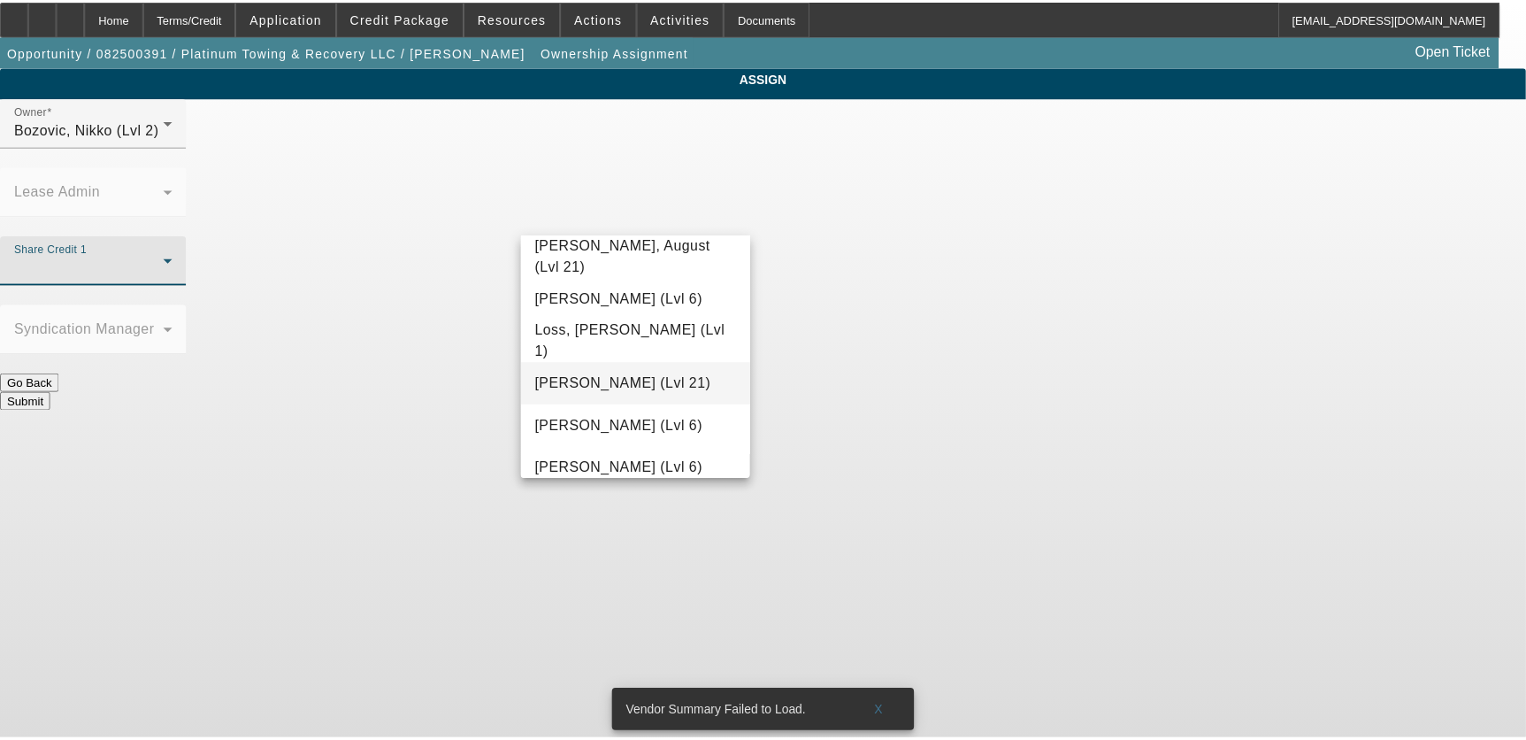
scroll to position [1286, 0]
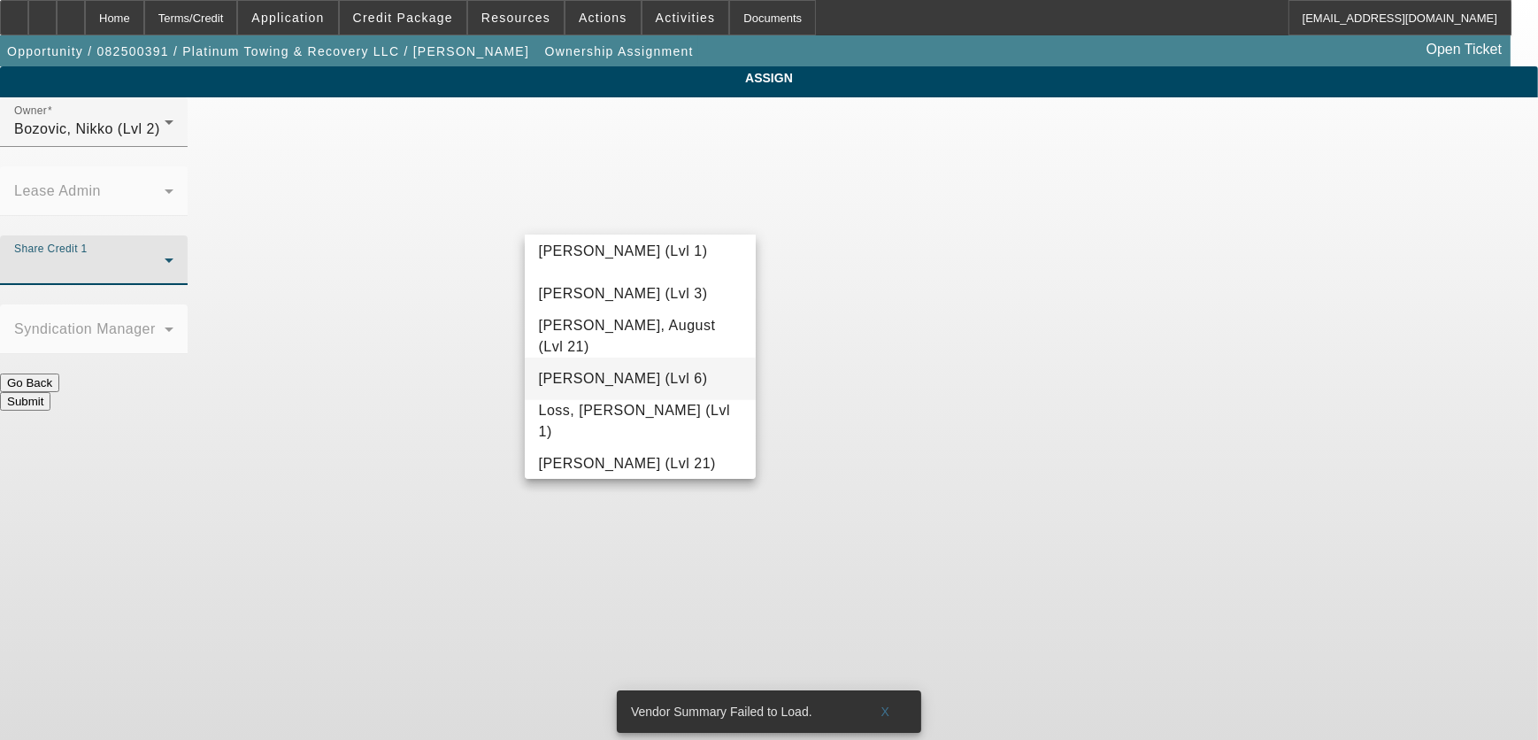
click at [669, 392] on mat-option "Lionello, Nick (Lvl 6)" at bounding box center [641, 378] width 232 height 42
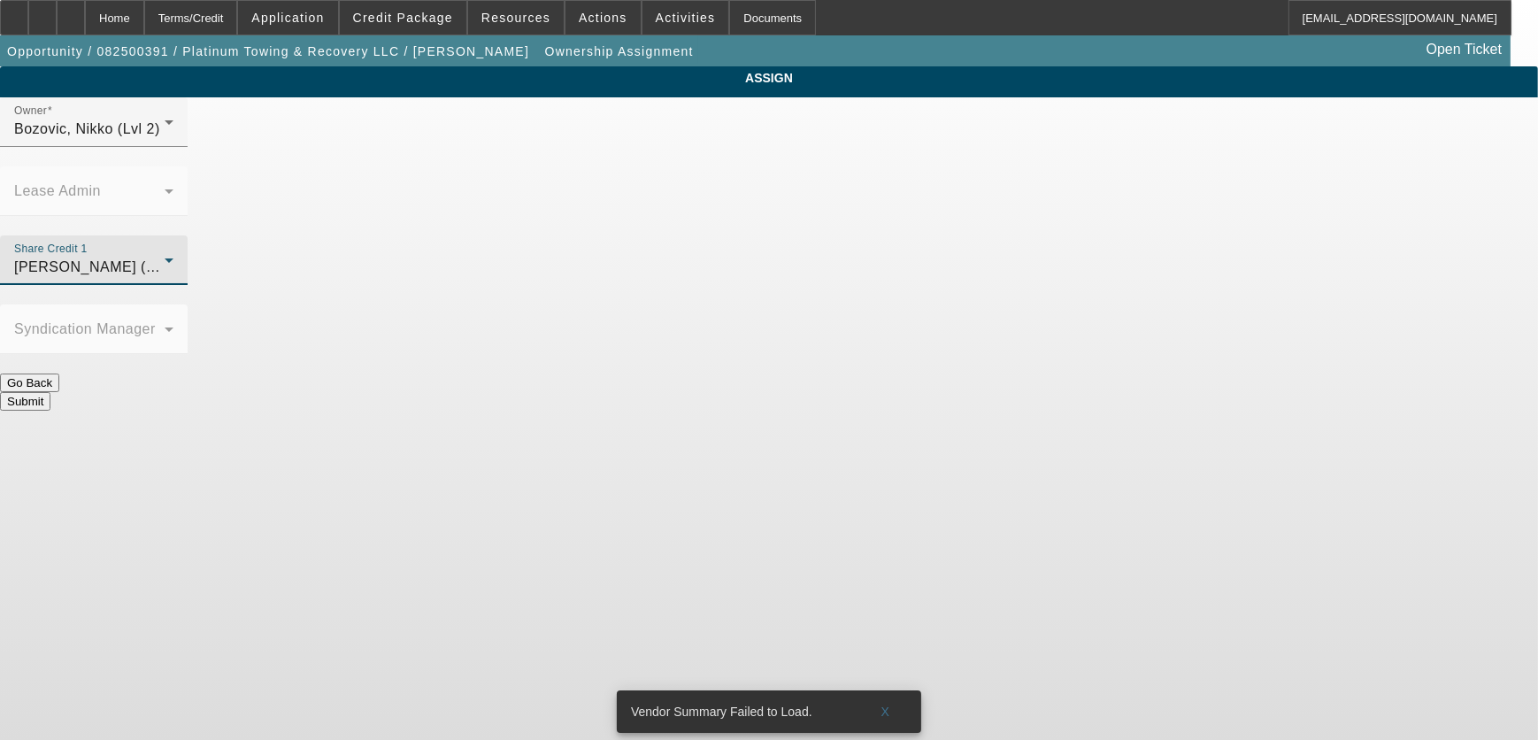
click at [50, 392] on button "Submit" at bounding box center [25, 401] width 50 height 19
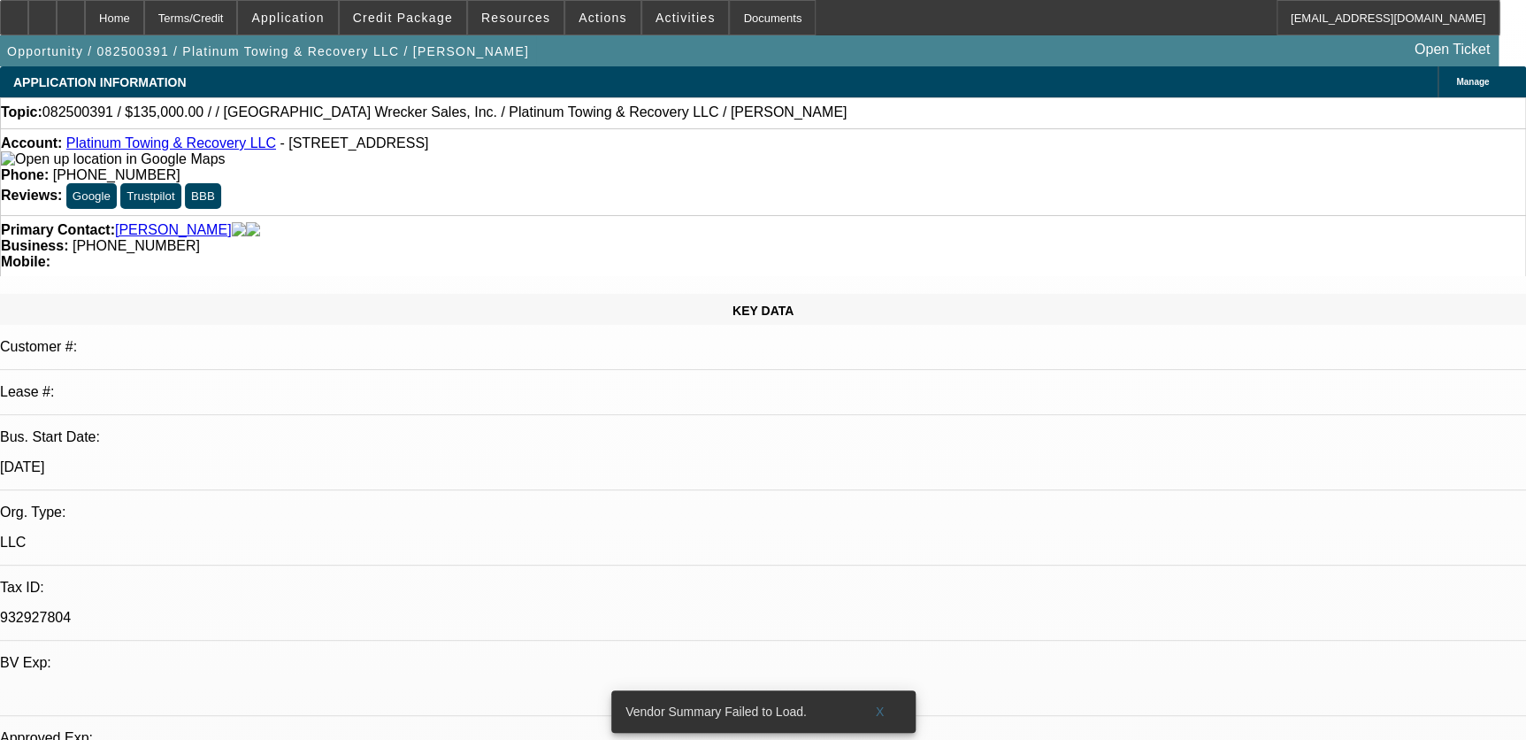
select select "0"
select select "2"
select select "0.1"
select select "4"
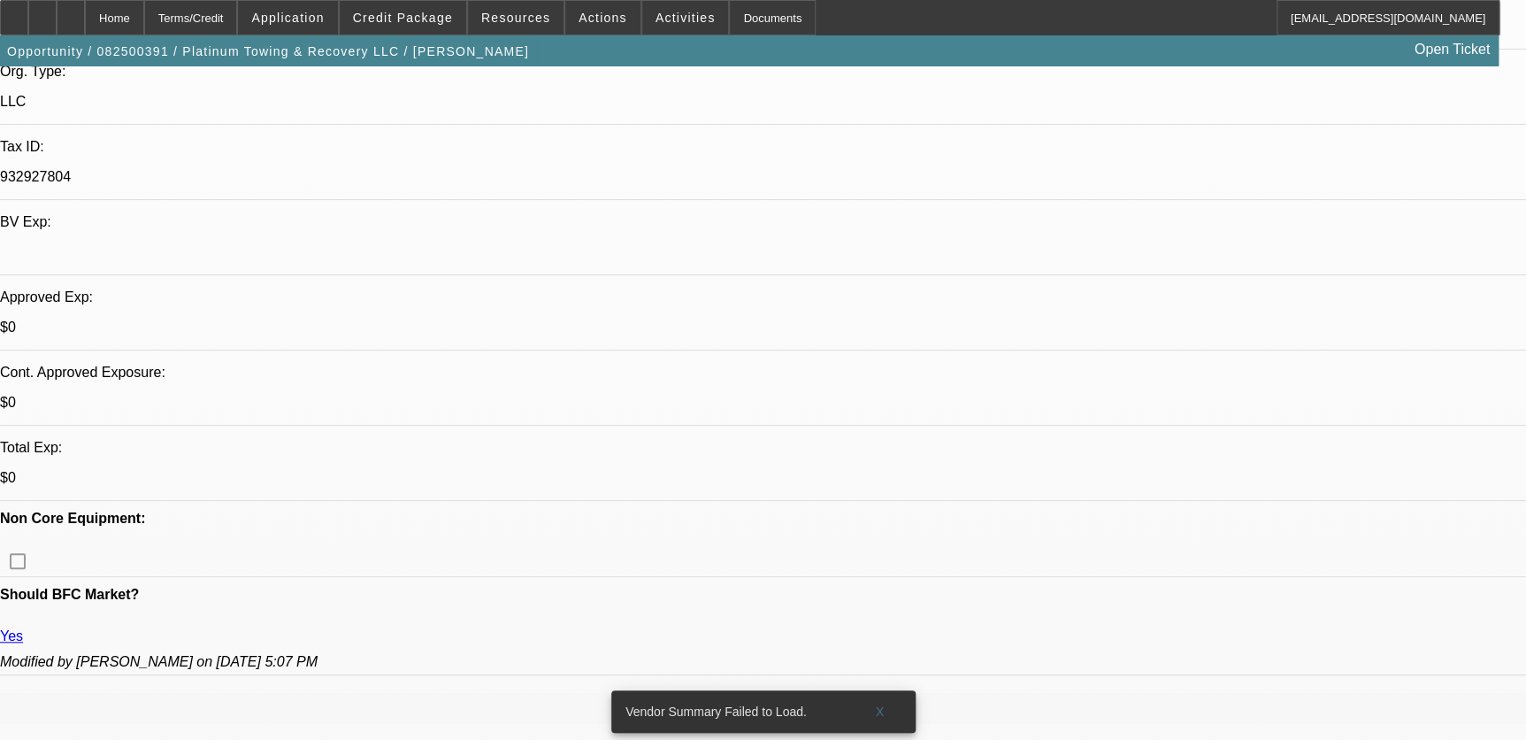
scroll to position [402, 0]
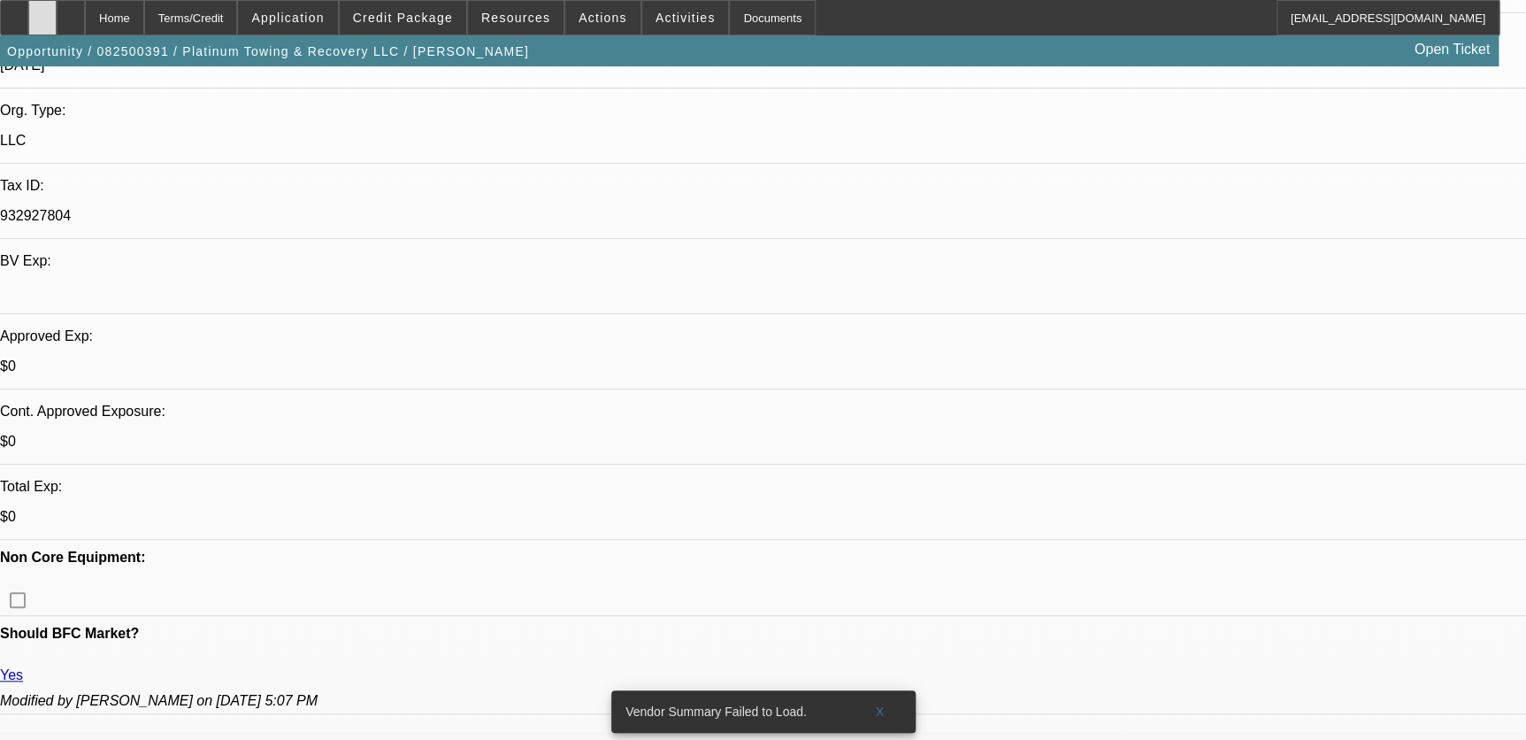
click at [42, 12] on icon at bounding box center [42, 12] width 0 height 0
click at [28, 12] on div at bounding box center [14, 17] width 28 height 35
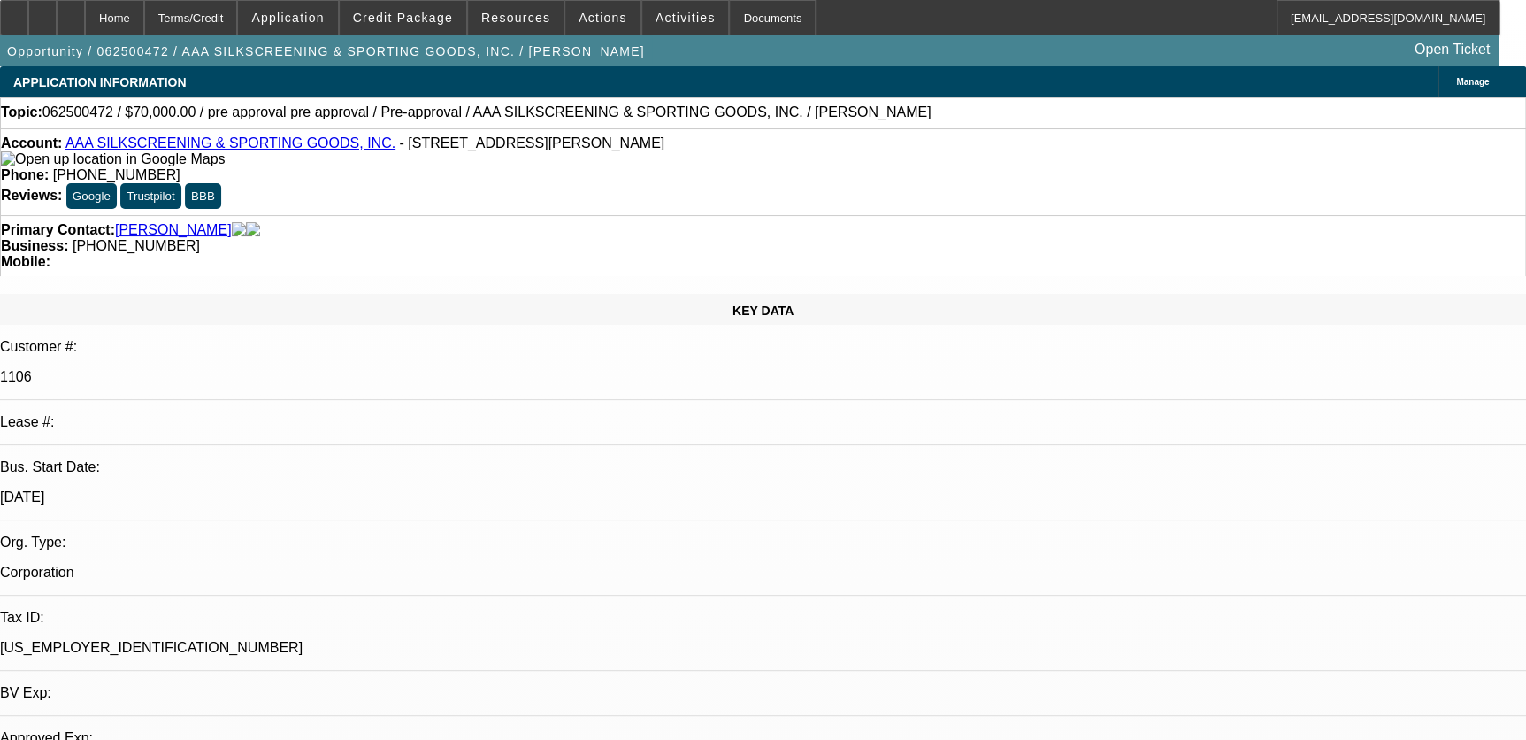
select select "0"
select select "2"
select select "0.1"
select select "1"
select select "2"
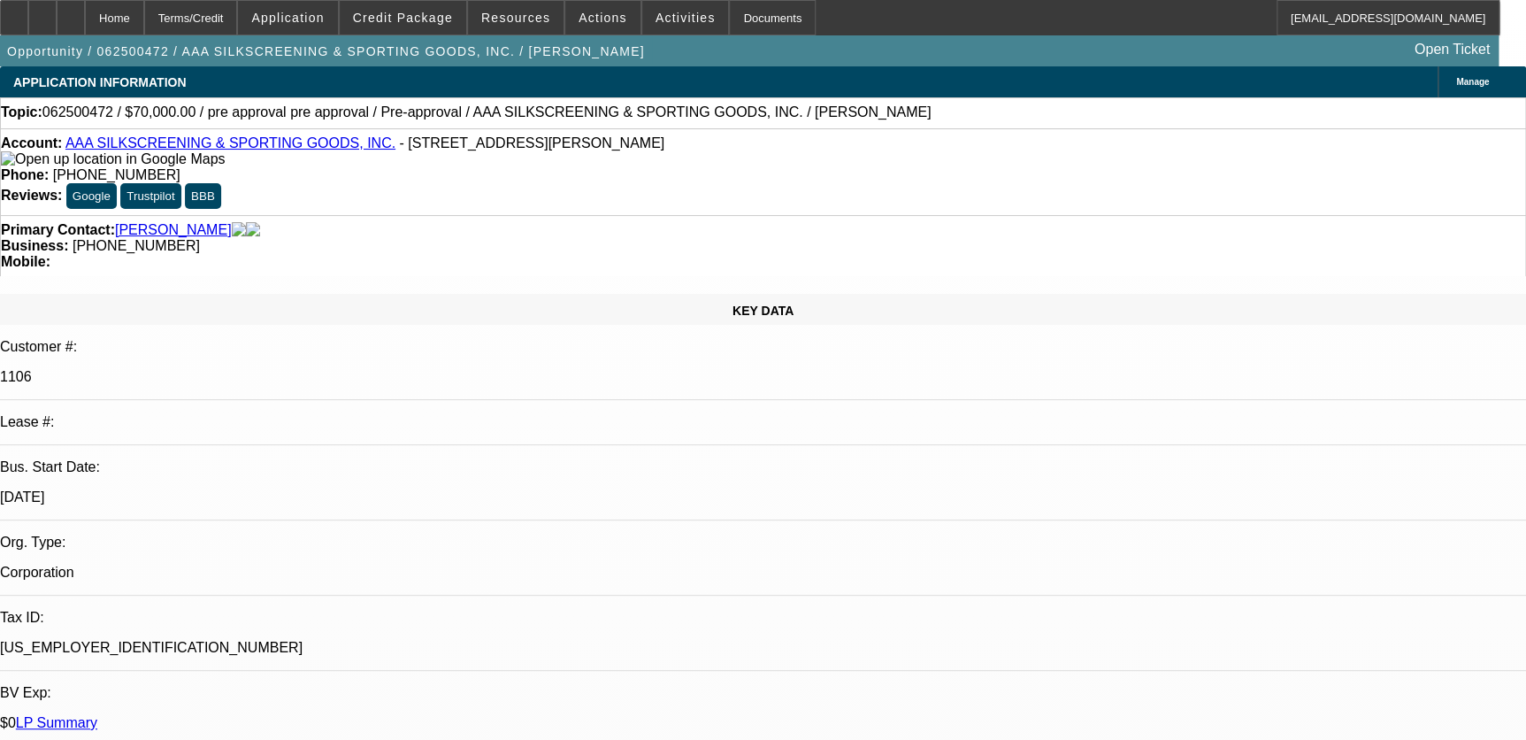
select select "4"
